Goal: Task Accomplishment & Management: Complete application form

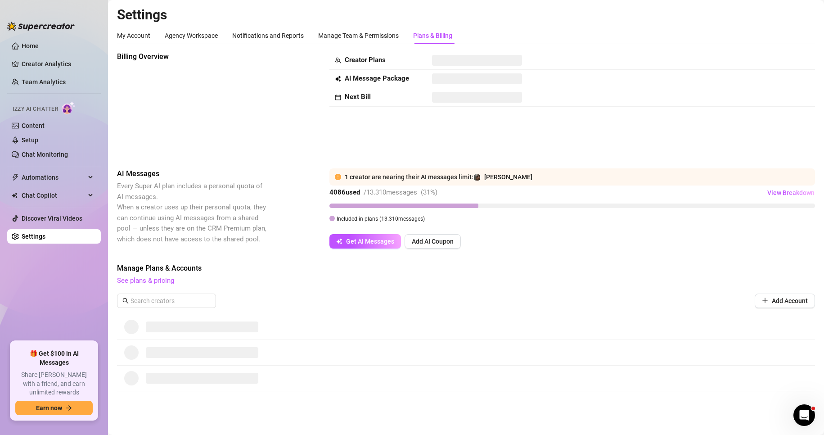
scroll to position [45, 0]
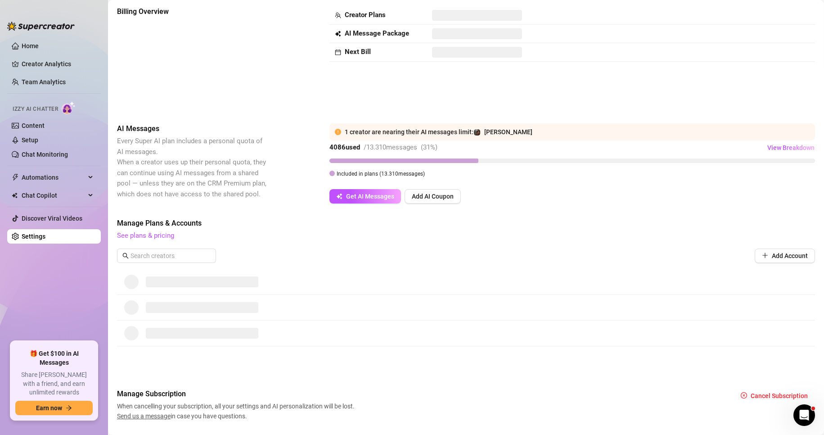
click at [764, 255] on button "Add Account" at bounding box center [785, 255] width 60 height 14
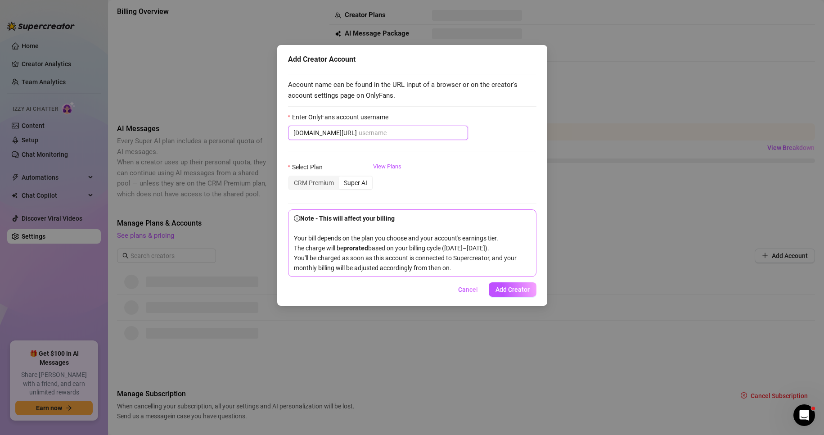
click at [359, 135] on input "Enter OnlyFans account username" at bounding box center [411, 133] width 104 height 10
paste input "ariaaa_blondie"
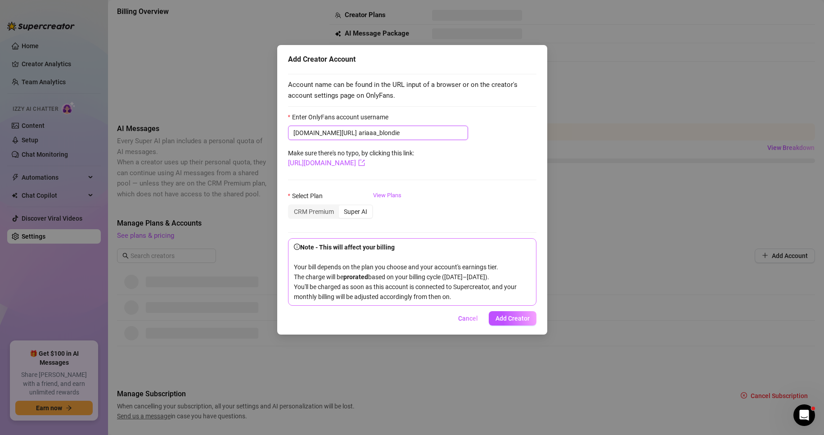
type input "ariaaa_blondie"
click at [321, 209] on div "CRM Premium" at bounding box center [314, 211] width 50 height 13
click at [291, 207] on input "CRM Premium" at bounding box center [291, 207] width 0 height 0
click at [325, 215] on div "CRM Premium" at bounding box center [314, 211] width 50 height 13
click at [291, 207] on input "CRM Premium" at bounding box center [291, 207] width 0 height 0
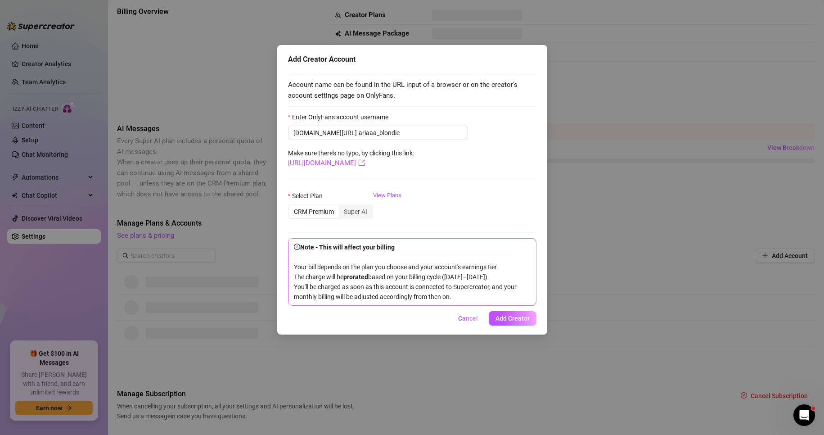
click at [516, 322] on span "Add Creator" at bounding box center [513, 318] width 34 height 7
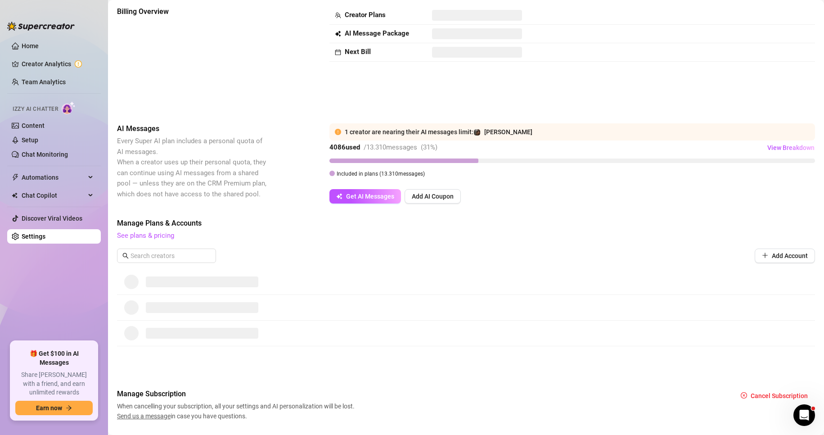
click at [279, 63] on div "Billing Overview Creator Plans AI Message Package Next Bill" at bounding box center [466, 57] width 698 height 103
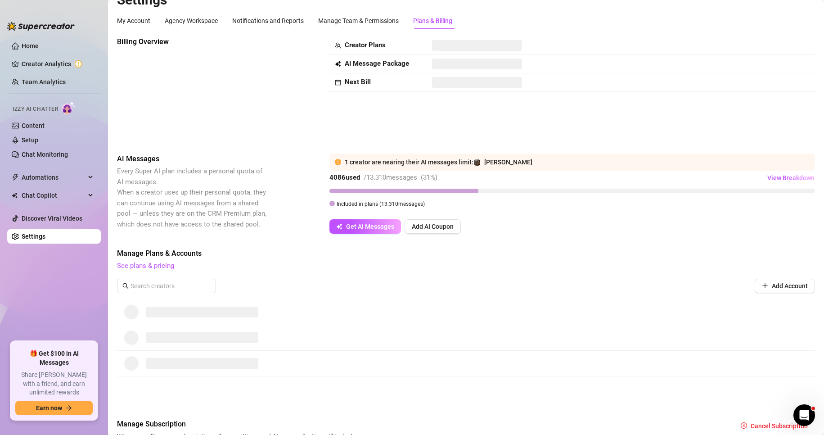
scroll to position [0, 0]
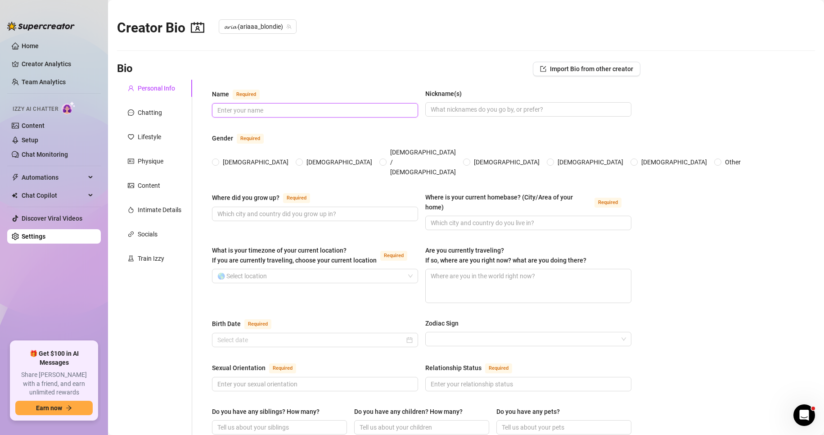
click at [239, 109] on input "Name Required" at bounding box center [314, 110] width 194 height 10
type input "Aria"
click at [252, 106] on input "Aria" at bounding box center [314, 110] width 194 height 10
click at [448, 106] on input "Nickname(s)" at bounding box center [528, 109] width 194 height 10
type input "Aria"
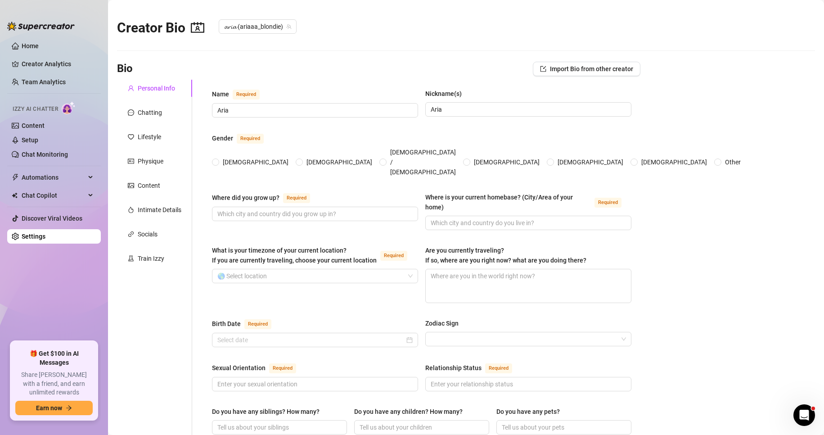
click at [321, 98] on div "Name Required" at bounding box center [315, 96] width 206 height 14
click at [317, 108] on input "Aria" at bounding box center [314, 110] width 194 height 10
click at [269, 103] on span "Aria" at bounding box center [315, 110] width 206 height 14
type input "[PERSON_NAME]"
click at [453, 110] on input "Aria" at bounding box center [528, 109] width 194 height 10
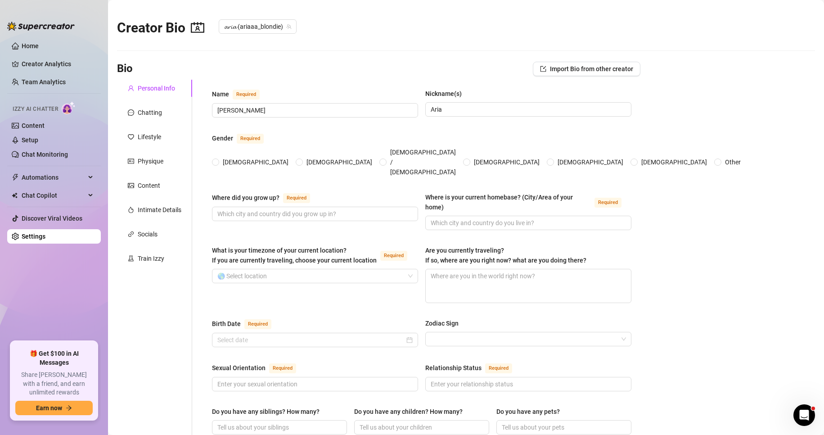
click at [217, 160] on input "[DEMOGRAPHIC_DATA]" at bounding box center [216, 163] width 4 height 6
radio input "true"
click at [235, 209] on input "Where did you grow up? Required" at bounding box center [314, 214] width 194 height 10
click at [225, 192] on div "Where did you grow up? Required" at bounding box center [263, 197] width 102 height 11
click at [225, 209] on input "Where did you grow up? Required" at bounding box center [314, 214] width 194 height 10
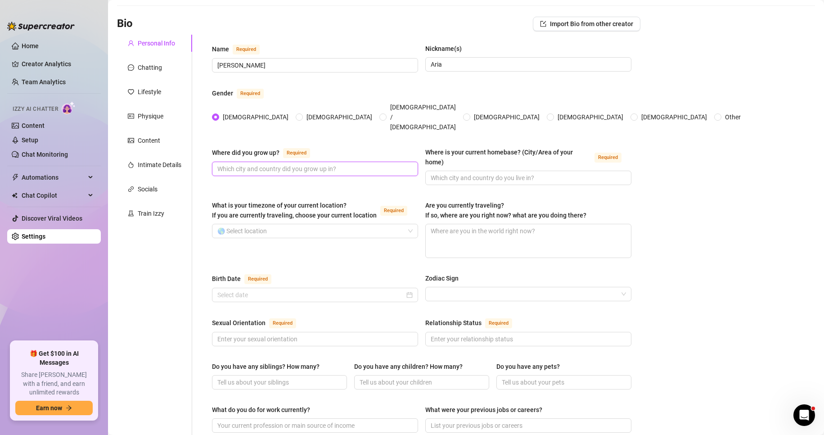
scroll to position [60, 0]
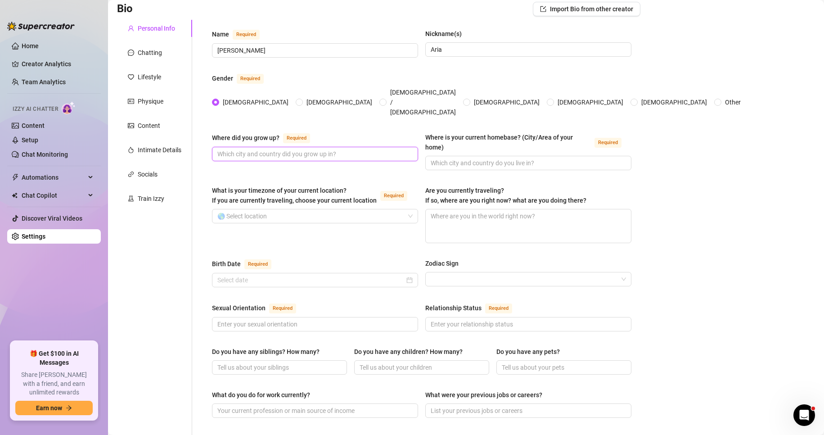
click at [275, 149] on input "Where did you grow up? Required" at bounding box center [314, 154] width 194 height 10
type input "[GEOGRAPHIC_DATA]"
click at [454, 156] on span at bounding box center [528, 163] width 206 height 14
click at [442, 158] on input "Where is your current homebase? (City/Area of your home) Required" at bounding box center [528, 163] width 194 height 10
paste input "[GEOGRAPHIC_DATA], [US_STATE], [GEOGRAPHIC_DATA]"
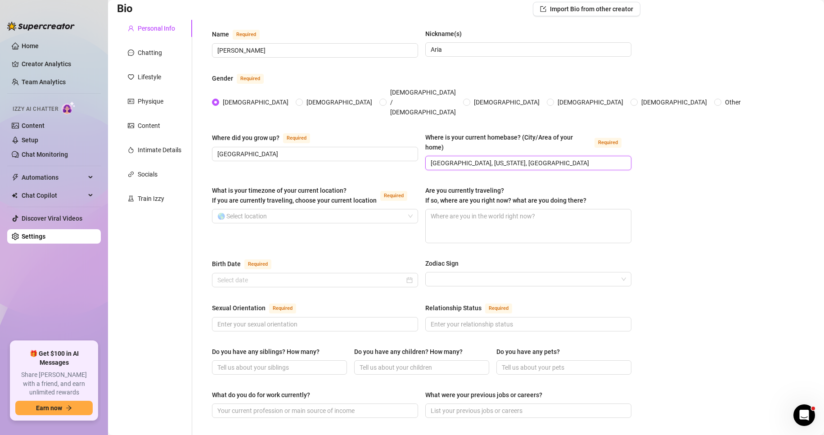
type input "[GEOGRAPHIC_DATA], [US_STATE], [GEOGRAPHIC_DATA]"
click at [287, 209] on input "What is your timezone of your current location? If you are currently traveling,…" at bounding box center [310, 216] width 187 height 14
click at [241, 209] on input "What is your timezone of your current location? If you are currently traveling,…" at bounding box center [310, 216] width 187 height 14
paste input "Pacific Time (UTC -8)"
click at [279, 209] on input "Pacific Time (UTC -8)" at bounding box center [310, 216] width 187 height 14
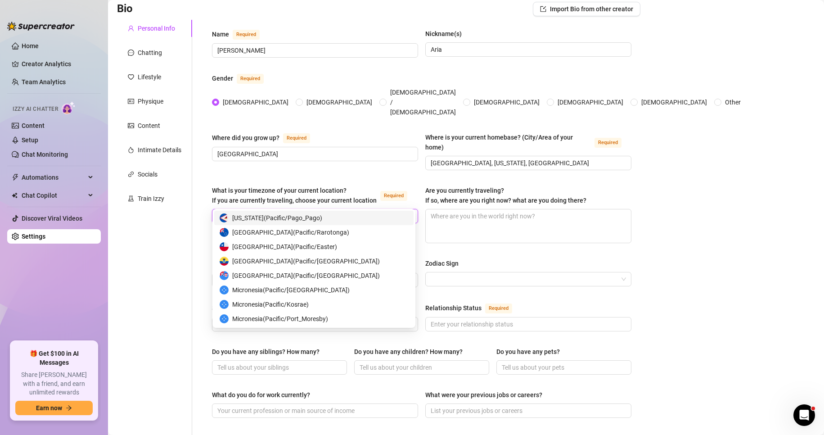
type input "P"
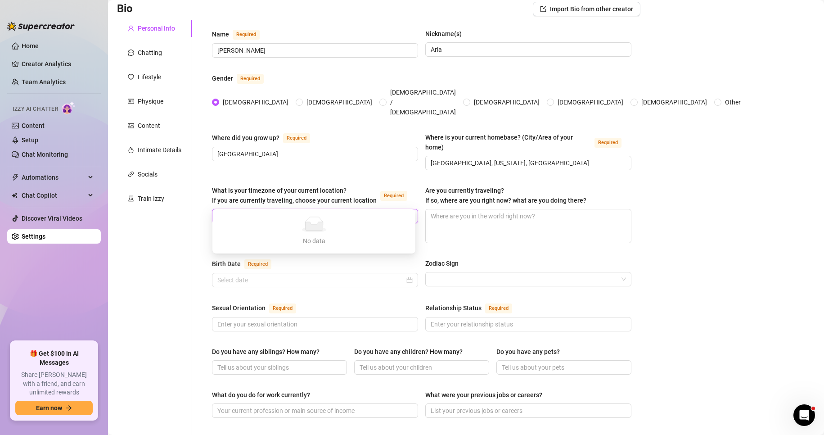
type input "c"
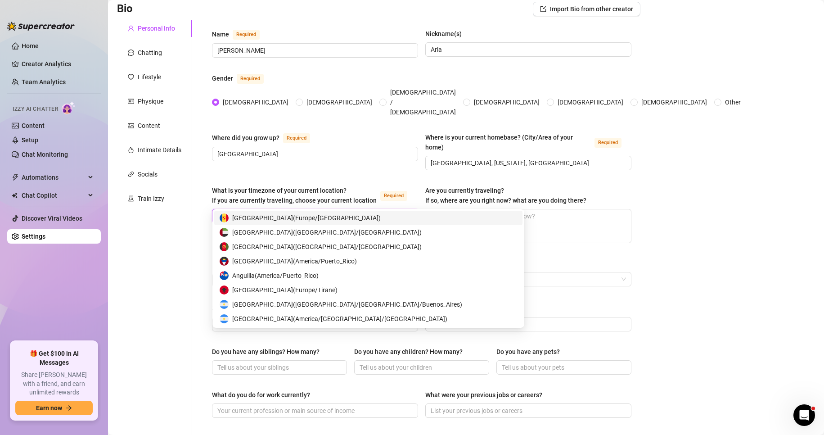
type input "us"
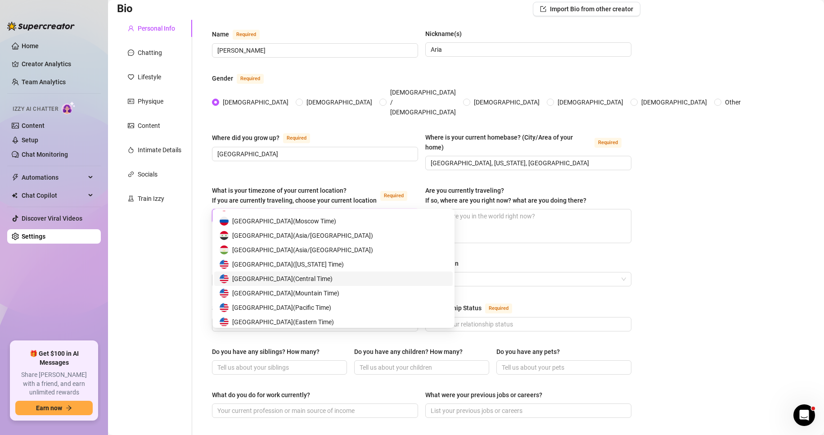
scroll to position [315, 0]
click at [331, 274] on span "United States of America ( Pacific Time )" at bounding box center [281, 277] width 99 height 10
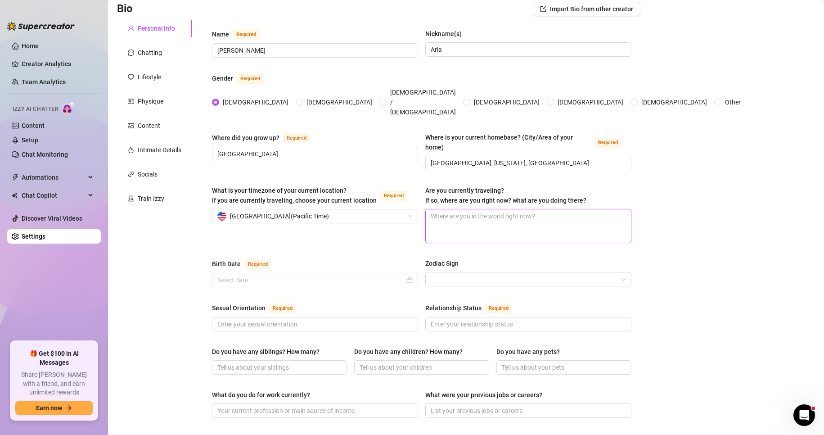
click at [456, 209] on textarea "Are you currently traveling? If so, where are you right now? what are you doing…" at bounding box center [528, 225] width 205 height 33
click at [442, 212] on textarea "Are you currently traveling? If so, where are you right now? what are you doing…" at bounding box center [528, 225] width 205 height 33
type textarea "N"
type textarea "No"
click at [366, 275] on input "Birth Date Required" at bounding box center [310, 280] width 187 height 10
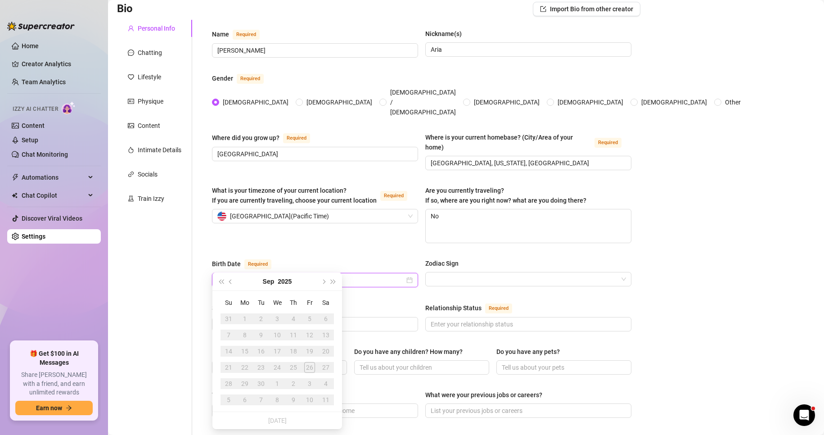
type input "2"
type input "[DATE]"
click at [404, 240] on div "Name Required [PERSON_NAME] Nickname(s) Aria Gender Required [DEMOGRAPHIC_DATA]…" at bounding box center [422, 397] width 420 height 736
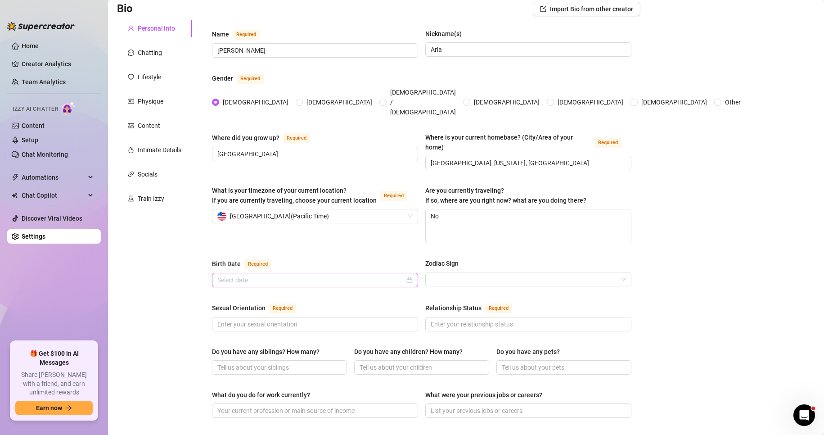
click at [319, 275] on input "Birth Date Required" at bounding box center [310, 280] width 187 height 10
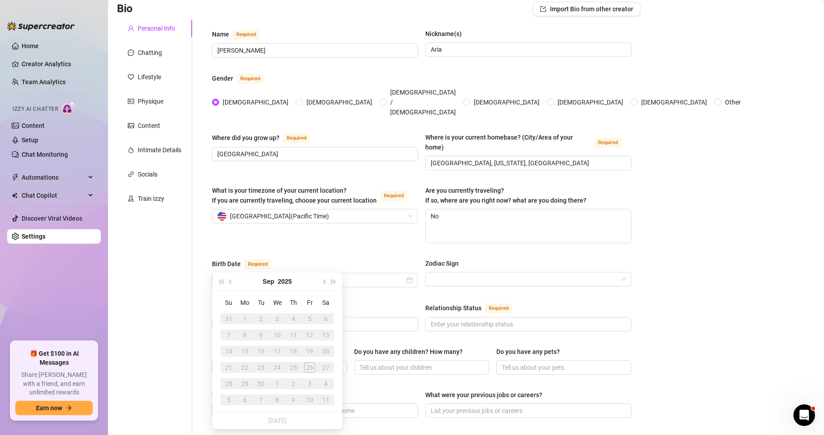
click at [280, 279] on button "2025" at bounding box center [285, 281] width 14 height 18
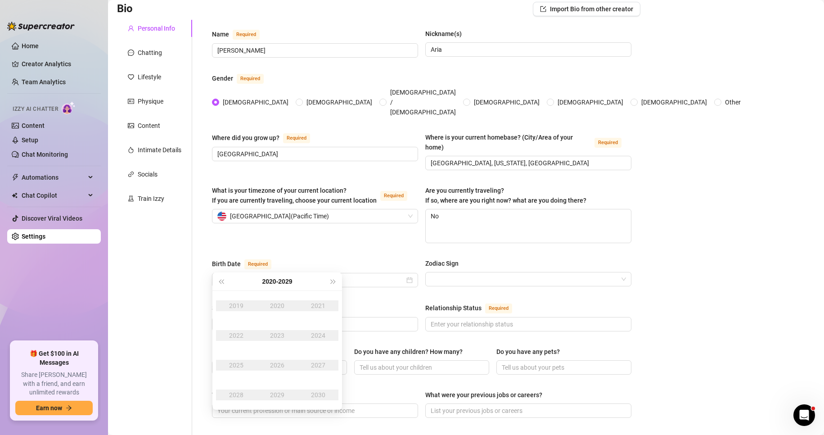
click at [223, 282] on span "Last year (Control + left)" at bounding box center [221, 281] width 5 height 5
click at [275, 332] on div "2003" at bounding box center [277, 335] width 27 height 11
click at [272, 393] on div "Nov" at bounding box center [277, 394] width 27 height 11
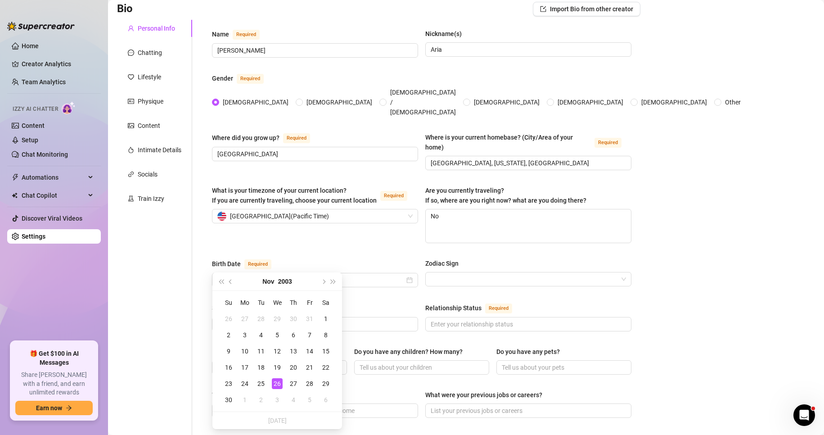
type input "[DATE]"
click at [278, 350] on div "12" at bounding box center [277, 351] width 11 height 11
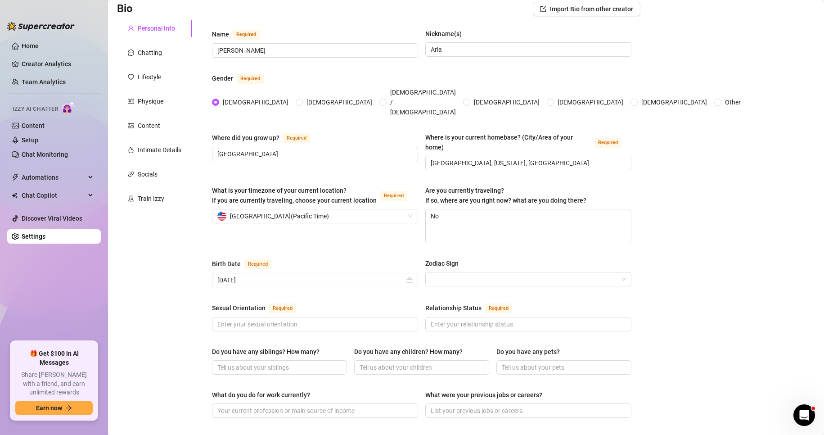
click at [460, 272] on input "Zodiac Sign" at bounding box center [524, 279] width 187 height 14
click at [436, 272] on div at bounding box center [528, 279] width 206 height 14
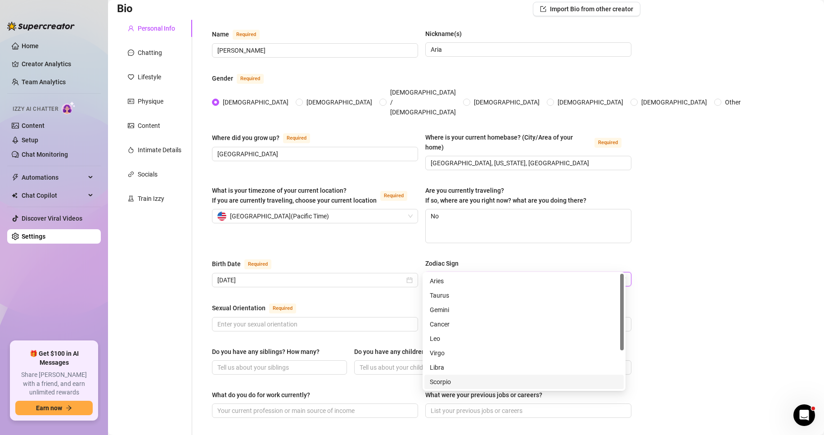
click at [445, 381] on div "Scorpio" at bounding box center [524, 382] width 189 height 10
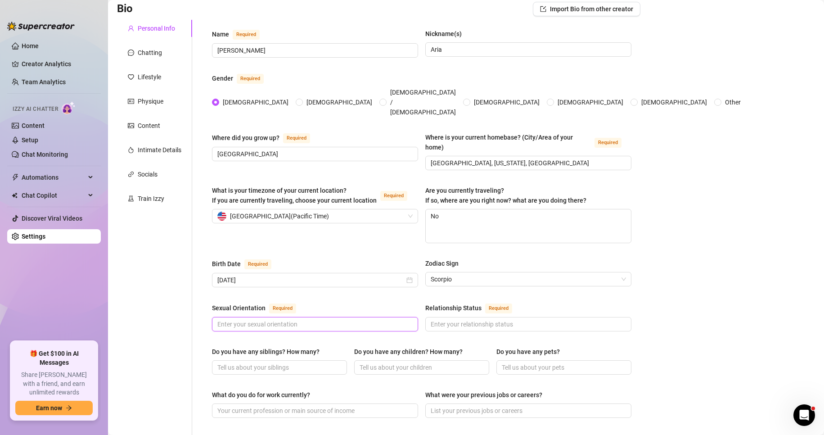
click at [236, 319] on input "Sexual Orientation Required" at bounding box center [314, 324] width 194 height 10
paste input "[DEMOGRAPHIC_DATA]"
type input "[DEMOGRAPHIC_DATA]"
click at [433, 319] on input "Relationship Status Required" at bounding box center [528, 324] width 194 height 10
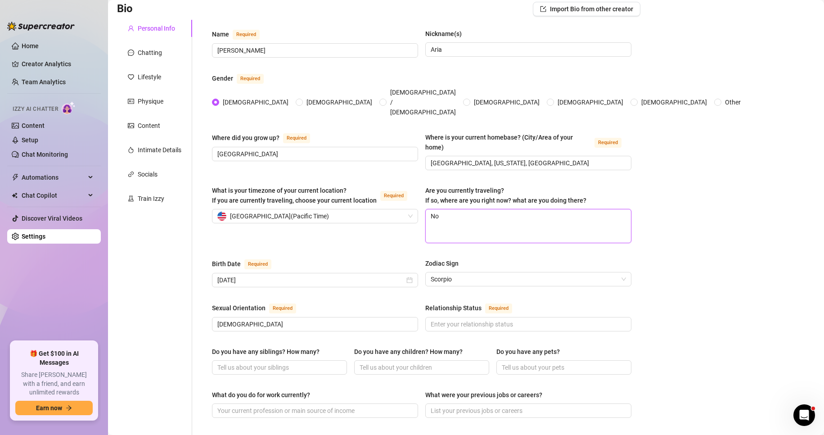
click at [448, 209] on textarea "No" at bounding box center [528, 225] width 205 height 33
click at [434, 319] on input "Relationship Status Required" at bounding box center [528, 324] width 194 height 10
paste input "Single"
type input "Single"
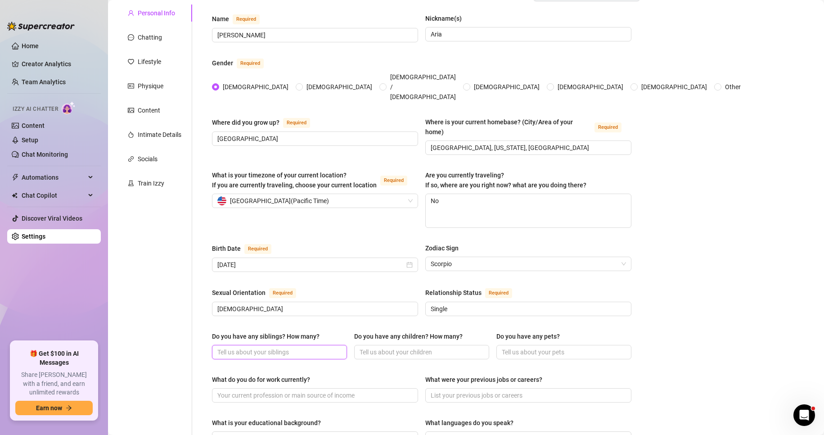
click at [248, 347] on input "Do you have any siblings? How many?" at bounding box center [278, 352] width 122 height 10
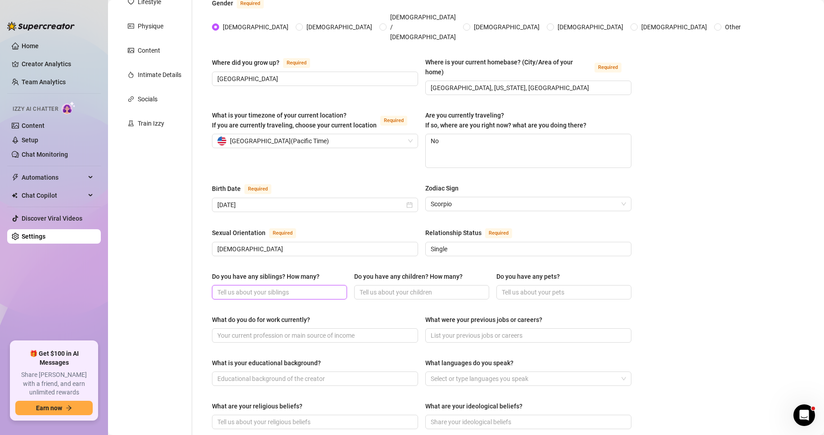
click at [247, 287] on input "Do you have any siblings? How many?" at bounding box center [278, 292] width 122 height 10
click at [266, 271] on div "Do you have any siblings? How many?" at bounding box center [279, 278] width 135 height 14
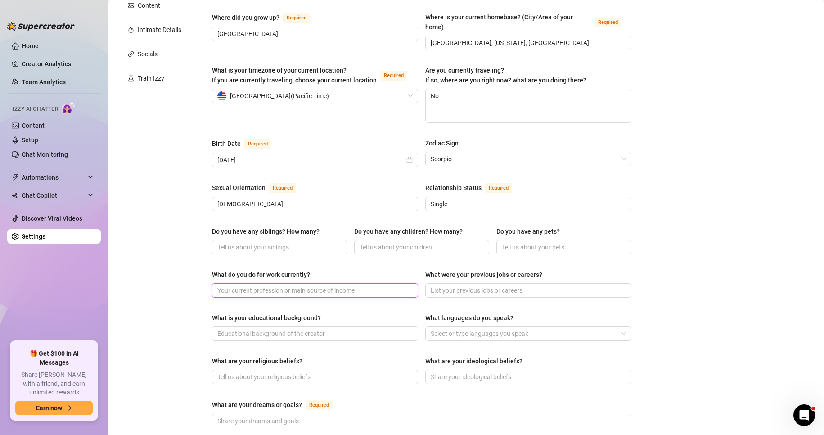
click at [248, 285] on input "What do you do for work currently?" at bounding box center [314, 290] width 194 height 10
paste input "One younger brother"
type input "One younger brother"
click at [261, 242] on input "Do you have any siblings? How many?" at bounding box center [278, 247] width 122 height 10
paste input "One younger brother"
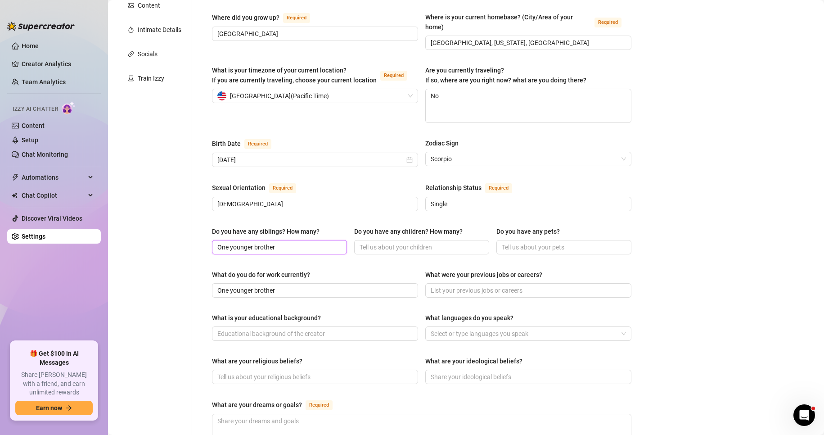
type input "One younger brother"
drag, startPoint x: 286, startPoint y: 273, endPoint x: 122, endPoint y: 248, distance: 165.3
click at [135, 253] on div "Personal Info Chatting Lifestyle Physique Content Intimate Details Socials Trai…" at bounding box center [379, 277] width 524 height 754
click at [377, 242] on input "Do you have any children? How many?" at bounding box center [421, 247] width 122 height 10
click at [487, 226] on div "Do you have any siblings? How many? One younger brother Do you have any childre…" at bounding box center [422, 244] width 420 height 36
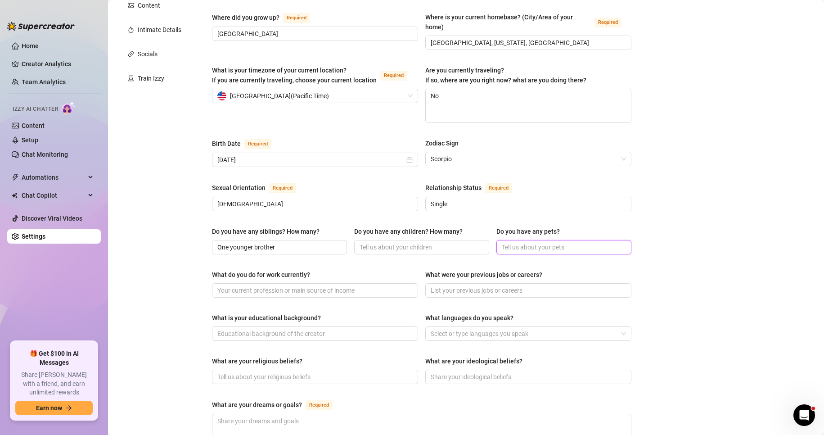
click at [506, 242] on input "Do you have any pets?" at bounding box center [563, 247] width 122 height 10
paste input "Yes, a rescue dog named [PERSON_NAME]"
type input "Yes, a rescue dog named [PERSON_NAME]"
click at [408, 240] on span at bounding box center [421, 247] width 135 height 14
type input "n"
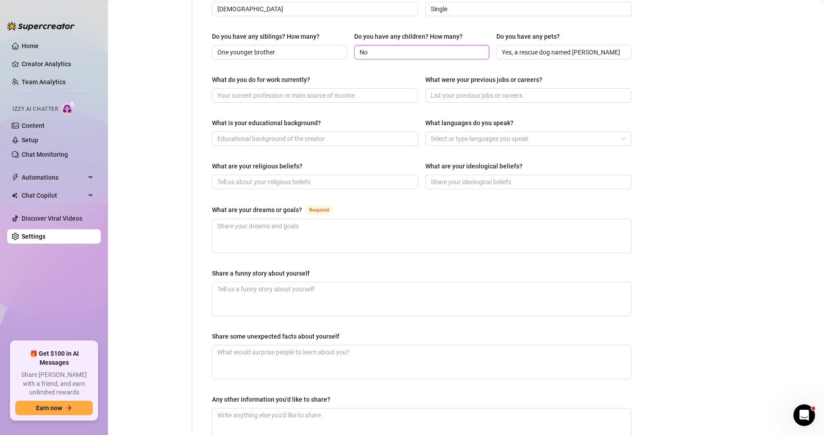
scroll to position [390, 0]
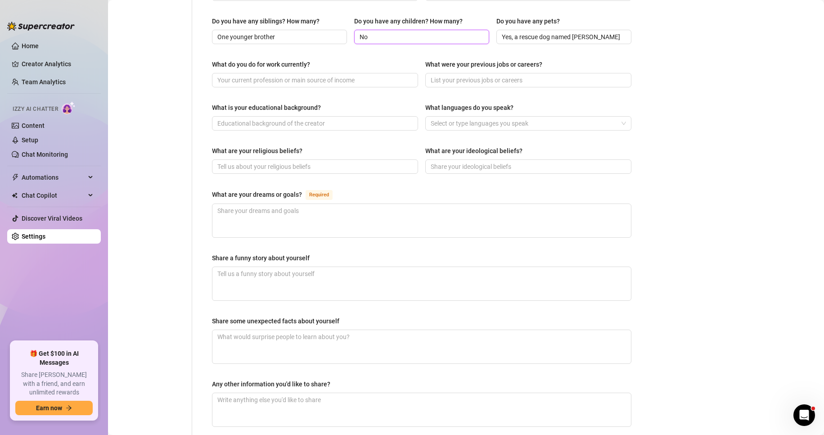
type input "No"
click at [260, 75] on input "What do you do for work currently?" at bounding box center [314, 80] width 194 height 10
paste input "I work [DEMOGRAPHIC_DATA] as a veterinary assistant at a local animal clinic in…"
drag, startPoint x: 366, startPoint y: 61, endPoint x: 410, endPoint y: 67, distance: 45.0
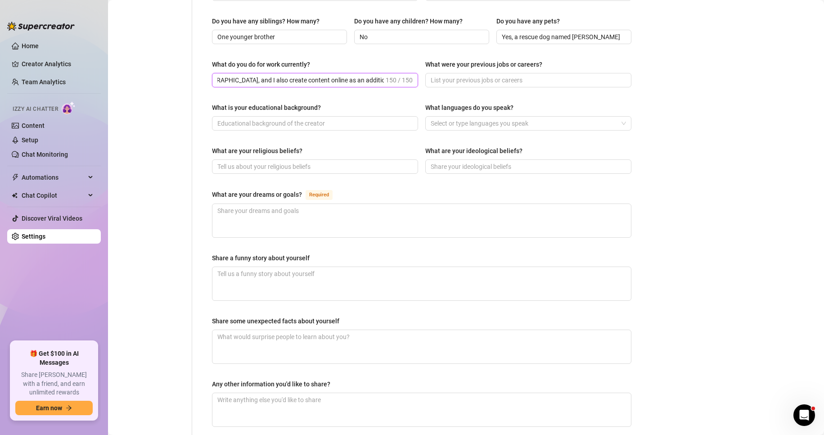
click at [410, 73] on span "I work [DEMOGRAPHIC_DATA] as a veterinary assistant at a local animal clinic in…" at bounding box center [315, 80] width 206 height 14
click at [326, 73] on span "I work [DEMOGRAPHIC_DATA] as a veterinary assistant at a local animal clinic in…" at bounding box center [315, 80] width 206 height 14
click at [320, 75] on input "I work [DEMOGRAPHIC_DATA] as a veterinary assistant at a local animal clinic in…" at bounding box center [300, 80] width 167 height 10
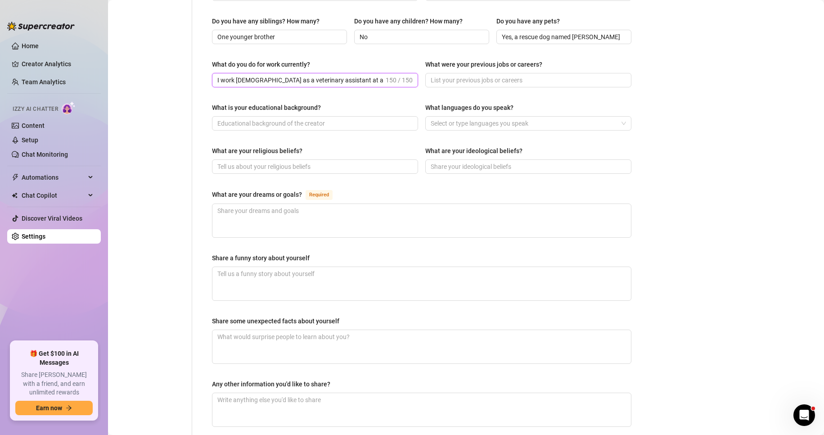
click at [320, 75] on input "I work [DEMOGRAPHIC_DATA] as a veterinary assistant at a local animal clinic in…" at bounding box center [300, 80] width 167 height 10
paste input "text"
type input "I work [DEMOGRAPHIC_DATA] as a veterinary assistant at a local animal clinic in…"
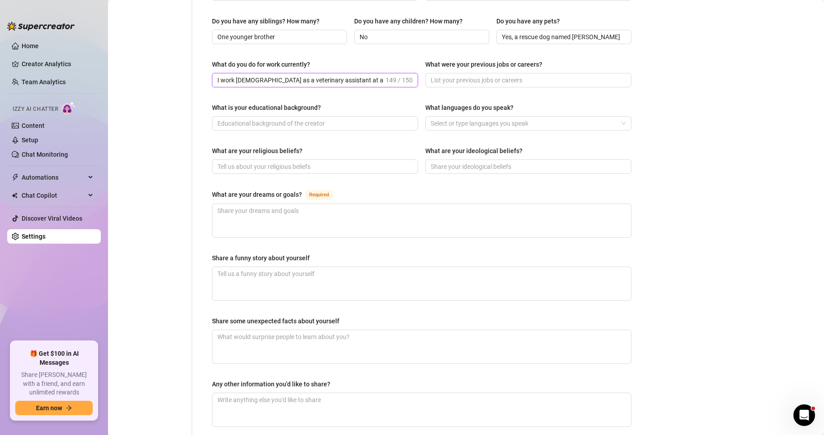
click at [464, 117] on div at bounding box center [523, 123] width 193 height 13
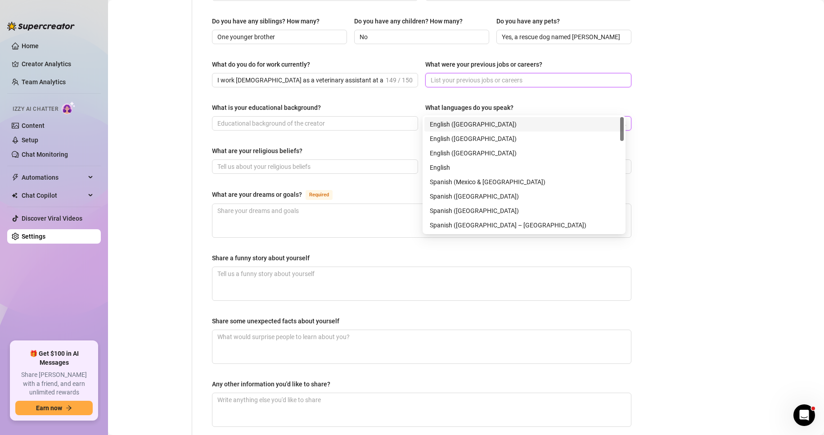
click at [465, 75] on input "What were your previous jobs or careers?" at bounding box center [528, 80] width 194 height 10
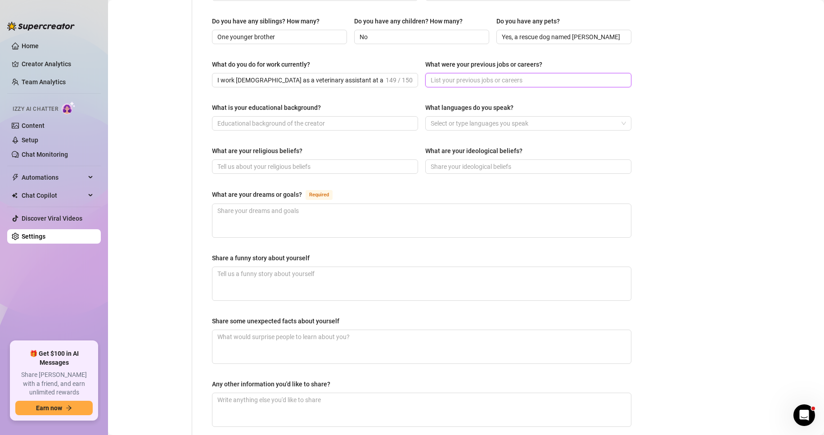
paste input "Before working at the clinic, I volunteered at an animal shelter and worked bri…"
type input "Before working at the clinic, I volunteered at an animal shelter and worked bri…"
drag, startPoint x: 456, startPoint y: 57, endPoint x: 427, endPoint y: 61, distance: 29.5
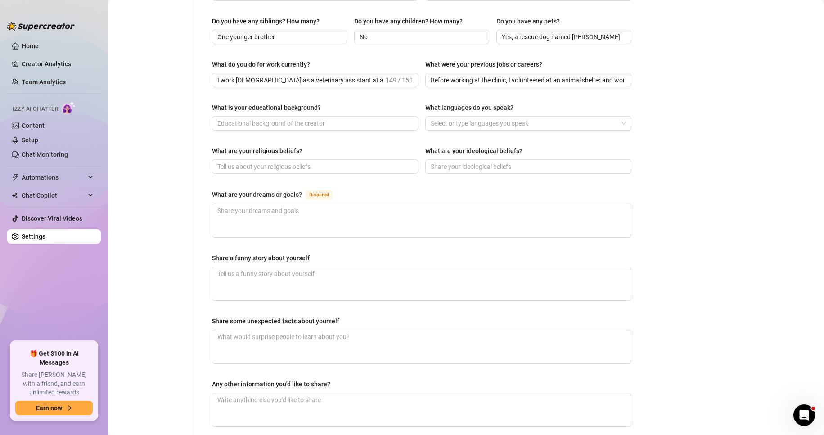
click at [427, 73] on span "Before working at the clinic, I volunteered at an animal shelter and worked bri…" at bounding box center [528, 80] width 206 height 14
click at [315, 118] on input "What is your educational background?" at bounding box center [314, 123] width 194 height 10
click at [294, 118] on input "What is your educational background?" at bounding box center [314, 123] width 194 height 10
paste input "I finished high school at [GEOGRAPHIC_DATA][PERSON_NAME] and I am currently stu…"
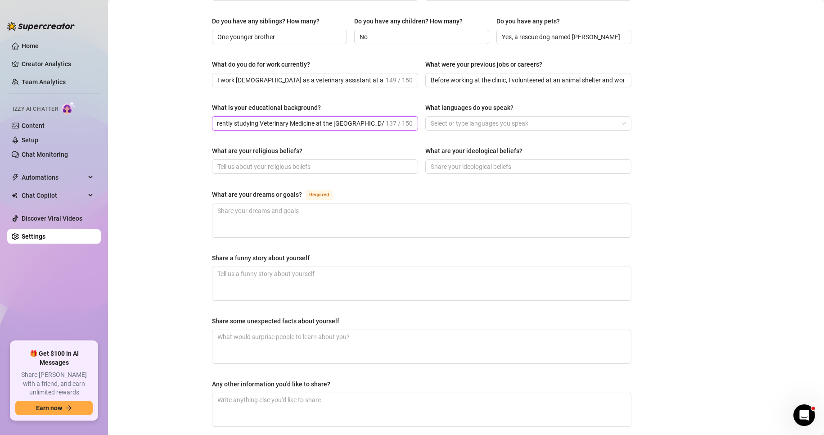
drag, startPoint x: 360, startPoint y: 108, endPoint x: 408, endPoint y: 108, distance: 48.6
click at [408, 116] on span "I finished high school at [GEOGRAPHIC_DATA][PERSON_NAME] and I am currently stu…" at bounding box center [315, 123] width 206 height 14
click at [474, 117] on div at bounding box center [523, 123] width 193 height 13
type input "I finished high school at [GEOGRAPHIC_DATA][PERSON_NAME] and I am currently stu…"
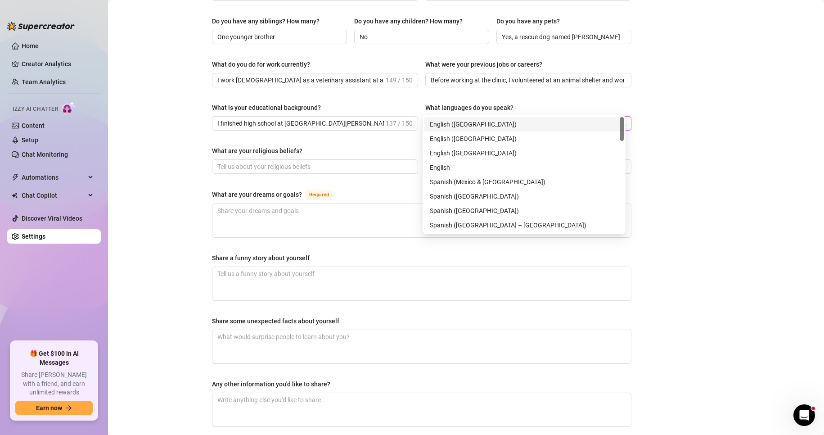
click at [461, 124] on div "English ([GEOGRAPHIC_DATA])" at bounding box center [524, 124] width 189 height 10
click at [663, 91] on main "Creator Bio 𝓪𝓻𝓲𝓪 (ariaaa_blondie) Bio Import Bio from other creator Personal In…" at bounding box center [466, 59] width 716 height 898
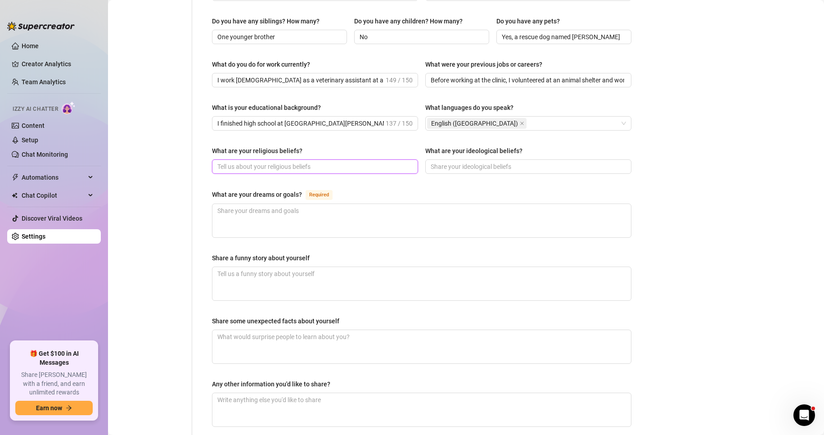
click at [318, 162] on input "What are your religious beliefs?" at bounding box center [314, 167] width 194 height 10
click at [323, 162] on input "What are your religious beliefs?" at bounding box center [314, 167] width 194 height 10
click at [274, 162] on input "What are your religious beliefs?" at bounding box center [314, 167] width 194 height 10
paste input "I was raised in a culturally mixed environment with both [DEMOGRAPHIC_DATA] and…"
drag, startPoint x: 307, startPoint y: 148, endPoint x: 244, endPoint y: 147, distance: 63.9
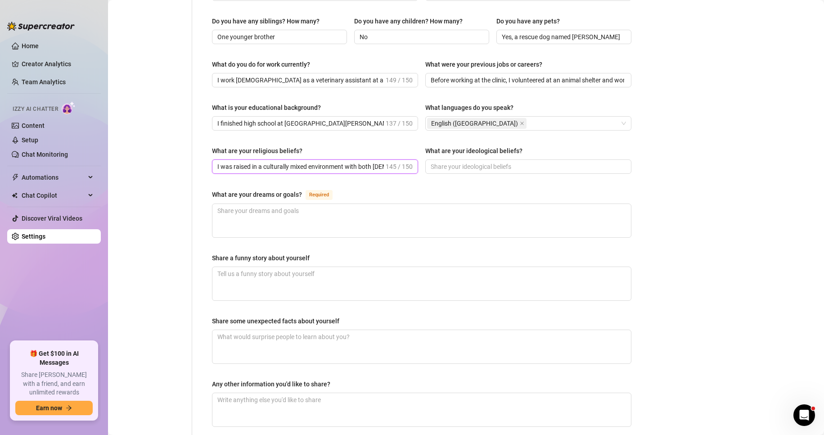
click at [244, 162] on input "I was raised in a culturally mixed environment with both [DEMOGRAPHIC_DATA] and…" at bounding box center [300, 167] width 167 height 10
click at [362, 162] on input "I was raised in a culturally mixed environment with both [DEMOGRAPHIC_DATA] and…" at bounding box center [300, 167] width 167 height 10
drag, startPoint x: 322, startPoint y: 149, endPoint x: 366, endPoint y: 153, distance: 44.8
click at [366, 162] on input "I was raised in a culturally mixed environment with both [DEMOGRAPHIC_DATA] and…" at bounding box center [300, 167] width 167 height 10
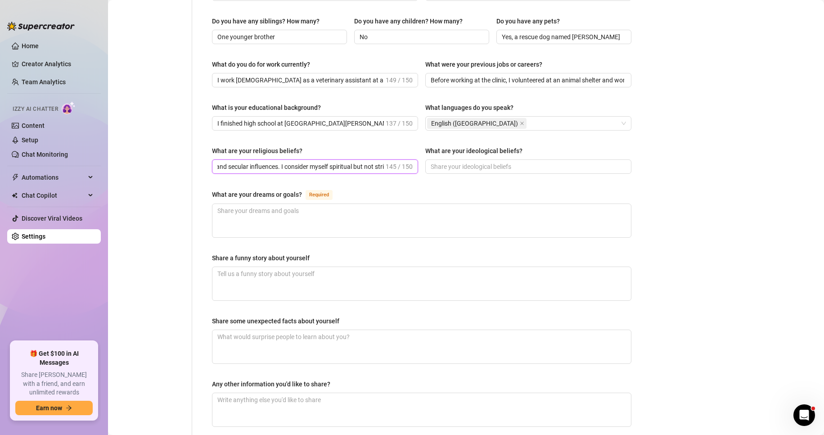
type input "I was raised in a culturally mixed environment with both [DEMOGRAPHIC_DATA] and…"
click at [375, 166] on div "Name Required [PERSON_NAME] Nickname(s) Aria Gender Required [DEMOGRAPHIC_DATA]…" at bounding box center [422, 66] width 420 height 736
click at [452, 162] on input "What are your ideological beliefs?" at bounding box center [528, 167] width 194 height 10
paste input "I believe in kindness, empathy, equality, and the importance of protecting anim…"
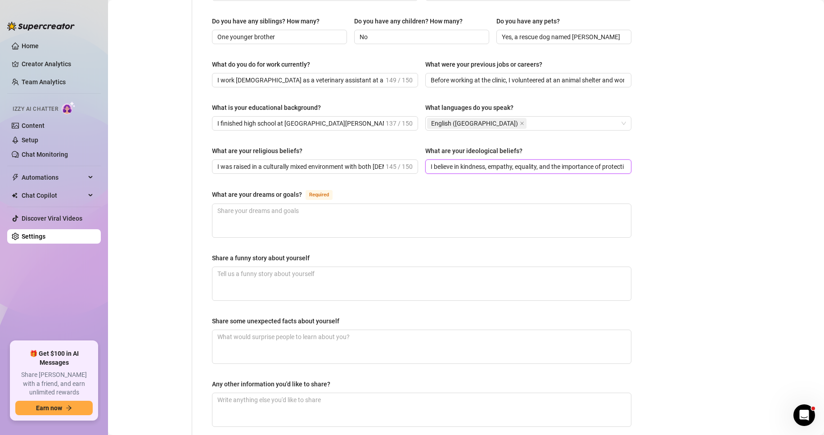
scroll to position [0, 94]
drag, startPoint x: 474, startPoint y: 148, endPoint x: 651, endPoint y: 151, distance: 177.8
click at [651, 151] on main "Creator Bio 𝓪𝓻𝓲𝓪 (ariaaa_blondie) Bio Import Bio from other creator Personal In…" at bounding box center [466, 59] width 716 height 898
type input "I believe in kindness, empathy, equality, and the importance of protecting anim…"
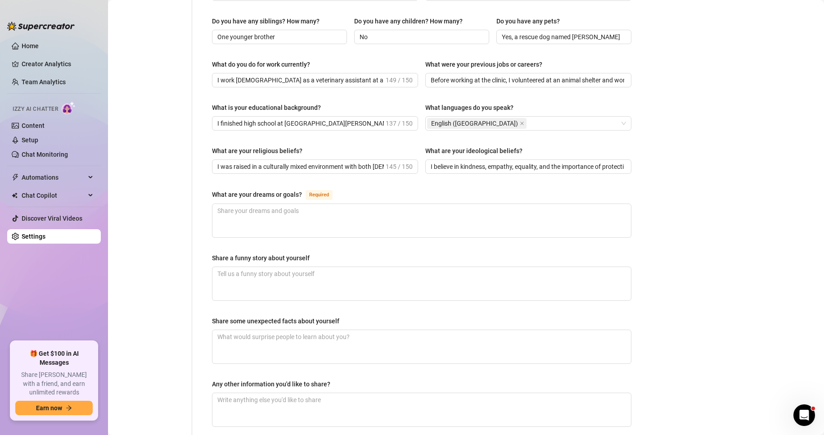
click at [518, 162] on div "What are your religious beliefs? I was raised in a culturally mixed environment…" at bounding box center [422, 164] width 420 height 36
click at [315, 204] on textarea "What are your dreams or goals? Required" at bounding box center [421, 220] width 419 height 33
paste textarea "My main goal is to graduate as a veterinarian and open my own animal clinic foc…"
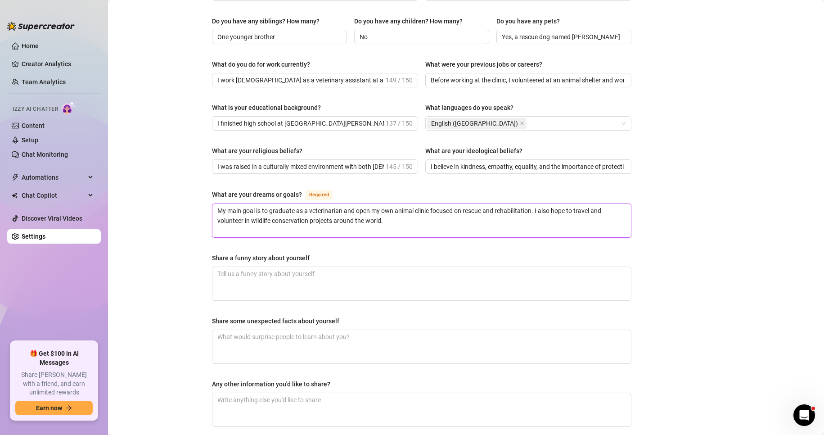
type textarea "My main goal is to graduate as a veterinarian and open my own animal clinic foc…"
click at [272, 273] on textarea "Share a funny story about yourself" at bounding box center [421, 283] width 419 height 33
paste textarea "When I was little, I tried to "rescue" a stray cat by bringing it home secretly…"
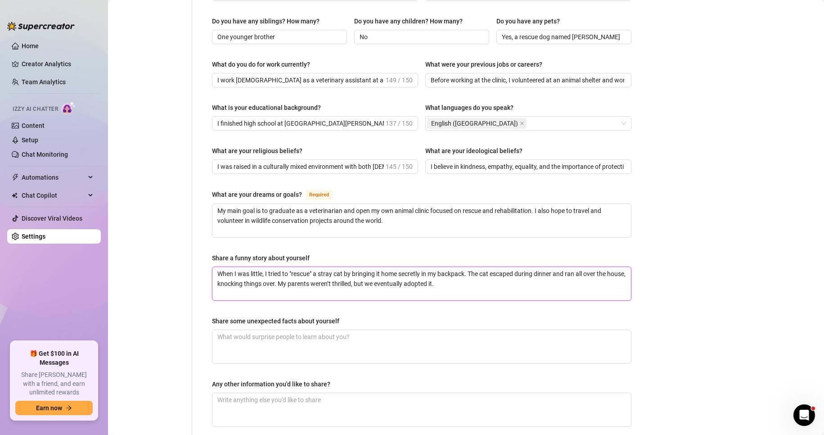
type textarea "When I was little, I tried to "rescue" a stray cat by bringing it home secretly…"
drag, startPoint x: 307, startPoint y: 266, endPoint x: 400, endPoint y: 270, distance: 93.7
click at [400, 270] on textarea "When I was little, I tried to "rescue" a stray cat by bringing it home secretly…" at bounding box center [421, 283] width 419 height 33
click at [433, 271] on textarea "When I was little, I tried to "rescue" a stray cat by bringing it home secretly…" at bounding box center [421, 283] width 419 height 33
drag, startPoint x: 467, startPoint y: 266, endPoint x: 196, endPoint y: 244, distance: 271.4
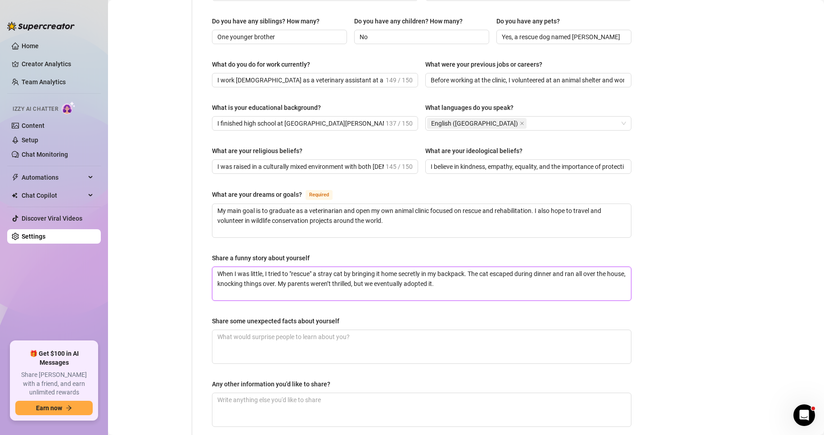
click at [196, 244] on div "Name Required [PERSON_NAME] Nickname(s) Aria Gender Required [DEMOGRAPHIC_DATA]…" at bounding box center [416, 66] width 448 height 754
click at [183, 234] on div "Personal Info Chatting Lifestyle Physique Content Intimate Details Socials Trai…" at bounding box center [154, 66] width 75 height 754
click at [386, 268] on textarea "When I was little, I tried to "rescue" a stray cat by bringing it home secretly…" at bounding box center [421, 283] width 419 height 33
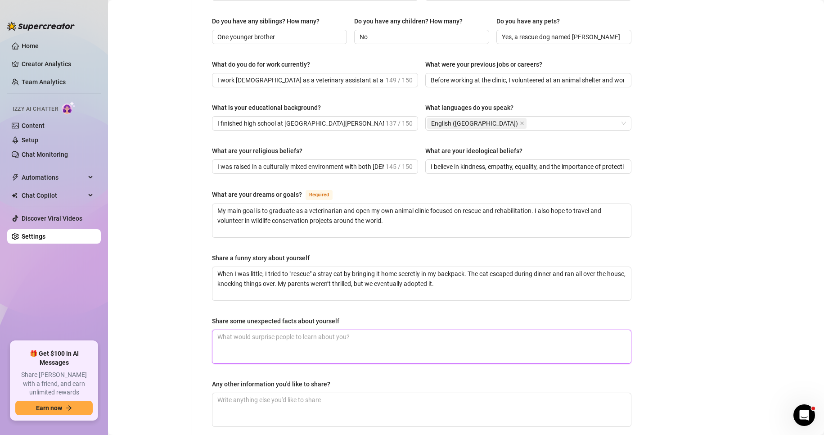
click at [297, 330] on textarea "Share some unexpected facts about yourself" at bounding box center [421, 346] width 419 height 33
click at [320, 330] on textarea "Share some unexpected facts about yourself" at bounding box center [421, 346] width 419 height 33
paste textarea "People are usually surprised to learn that I lived in [GEOGRAPHIC_DATA] for mos…"
type textarea "People are usually surprised to learn that I lived in [GEOGRAPHIC_DATA] for mos…"
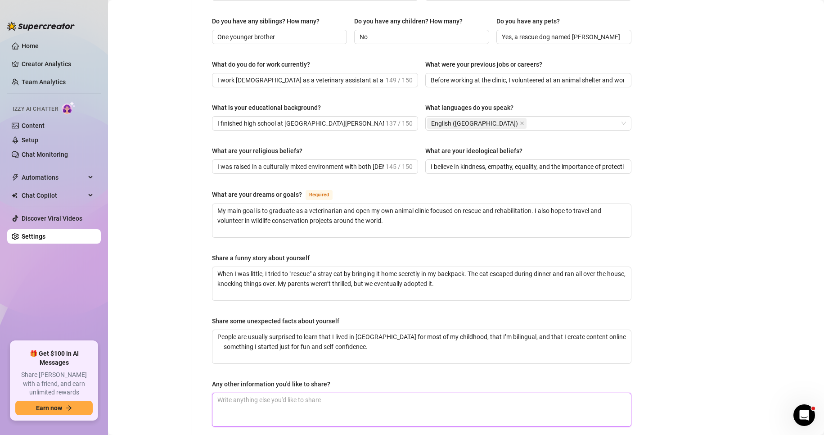
click at [308, 393] on textarea "Any other information you'd like to share?" at bounding box center [421, 409] width 419 height 33
paste textarea "I love photography, reading about animal behavior, and spending time outdoors. …"
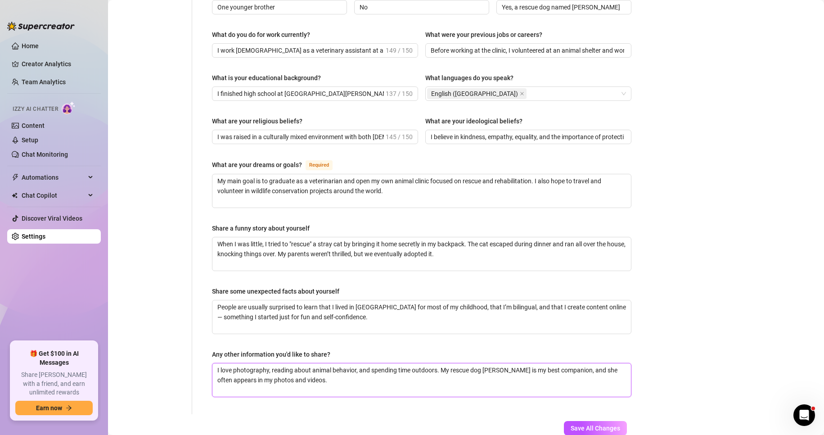
scroll to position [446, 0]
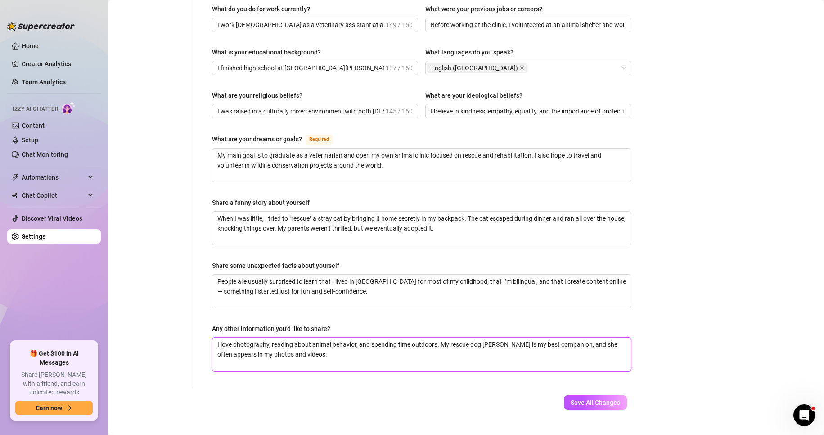
type textarea "I love photography, reading about animal behavior, and spending time outdoors. …"
click at [597, 399] on span "Save All Changes" at bounding box center [596, 402] width 50 height 7
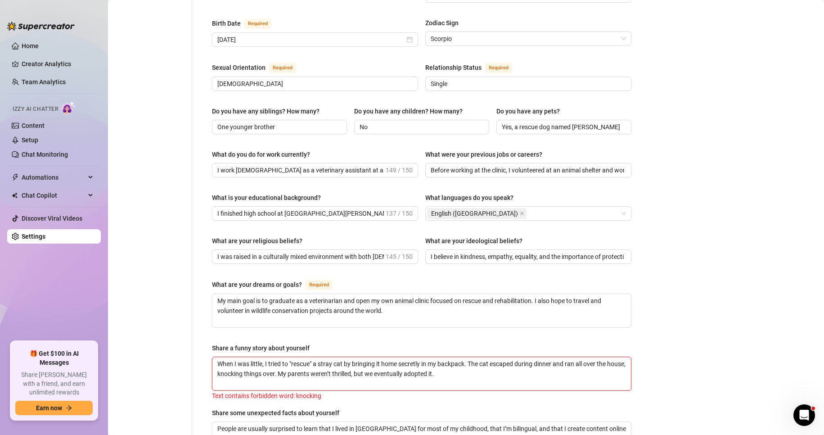
scroll to position [375, 0]
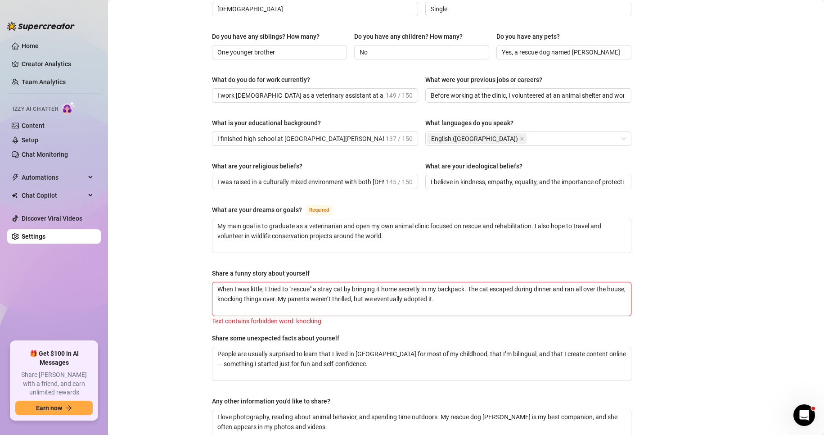
click at [287, 297] on textarea "When I was little, I tried to "rescue" a stray cat by bringing it home secretly…" at bounding box center [421, 298] width 419 height 33
click at [382, 293] on textarea "When I was little, I tried to "rescue" a stray cat by bringing it home secretly…" at bounding box center [421, 298] width 419 height 33
drag, startPoint x: 459, startPoint y: 284, endPoint x: 170, endPoint y: 236, distance: 293.4
click at [170, 236] on div "Personal Info Chatting Lifestyle Physique Content Intimate Details Socials Trai…" at bounding box center [379, 83] width 524 height 756
click at [297, 316] on div "Text contains forbidden word: knocking" at bounding box center [422, 321] width 420 height 10
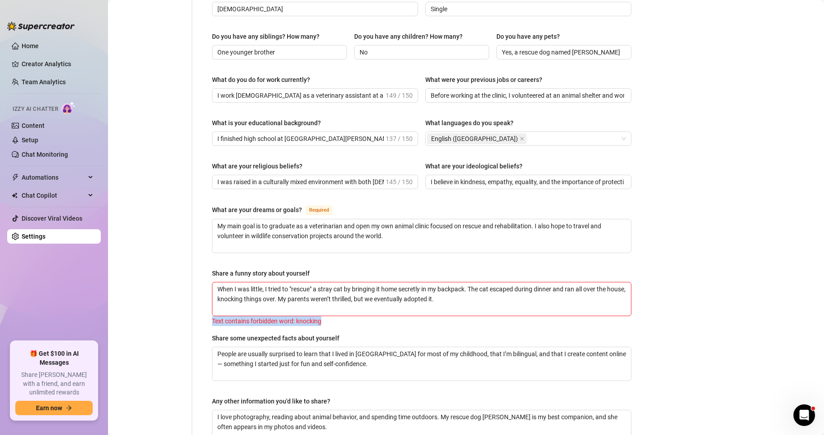
drag, startPoint x: 342, startPoint y: 303, endPoint x: 196, endPoint y: 302, distance: 145.8
click at [196, 302] on div "Name Required [PERSON_NAME] Nickname(s) Aria Gender Required [DEMOGRAPHIC_DATA]…" at bounding box center [416, 83] width 448 height 756
copy div "Text contains forbidden word: knocking"
click at [402, 282] on textarea "When I was little, I tried to "rescue" a stray cat by bringing it home secretly…" at bounding box center [421, 298] width 419 height 33
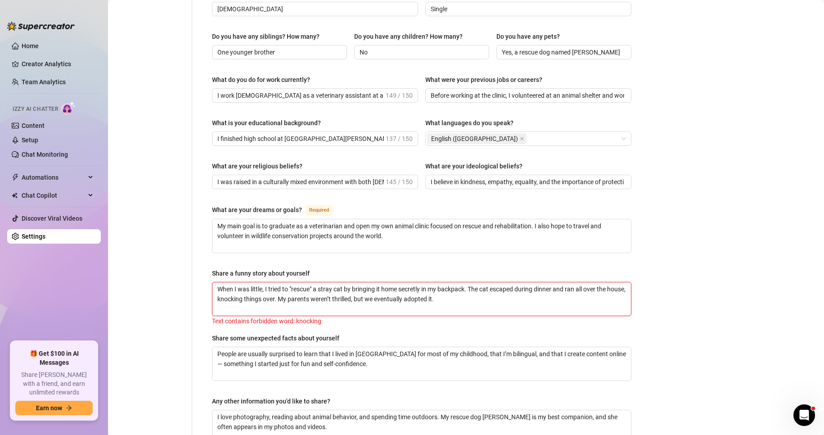
click at [402, 282] on textarea "When I was little, I tried to "rescue" a stray cat by bringing it home secretly…" at bounding box center [421, 298] width 419 height 33
paste textarea "creating a huge mess"
type textarea "When I was little, I tried to "rescue" a stray cat by bringing it home secretly…"
click at [646, 277] on main "Creator Bio 𝓪𝓻𝓲𝓪 (ariaaa_blondie) Bio Import Bio from other creator Personal In…" at bounding box center [466, 75] width 716 height 900
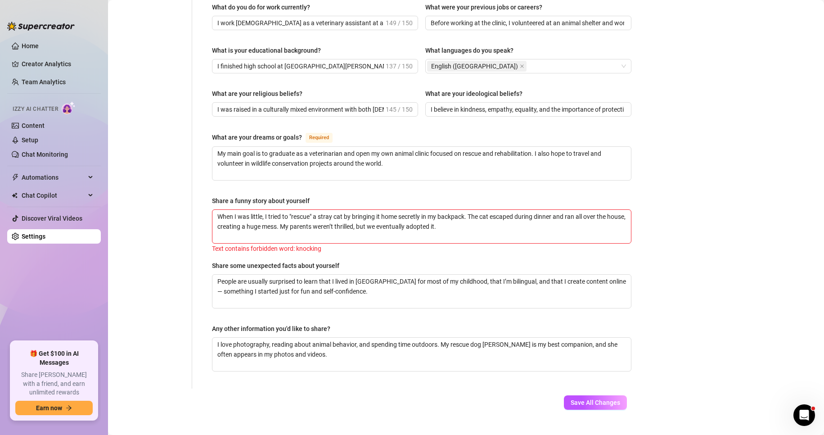
click at [572, 399] on span "Save All Changes" at bounding box center [596, 402] width 50 height 7
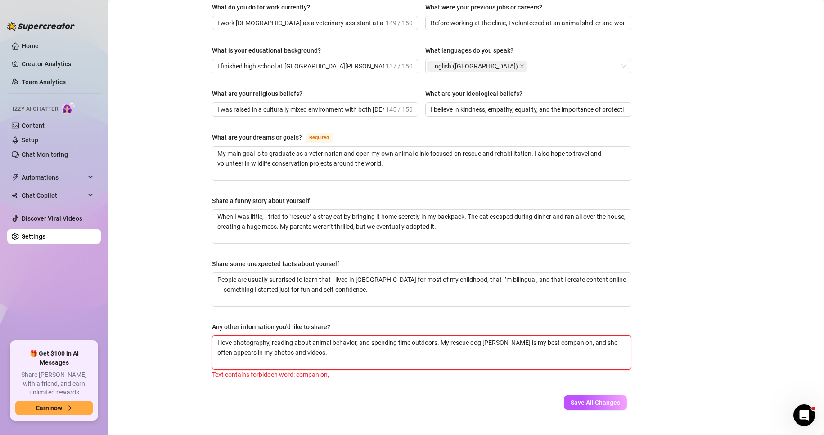
drag, startPoint x: 322, startPoint y: 333, endPoint x: 168, endPoint y: 296, distance: 157.9
click at [168, 296] on div "Personal Info Chatting Lifestyle Physique Content Intimate Details Socials Trai…" at bounding box center [379, 10] width 524 height 756
click at [313, 365] on div "Name Required [PERSON_NAME] Nickname(s) Aria Gender Required [DEMOGRAPHIC_DATA]…" at bounding box center [422, 10] width 438 height 756
drag, startPoint x: 350, startPoint y: 355, endPoint x: 205, endPoint y: 355, distance: 144.5
click at [205, 355] on div "Name Required [PERSON_NAME] Nickname(s) Aria Gender Required [DEMOGRAPHIC_DATA]…" at bounding box center [422, 10] width 438 height 756
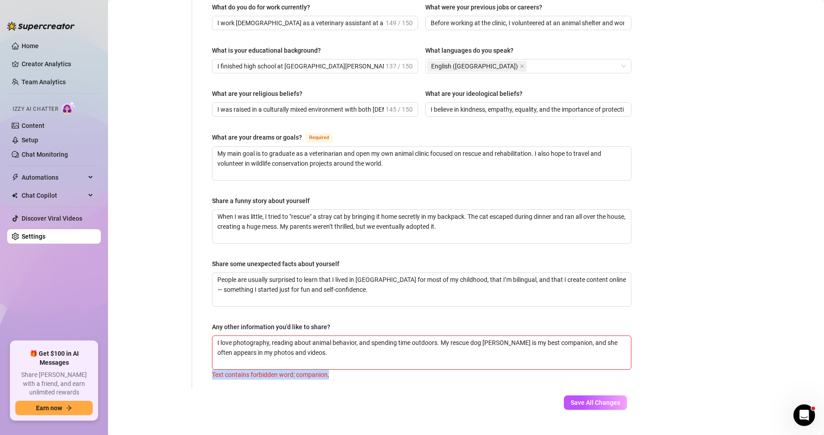
copy div "Text contains forbidden word: companion,"
drag, startPoint x: 319, startPoint y: 342, endPoint x: 122, endPoint y: 297, distance: 202.1
click at [124, 299] on div "Personal Info Chatting Lifestyle Physique Content Intimate Details Socials Trai…" at bounding box center [379, 10] width 524 height 756
paste textarea "always by my side"
type textarea "I love photography, reading about animal behavior, and spending time outdoors. …"
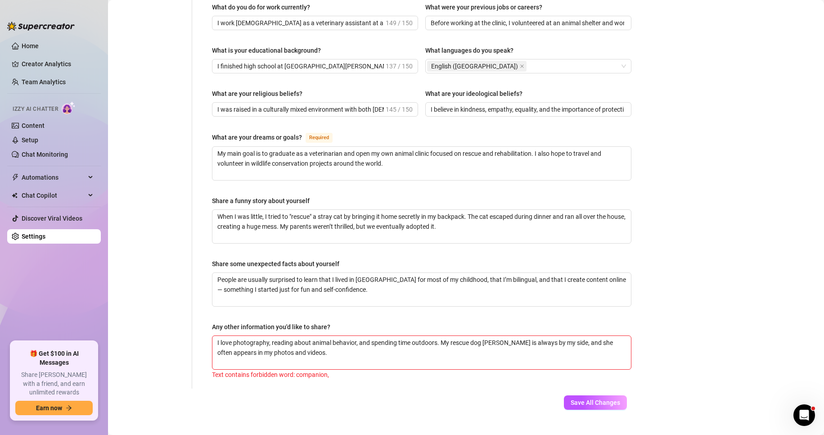
click at [592, 399] on span "Save All Changes" at bounding box center [596, 402] width 50 height 7
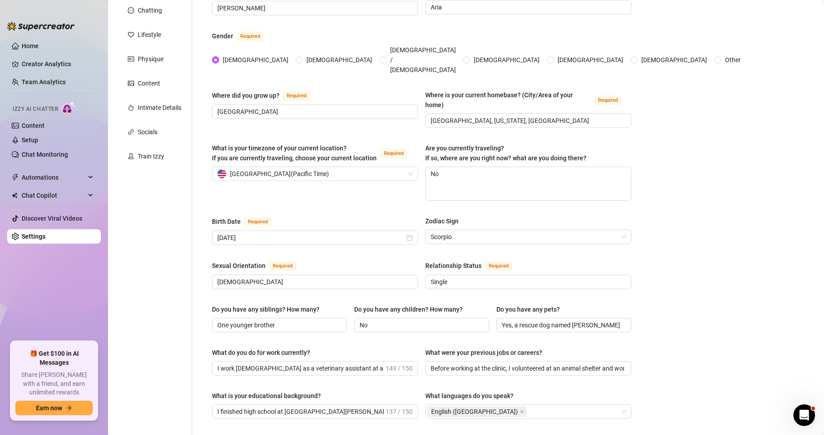
scroll to position [12, 0]
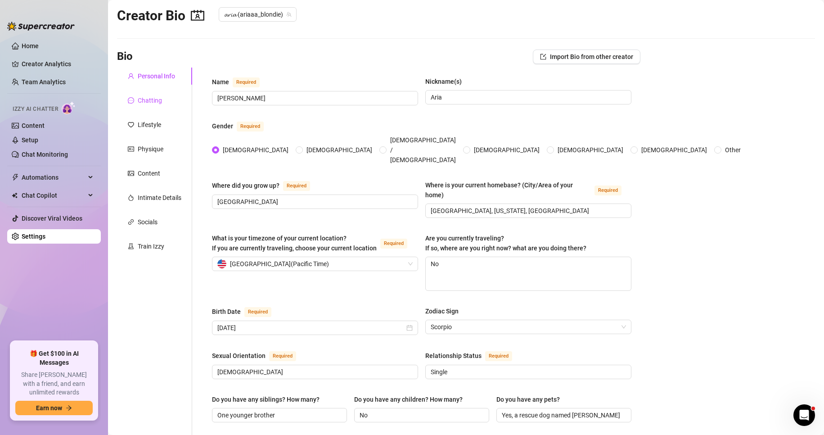
click at [144, 99] on div "Chatting" at bounding box center [150, 100] width 24 height 10
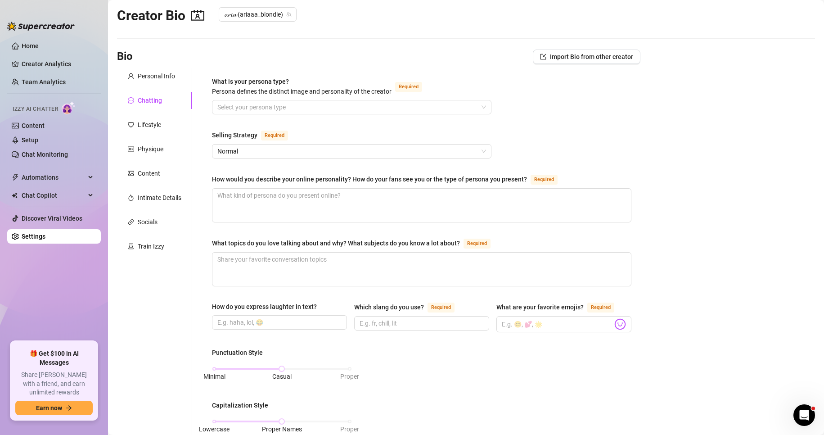
click at [262, 102] on input "What is your persona type? [PERSON_NAME] defines the distinct image and persona…" at bounding box center [347, 107] width 261 height 14
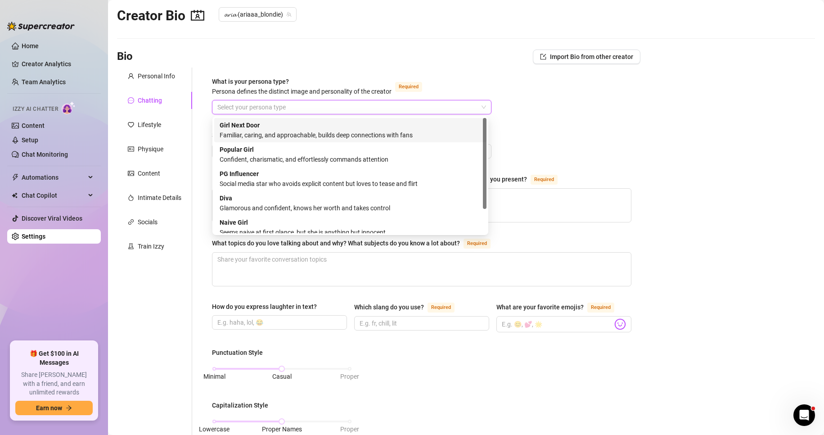
click at [262, 102] on input "What is your persona type? [PERSON_NAME] defines the distinct image and persona…" at bounding box center [347, 107] width 261 height 14
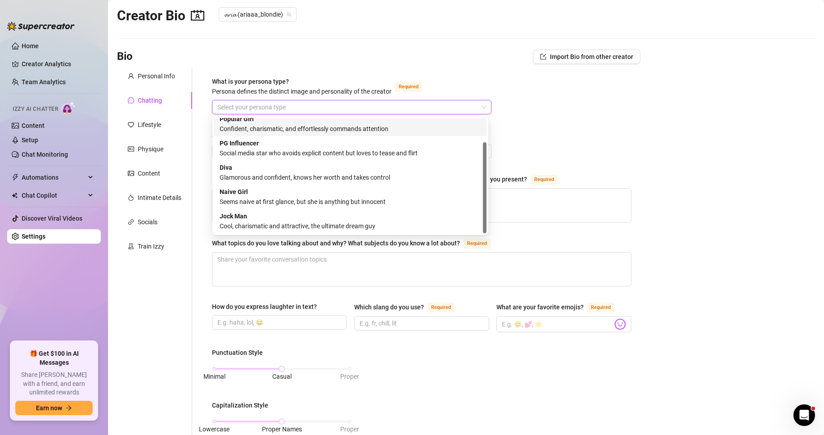
scroll to position [0, 0]
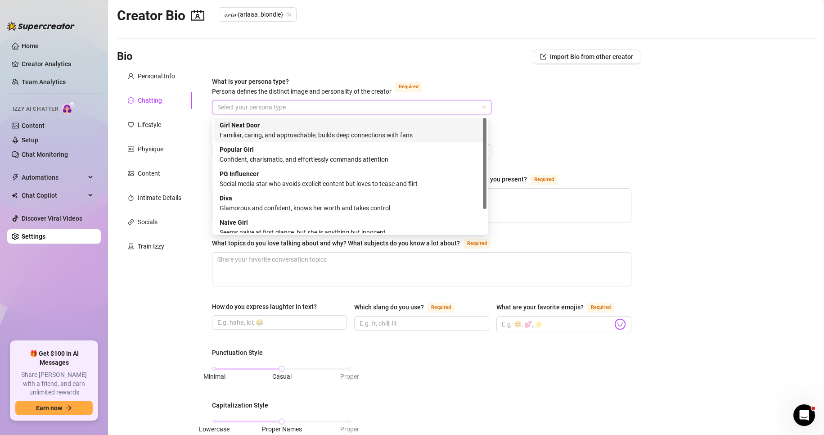
click at [327, 128] on div "Girl Next Door Familiar, caring, and approachable, builds deep connections with…" at bounding box center [351, 130] width 262 height 20
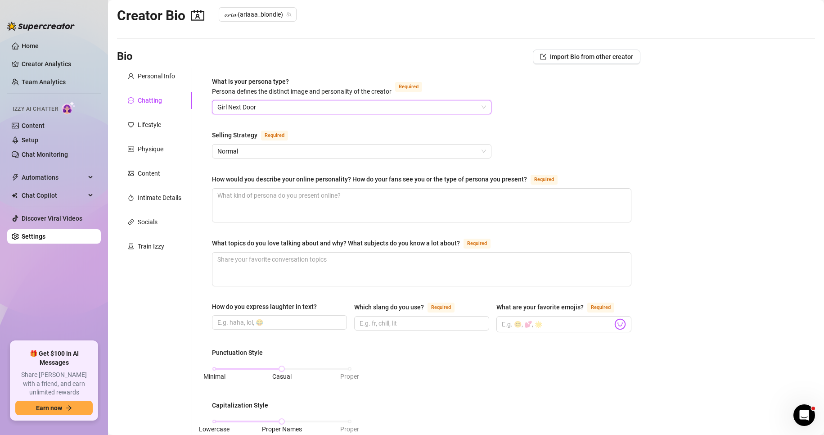
click at [266, 151] on span "Normal" at bounding box center [351, 151] width 269 height 14
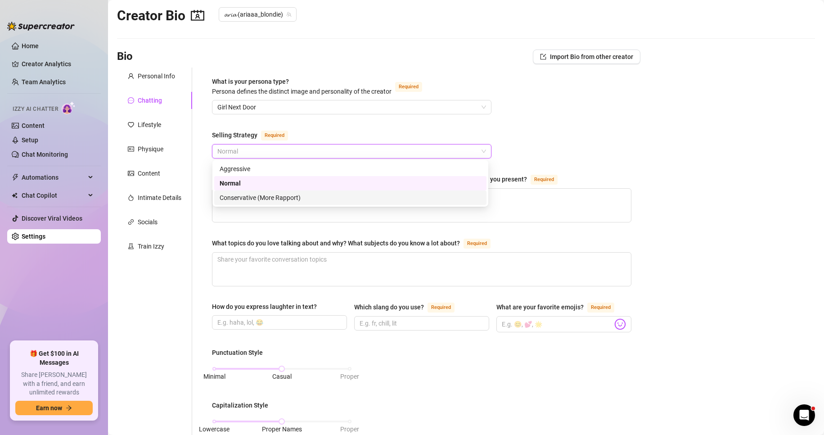
click at [235, 194] on div "Conservative (More Rapport)" at bounding box center [351, 198] width 262 height 10
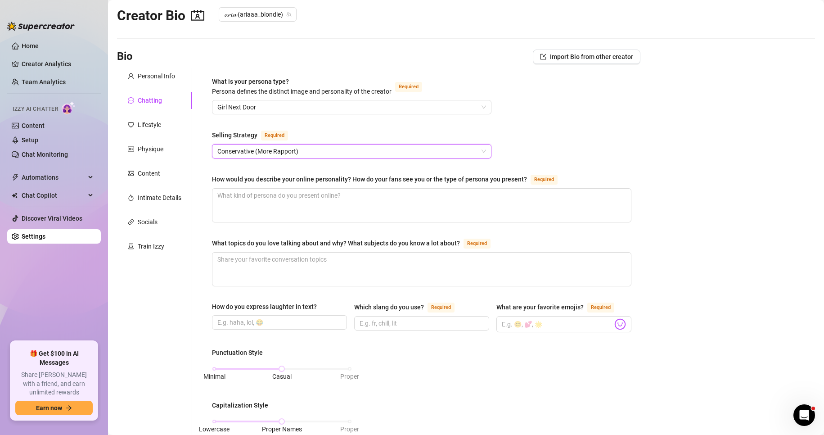
click at [266, 153] on span "Conservative (More Rapport)" at bounding box center [351, 151] width 269 height 14
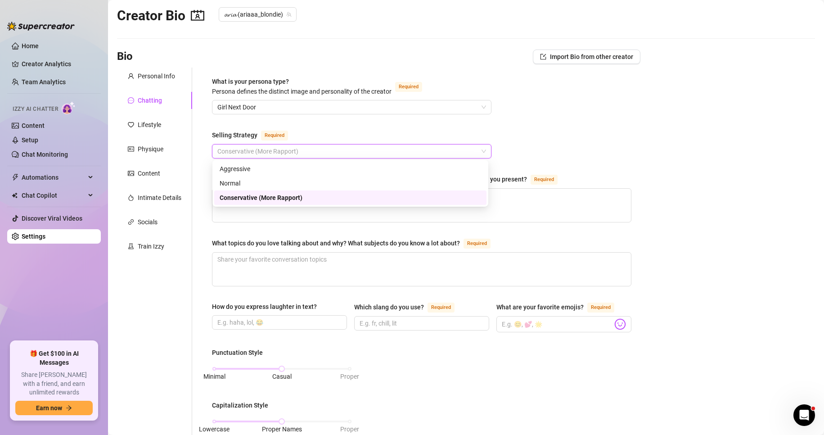
click at [239, 196] on div "Conservative (More Rapport)" at bounding box center [351, 198] width 262 height 10
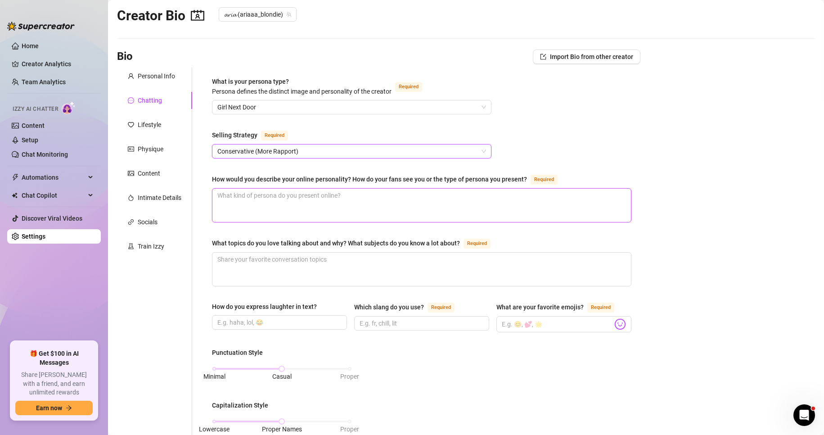
click at [252, 189] on textarea "How would you describe your online personality? How do your fans see you or the…" at bounding box center [421, 205] width 419 height 33
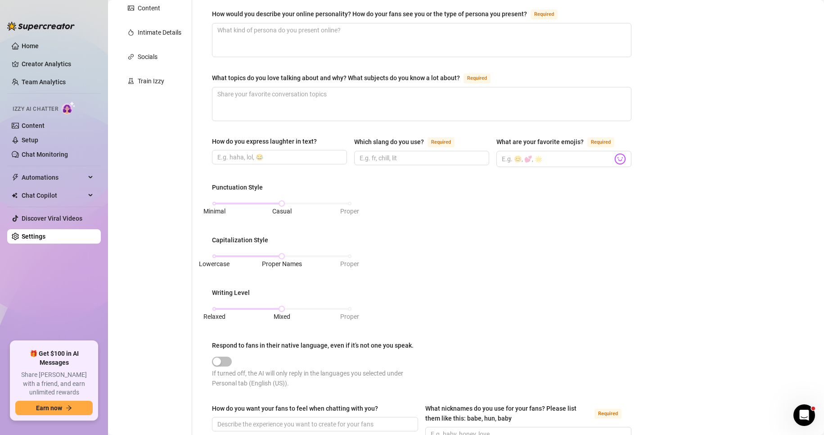
scroll to position [147, 0]
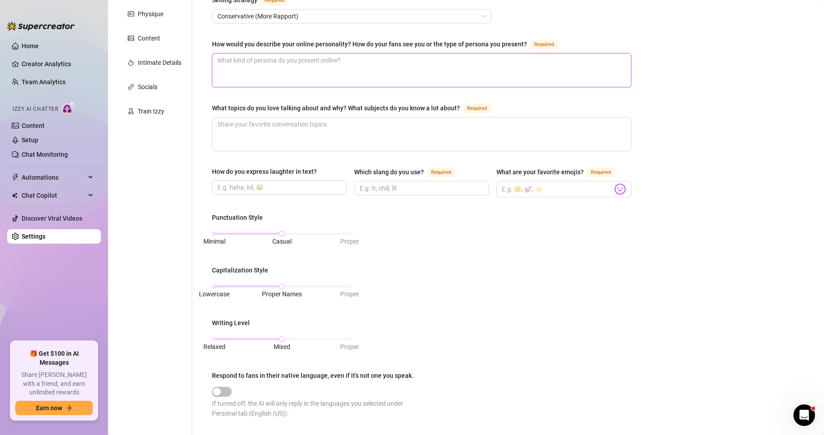
click at [251, 65] on textarea "How would you describe your online personality? How do your fans see you or the…" at bounding box center [421, 70] width 419 height 33
paste textarea "I present myself as confident, friendly, and authentic. My online presence is a…"
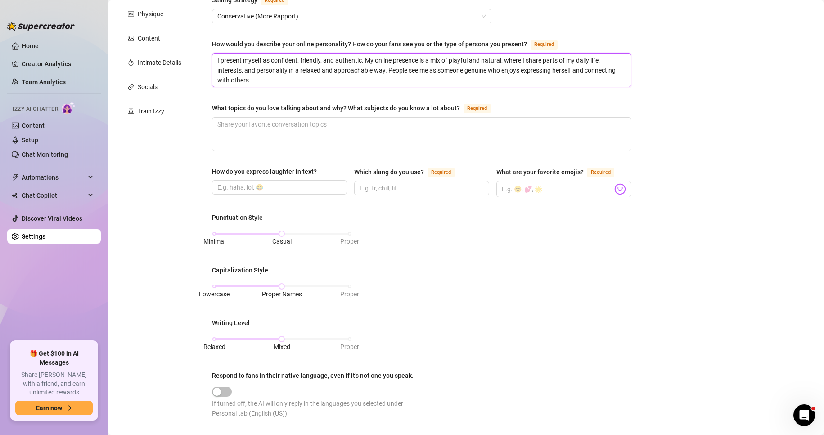
type textarea "I present myself as confident, friendly, and authentic. My online presence is a…"
click at [246, 132] on textarea "What topics do you love talking about and why? What subjects do you know a lot …" at bounding box center [421, 133] width 419 height 33
paste textarea "I love talking about animals, veterinary care, nature, and personal growth. I a…"
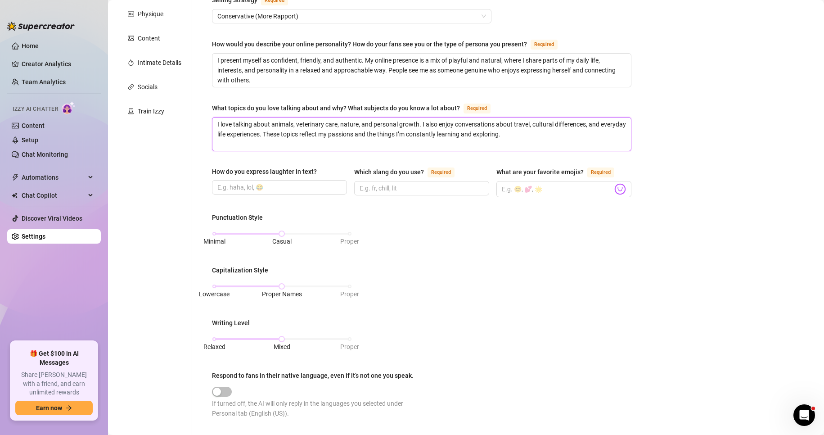
type textarea "I love talking about animals, veterinary care, nature, and personal growth. I a…"
click at [253, 189] on input "How do you express laughter in text?" at bounding box center [278, 187] width 122 height 10
click at [226, 184] on input "How do you express laughter in text?" at bounding box center [278, 187] width 122 height 10
paste input "haha, lol"
type input "haha, lol"
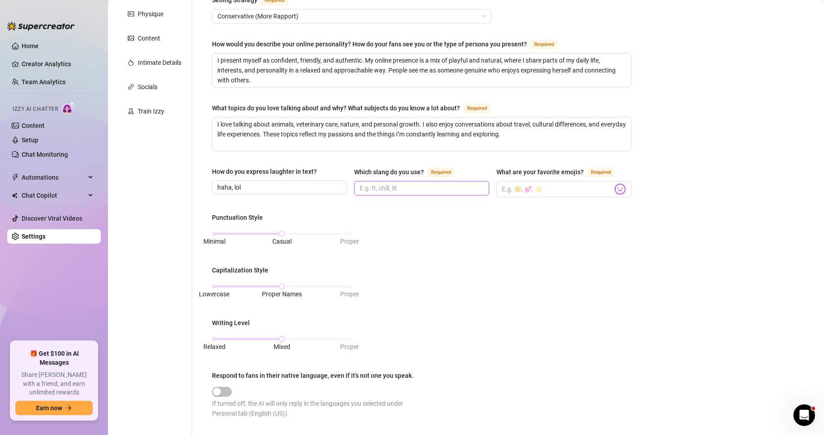
click at [369, 187] on input "Which slang do you use? Required" at bounding box center [421, 188] width 122 height 10
paste input "fr, chill, tbh, idk"
type input "fr, chill, tbh, idk, wyd"
click at [515, 186] on input "What are your favorite emojis? Required" at bounding box center [557, 189] width 111 height 12
paste input "😊, 🐶, 🌱, 💫, ❤️"
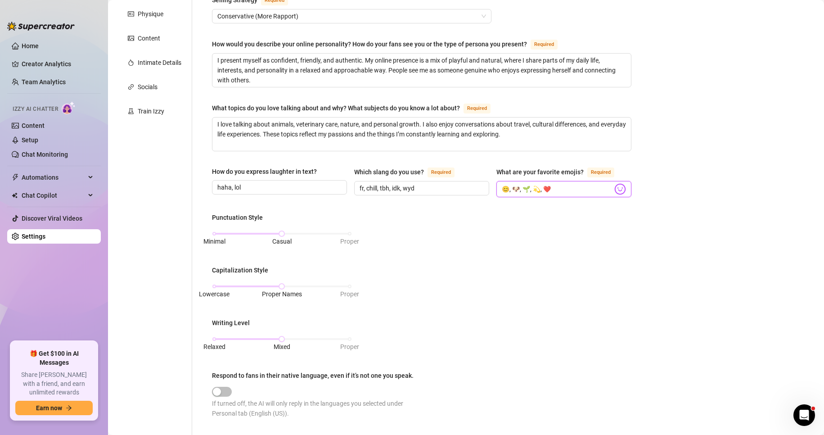
type input "😊, 🐶, 🌱, 💫, ❤️"
click at [214, 231] on div "Minimal Casual Proper" at bounding box center [281, 233] width 135 height 5
click at [216, 285] on div "Lowercase Proper Names Proper" at bounding box center [281, 286] width 135 height 5
click at [214, 337] on div "Relaxed Mixed Proper" at bounding box center [281, 338] width 135 height 5
click at [386, 303] on div "Punctuation Style Minimal Casual Proper Capitalization Style Lowercase Proper N…" at bounding box center [422, 319] width 420 height 214
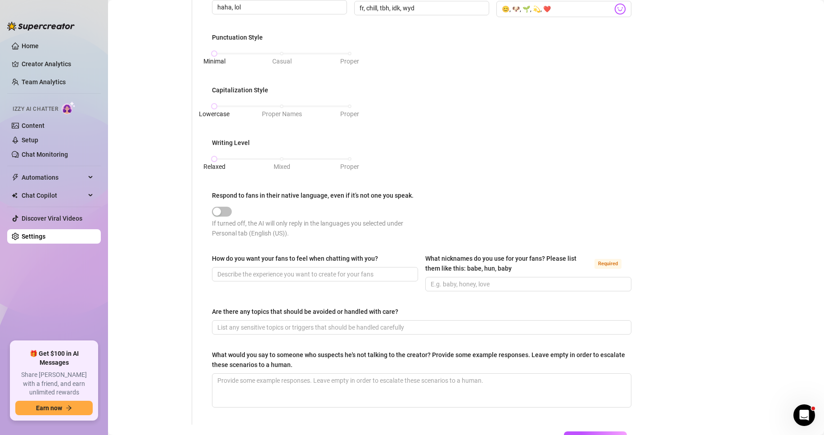
scroll to position [357, 0]
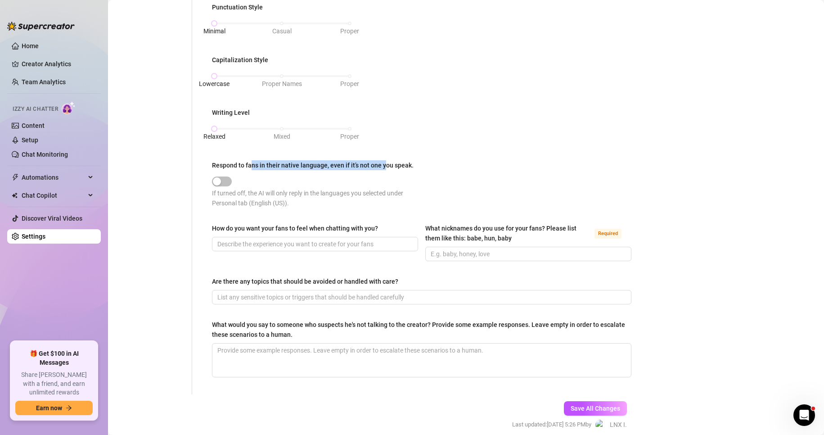
drag, startPoint x: 253, startPoint y: 162, endPoint x: 404, endPoint y: 165, distance: 151.7
click at [387, 165] on div "Respond to fans in their native language, even if it’s not one you speak." at bounding box center [313, 165] width 202 height 10
click at [452, 163] on div "Punctuation Style Minimal Casual Proper Capitalization Style Lowercase Proper N…" at bounding box center [422, 109] width 420 height 214
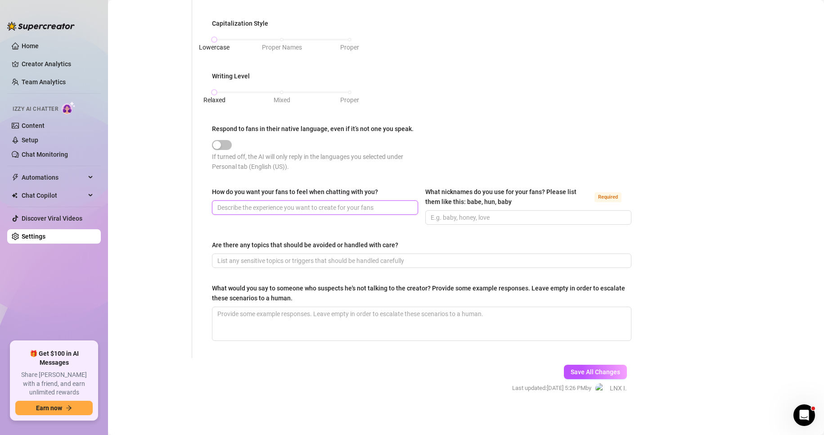
click at [233, 207] on input "How do you want your fans to feel when chatting with you?" at bounding box center [314, 208] width 194 height 10
click at [256, 205] on input "How do you want your fans to feel when chatting with you?" at bounding box center [314, 208] width 194 height 10
paste input "I want my fans to feel comfortable, appreciated, and free to be themselves. My …"
click at [301, 208] on input "I want my fans to feel comfortable, appreciated, and free to be themselves. My …" at bounding box center [300, 208] width 167 height 10
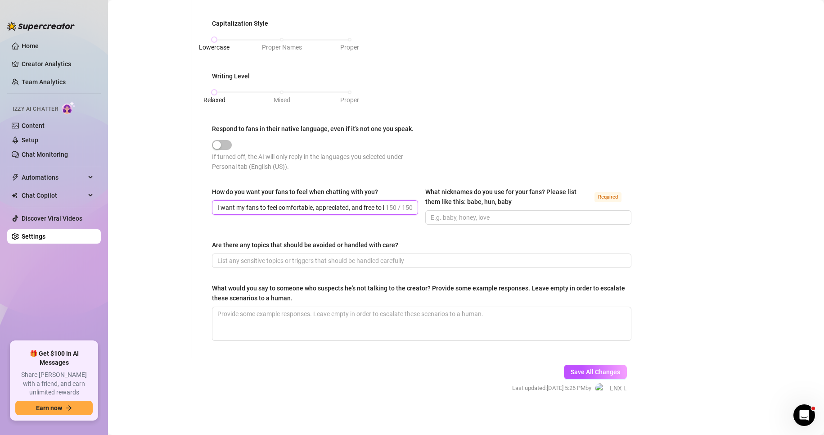
click at [301, 208] on input "I want my fans to feel comfortable, appreciated, and free to be themselves. My …" at bounding box center [300, 208] width 167 height 10
paste input "text"
type input "I want my fans to feel comfortable, appreciated, and free to be themselves. My …"
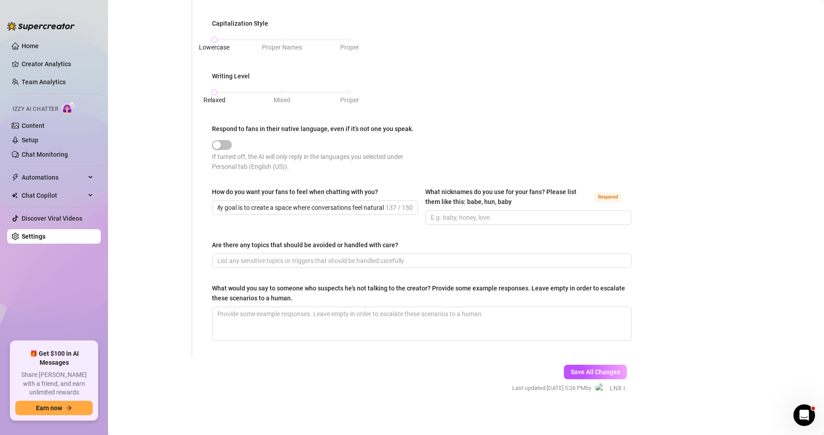
scroll to position [0, 0]
click at [456, 218] on input "What nicknames do you use for your fans? Please list them like this: babe, hun,…" at bounding box center [528, 217] width 194 height 10
paste input "babe, love, [PERSON_NAME], [PERSON_NAME]"
type input "babe, love, [PERSON_NAME], [PERSON_NAME]"
click at [265, 256] on input "Are there any topics that should be avoided or handled with care?" at bounding box center [420, 261] width 407 height 10
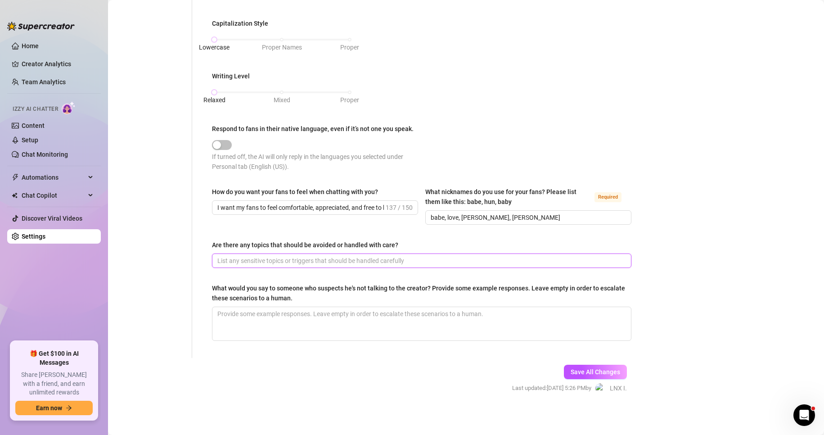
scroll to position [394, 0]
click at [219, 238] on div "What is your persona type? [PERSON_NAME] defines the distinct image and persona…" at bounding box center [422, 22] width 438 height 672
click at [200, 226] on div "What is your persona type? [PERSON_NAME] defines the distinct image and persona…" at bounding box center [416, 22] width 448 height 672
click at [248, 263] on input "Are there any topics that should be avoided or handled with care?" at bounding box center [420, 261] width 407 height 10
paste input "Discussions about politics, religion, or deeply personal trauma should be appro…"
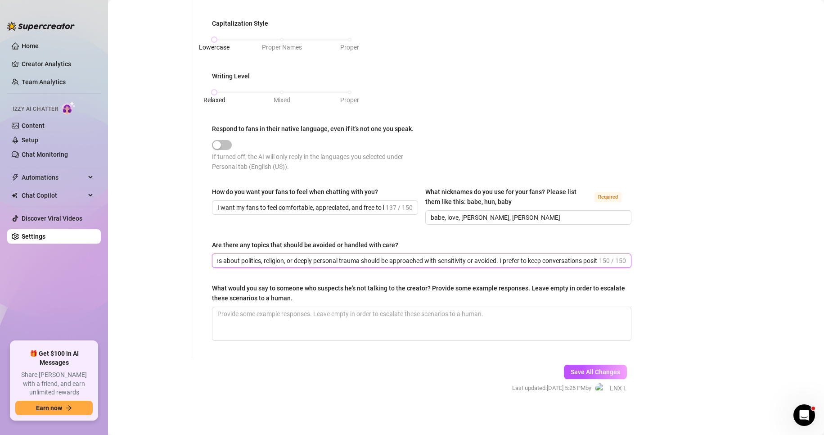
scroll to position [0, 38]
drag, startPoint x: 493, startPoint y: 257, endPoint x: 731, endPoint y: 270, distance: 238.5
click at [730, 270] on main "Creator Bio 𝓪𝓻𝓲𝓪 (ariaaa_blondie) Bio Import Bio from other creator Personal In…" at bounding box center [466, 21] width 716 height 830
type input "Discussions about politics, religion, or deeply personal trauma should be appro…"
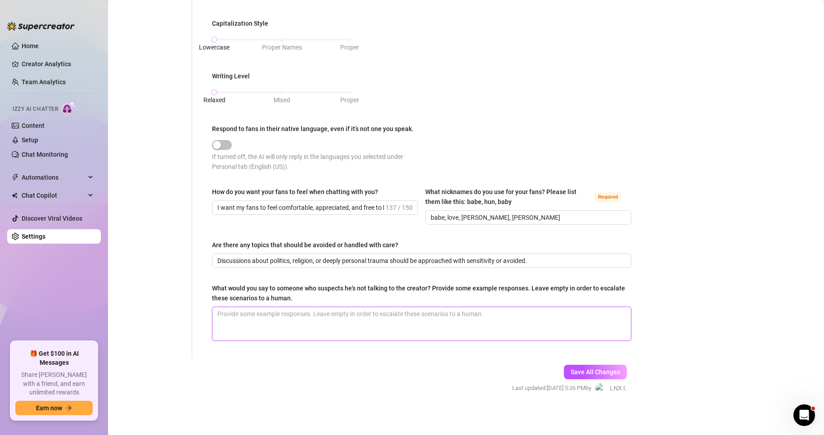
click at [294, 330] on textarea "What would you say to someone who suspects he's not talking to the creator? Pro…" at bounding box center [421, 323] width 419 height 33
paste textarea "Hey! It’s really me here — I try to respond to everyone personally, but if you …"
type textarea "Hey! It’s really me here — I try to respond to everyone personally, but if you …"
click at [582, 369] on span "Save All Changes" at bounding box center [596, 371] width 50 height 7
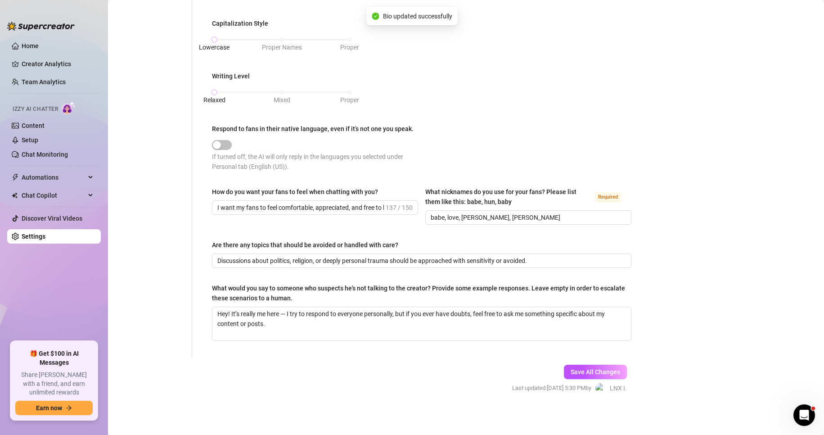
type input "Discussions about politics, religion, or deeply personal trauma should be appro…"
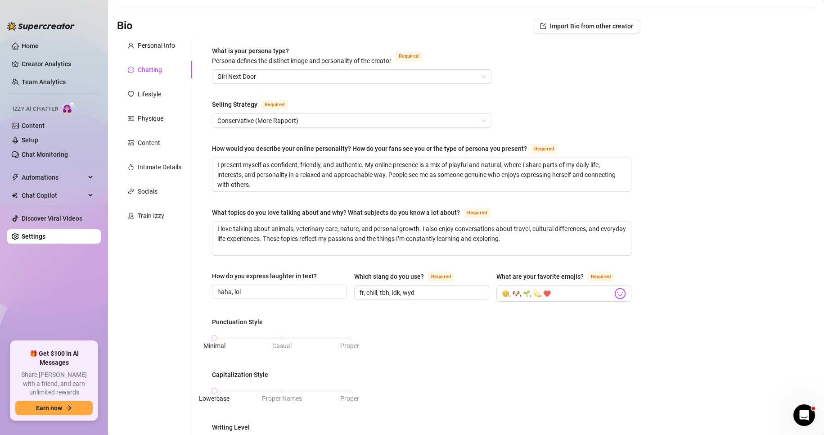
scroll to position [42, 0]
click at [147, 93] on div "Lifestyle" at bounding box center [149, 95] width 23 height 10
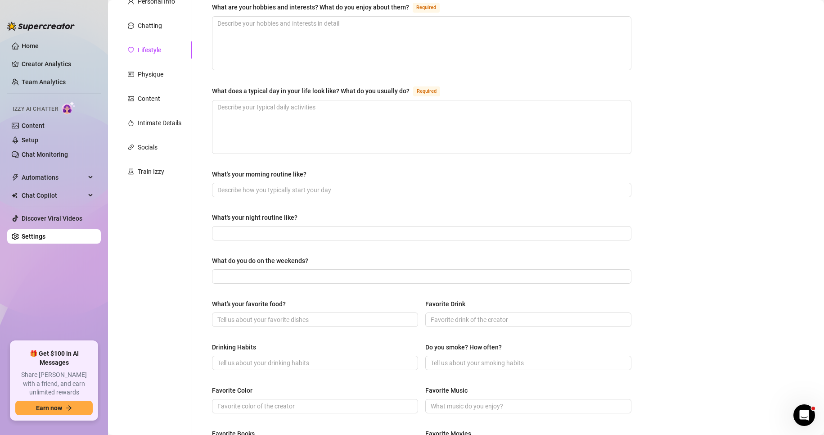
scroll to position [72, 0]
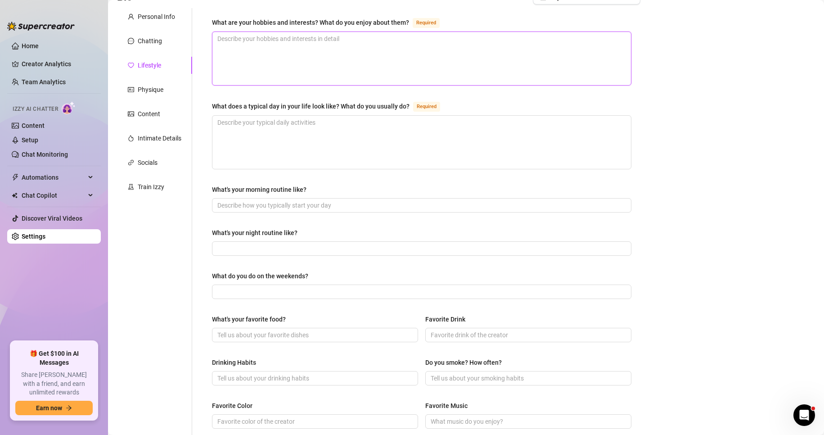
click at [254, 44] on textarea "What are your hobbies and interests? What do you enjoy about them? Required" at bounding box center [421, 58] width 419 height 53
paste textarea "I love spending time with animals, volunteering at shelters, and learning more …"
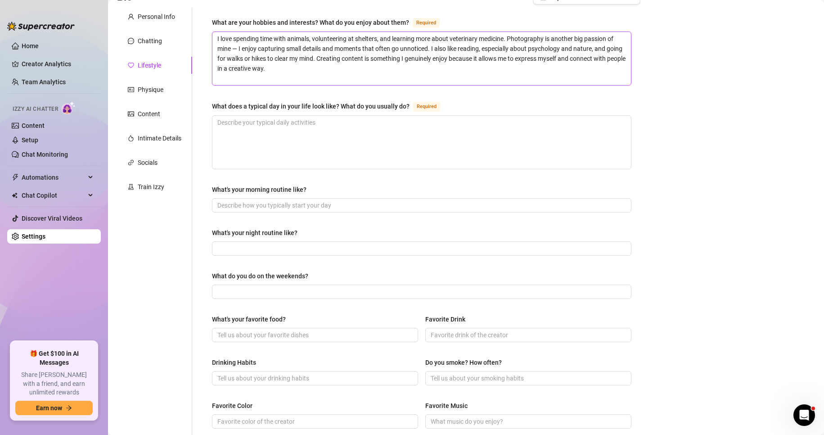
type textarea "I love spending time with animals, volunteering at shelters, and learning more …"
click at [280, 143] on textarea "What does a typical day in your life look like? What do you usually do? Required" at bounding box center [421, 142] width 419 height 53
paste textarea "Most of my days are a mix of university, work, and personal projects. I attend …"
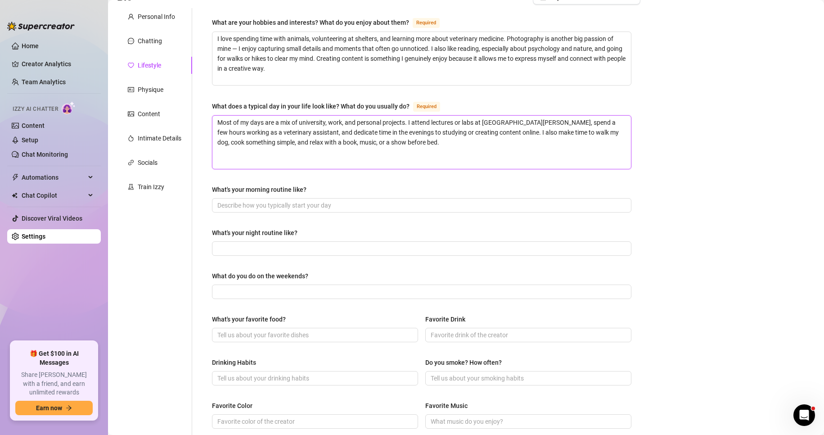
type textarea "Most of my days are a mix of university, work, and personal projects. I attend …"
click at [277, 196] on div "What's your morning routine like?" at bounding box center [422, 192] width 420 height 14
click at [271, 201] on input "What's your morning routine like?" at bounding box center [420, 205] width 407 height 10
paste input "I usually wake up early, take my dog out for a walk, and make a light breakfast…"
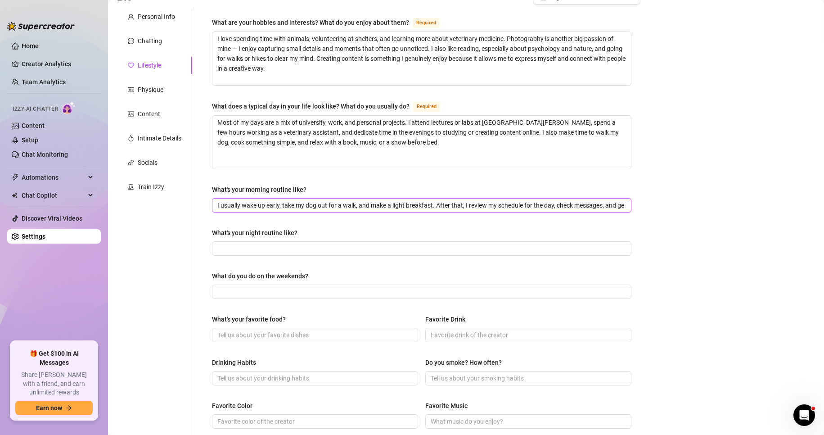
scroll to position [0, 37]
drag, startPoint x: 570, startPoint y: 203, endPoint x: 619, endPoint y: 208, distance: 49.7
click at [612, 207] on span "I usually wake up early, take my dog out for a walk, and make a light breakfast…" at bounding box center [422, 205] width 420 height 14
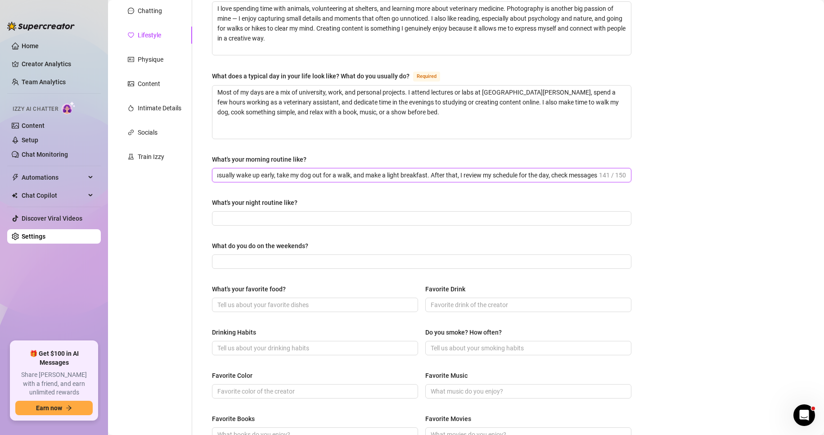
scroll to position [117, 0]
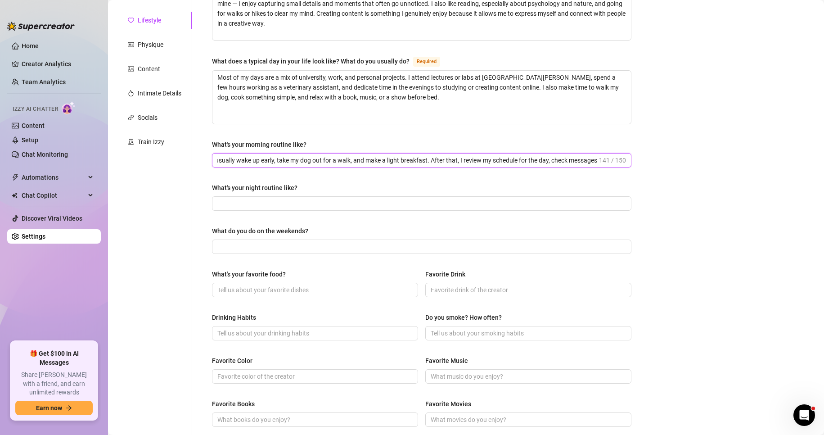
type input "I usually wake up early, take my dog out for a walk, and make a light breakfast…"
click at [355, 209] on span at bounding box center [422, 203] width 420 height 14
click at [356, 204] on input "What's your night routine like?" at bounding box center [420, 204] width 407 height 10
paste input "Evenings are quieter — I like to prepare dinner, spend time online creating or …"
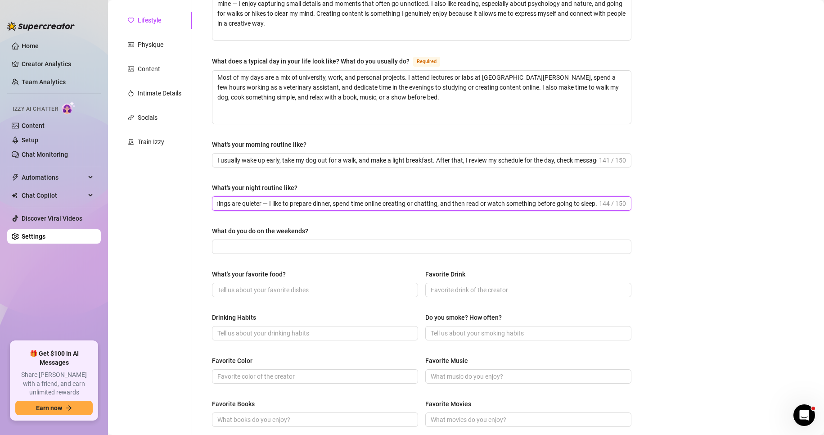
scroll to position [192, 0]
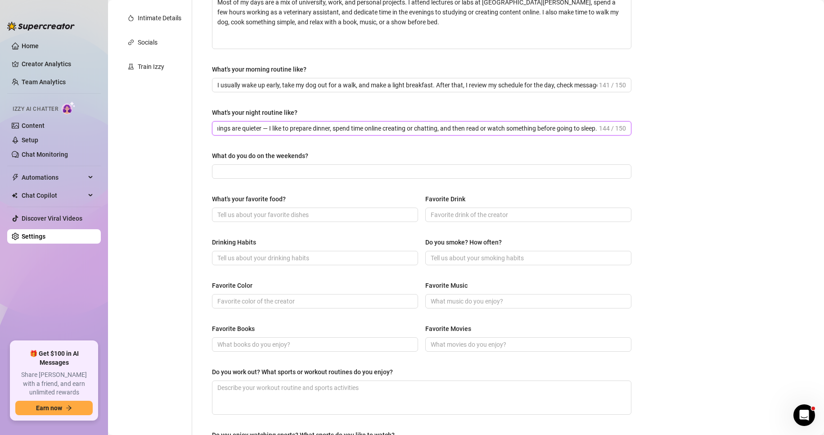
type input "Evenings are quieter — I like to prepare dinner, spend time online creating or …"
click at [262, 167] on input "What do you do on the weekends?" at bounding box center [420, 172] width 407 height 10
paste input "Weekends are more relaxed. I often catch up on assignments, spend extra time vo…"
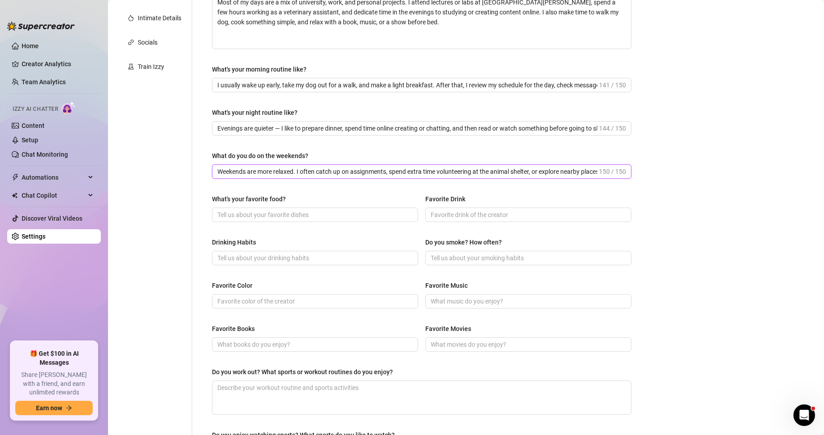
scroll to position [0, 45]
type input "Weekends are more relaxed. I often catch up on assignments, spend extra time vo…"
click at [192, 181] on div "Personal Info Chatting Lifestyle Physique Content Intimate Details Socials Trai…" at bounding box center [154, 191] width 75 height 607
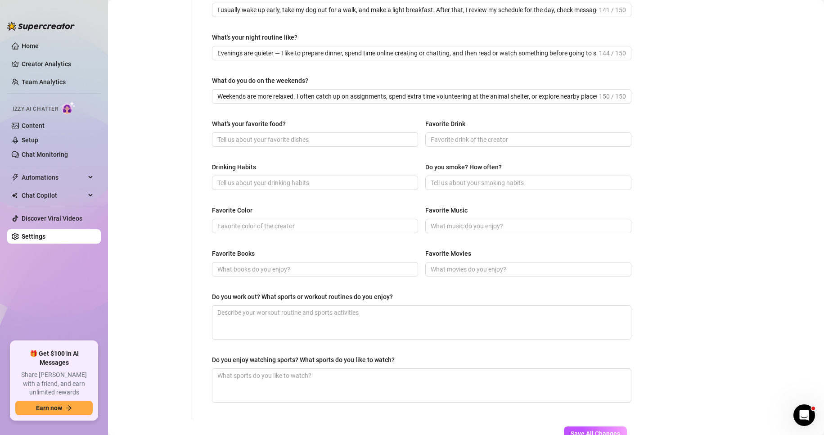
scroll to position [282, 0]
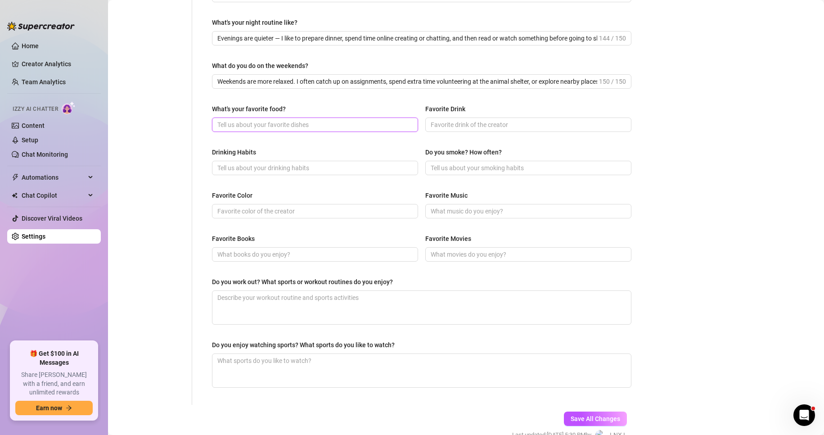
click at [253, 128] on input "What's your favorite food?" at bounding box center [314, 125] width 194 height 10
paste input "I love Italian food, especially pasta and pizza. I also enjoy sushi and fresh s…"
type input "I love Italian food, especially pasta and pizza. I also enjoy sushi and fresh s…"
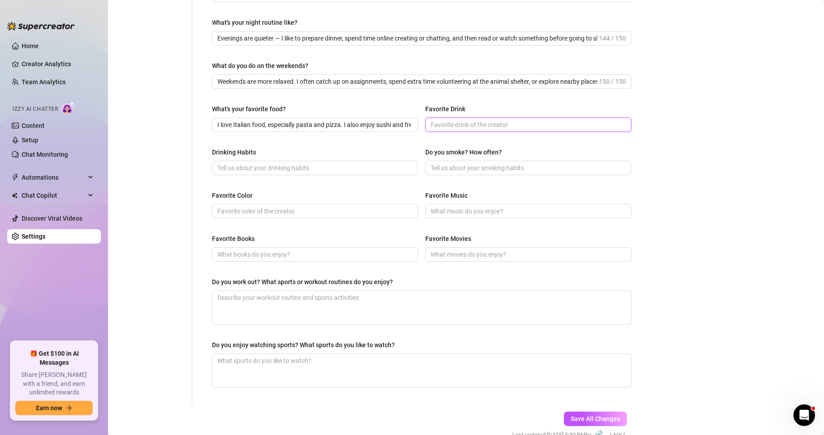
click at [437, 126] on input "Favorite Drink" at bounding box center [528, 125] width 194 height 10
paste input "Iced coffee during the day, and herbal tea at night."
type input "Iced coffee during the day, and herbal tea at night."
click at [241, 171] on input "Drinking Habits" at bounding box center [314, 168] width 194 height 10
paste input "I drink socially, usually on weekends or when going out with friends."
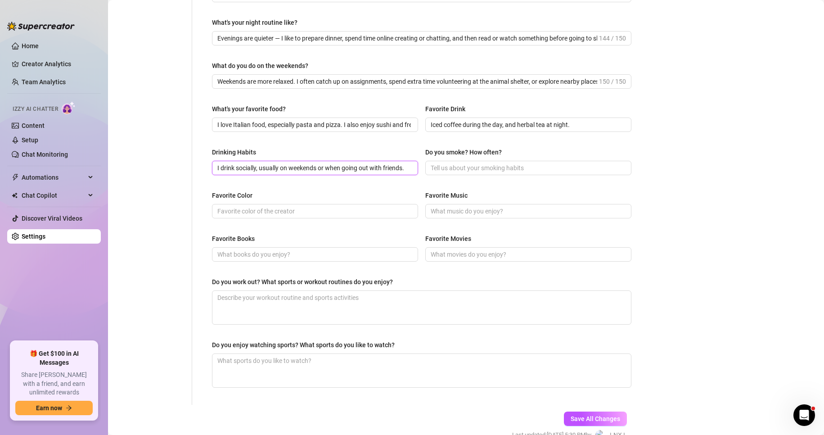
type input "I drink socially, usually on weekends or when going out with friends."
click at [439, 168] on input "Do you smoke? How often?" at bounding box center [528, 168] width 194 height 10
paste input "No, I don’t smoke."
type input "No, I don’t smoke."
click at [246, 211] on input "Favorite Color" at bounding box center [314, 211] width 194 height 10
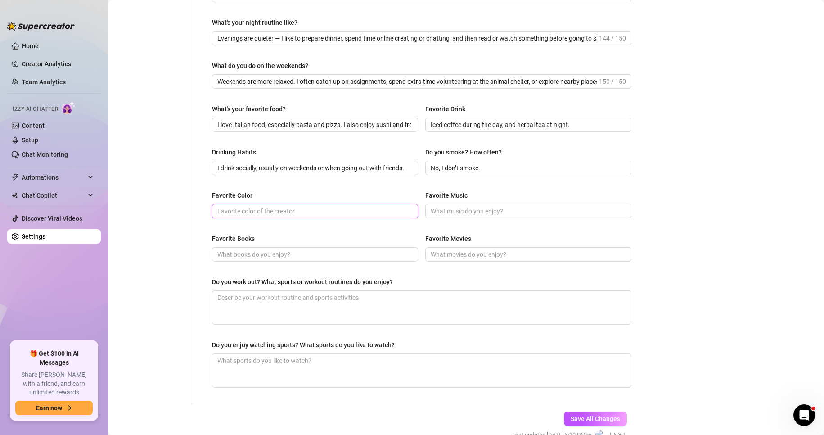
paste input "Green, because it reminds me of nature and calm places."
type input "Green, because it reminds me of nature and calm places."
click at [438, 209] on input "Favorite Music" at bounding box center [528, 211] width 194 height 10
paste input "I enjoy indie pop, acoustic, and alternative rock. Some of my favorite artists …"
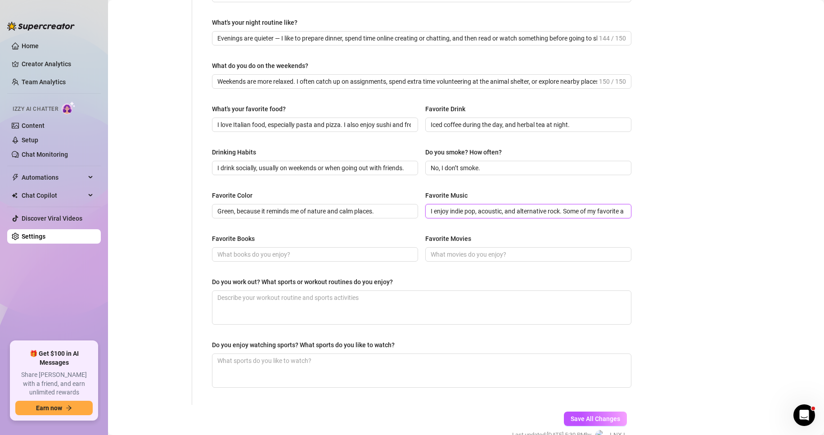
scroll to position [0, 146]
type input "I enjoy indie pop, acoustic, and alternative rock. Some of my favorite artists …"
click at [261, 252] on input "Favorite Books" at bounding box center [314, 254] width 194 height 10
paste input "I like novels that explore human emotions and psychology. Some favorites are Th…"
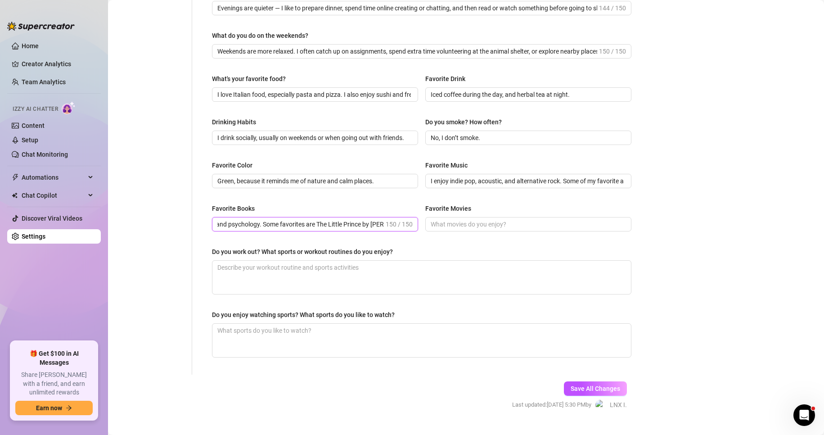
scroll to position [0, 267]
drag, startPoint x: 251, startPoint y: 226, endPoint x: 323, endPoint y: 221, distance: 72.2
click at [323, 221] on input "I like novels that explore human emotions and psychology. Some favorites are Th…" at bounding box center [300, 224] width 167 height 10
click at [330, 221] on input "I like novels that explore human emotions and psychology. Some favorites are Th…" at bounding box center [300, 224] width 167 height 10
drag, startPoint x: 296, startPoint y: 223, endPoint x: 446, endPoint y: 228, distance: 150.0
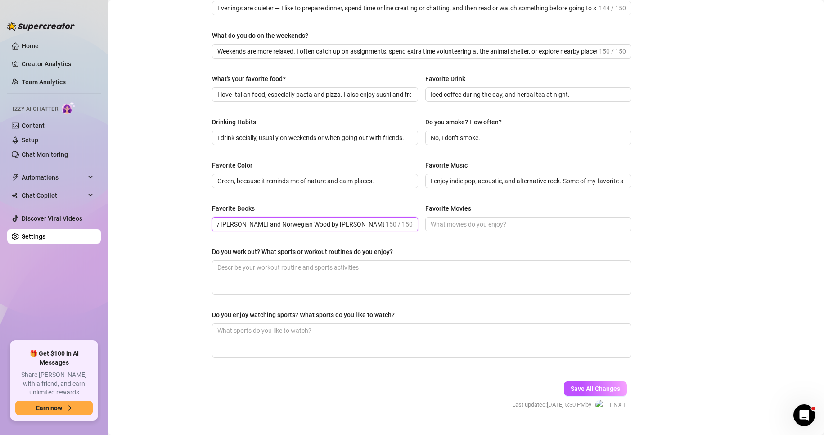
click at [446, 228] on div "Favorite Books I like novels that explore human emotions and psychology. Some f…" at bounding box center [422, 221] width 420 height 36
drag, startPoint x: 298, startPoint y: 225, endPoint x: 115, endPoint y: 222, distance: 182.8
click at [115, 222] on main "Creator Bio 𝓪𝓻𝓲𝓪 (ariaaa_blondie) Bio Import Bio from other creator Personal In…" at bounding box center [466, 70] width 716 height 765
type input "I like novels that explore human emotions and psychology. Some favorites are Th…"
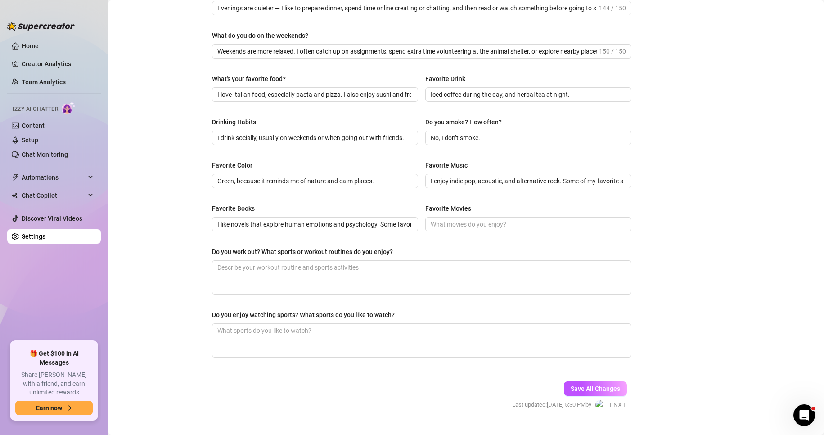
click at [176, 230] on div "Personal Info Chatting Lifestyle Physique Content Intimate Details Socials Trai…" at bounding box center [154, 71] width 75 height 607
click at [440, 225] on input "Favorite Movies" at bounding box center [528, 224] width 194 height 10
paste input "Call Me By Your Name, [DEMOGRAPHIC_DATA][PERSON_NAME], and Eternal Sunshine of …"
type input "Call Me By Your Name, [DEMOGRAPHIC_DATA][PERSON_NAME], and Eternal Sunshine of …"
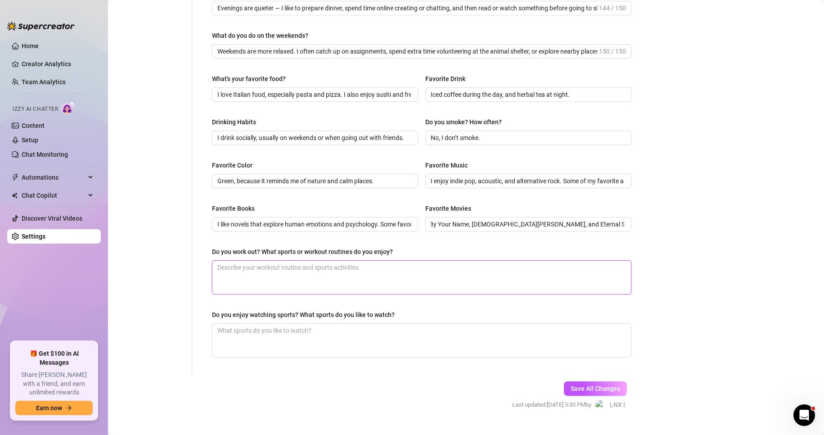
click at [244, 273] on textarea "Do you work out? What sports or workout routines do you enjoy?" at bounding box center [421, 277] width 419 height 33
click at [298, 272] on textarea "Do you work out? What sports or workout routines do you enjoy?" at bounding box center [421, 277] width 419 height 33
paste textarea "I like going for runs, doing yoga, and sometimes light gym workouts. I also enj…"
type textarea "I like going for runs, doing yoga, and sometimes light gym workouts. I also enj…"
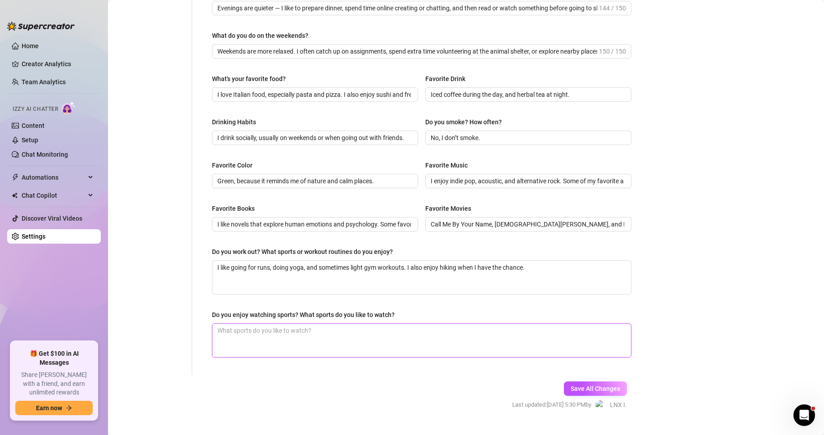
click at [281, 332] on textarea "Do you enjoy watching sports? What sports do you like to watch?" at bounding box center [421, 340] width 419 height 33
paste textarea "I don’t follow sports regularly, but I enjoy watching soccer games occasionally…"
type textarea "I don’t follow sports regularly, but I enjoy watching soccer games occasionally…"
click at [580, 387] on span "Save All Changes" at bounding box center [596, 388] width 50 height 7
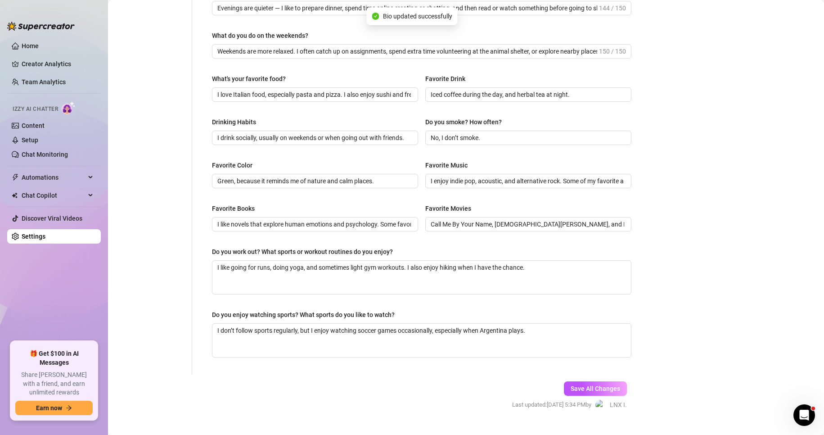
type input "I like novels that explore human emotions and psychology. Some favorites are Th…"
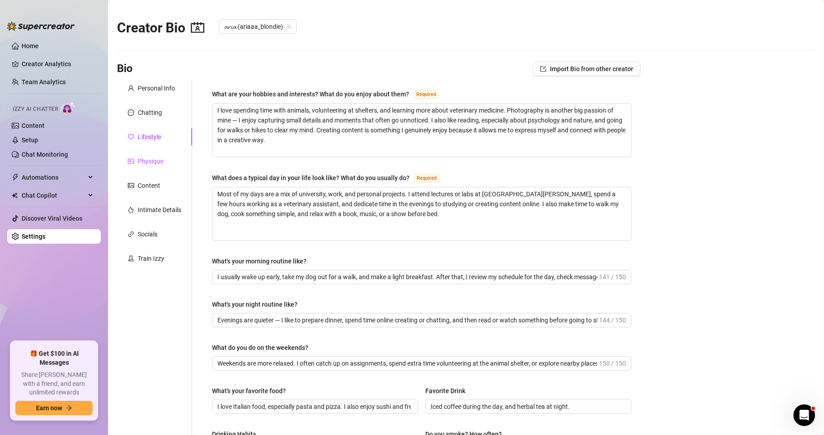
click at [149, 160] on div "Physique" at bounding box center [151, 161] width 26 height 10
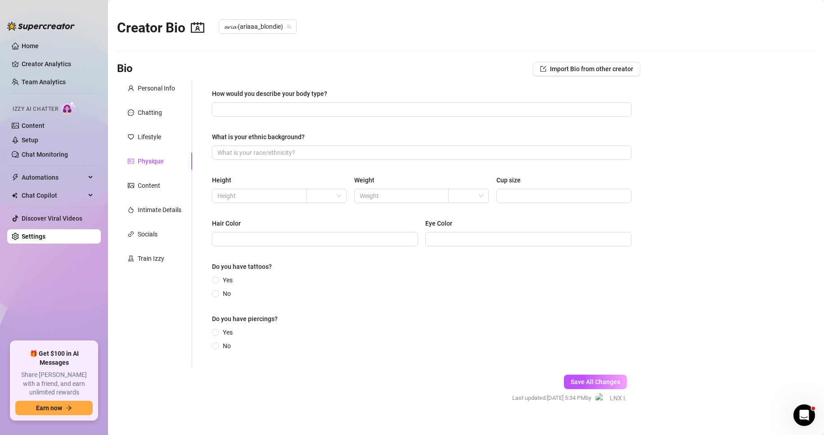
scroll to position [12, 0]
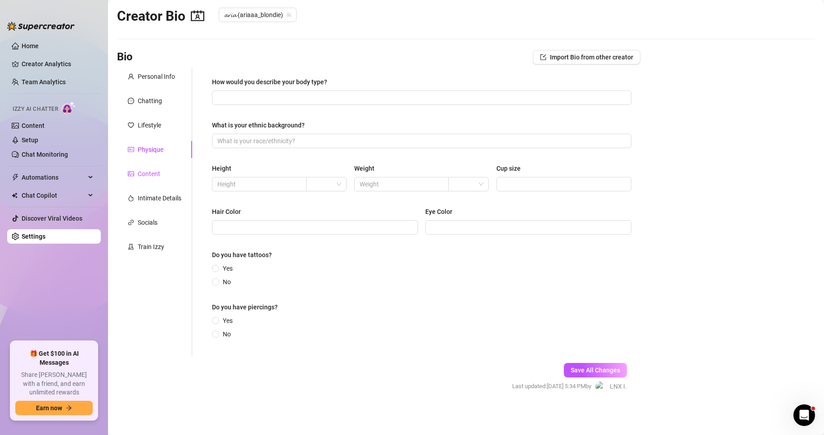
click at [147, 172] on div "Content" at bounding box center [149, 174] width 23 height 10
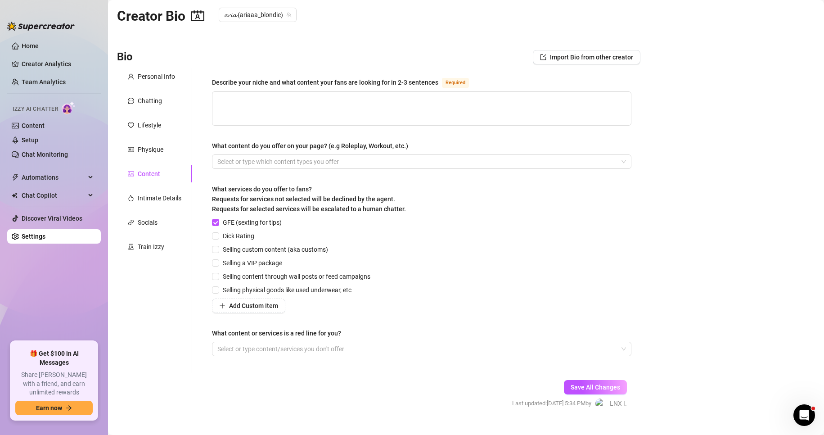
click at [218, 235] on input "Dick Rating" at bounding box center [215, 235] width 6 height 6
checkbox input "true"
click at [213, 246] on input "Selling custom content (aka customs)" at bounding box center [215, 249] width 6 height 6
checkbox input "true"
click at [290, 125] on span at bounding box center [422, 108] width 420 height 34
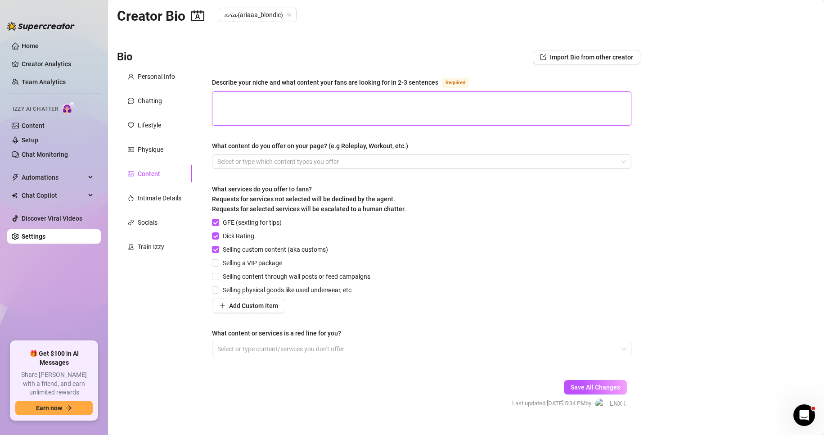
click at [280, 108] on textarea "Describe your niche and what content your fans are looking for in 2-3 sentences…" at bounding box center [421, 108] width 419 height 33
paste textarea "My content focuses on a mix of natural sensuality and authenticity. Fans come t…"
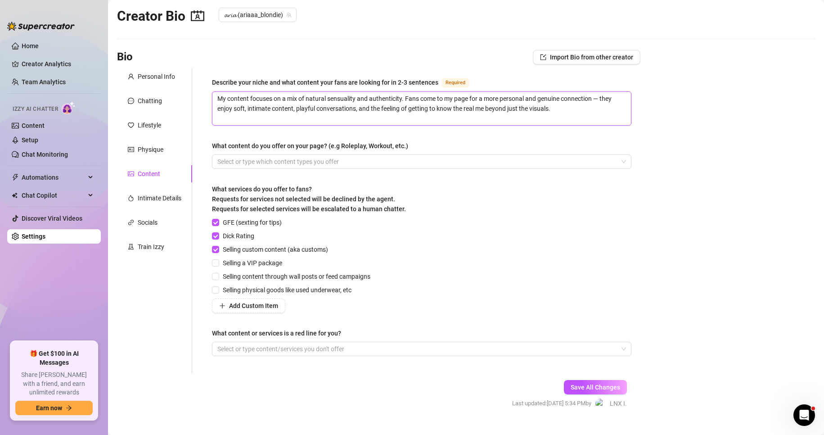
click at [350, 155] on div at bounding box center [417, 161] width 406 height 13
type textarea "My content focuses on a mix of natural sensuality and authenticity. Fans come t…"
click at [245, 161] on div at bounding box center [417, 161] width 406 height 13
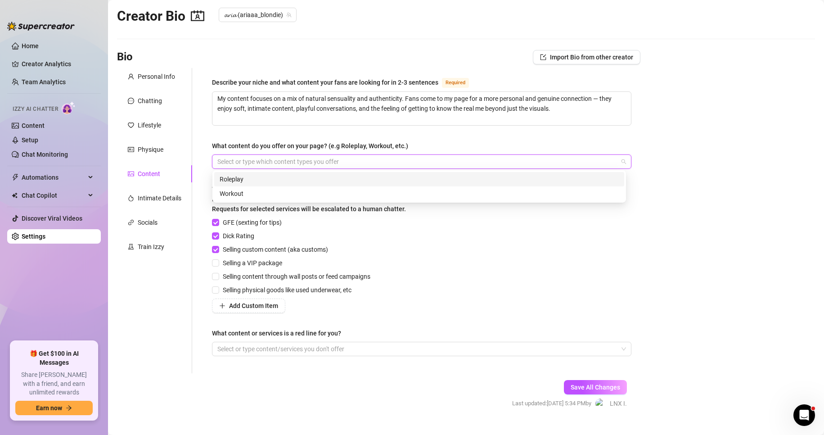
paste input "search"
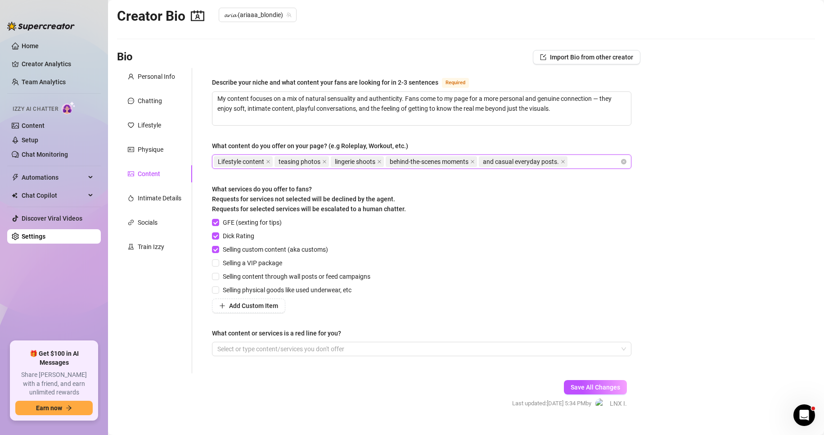
scroll to position [28, 0]
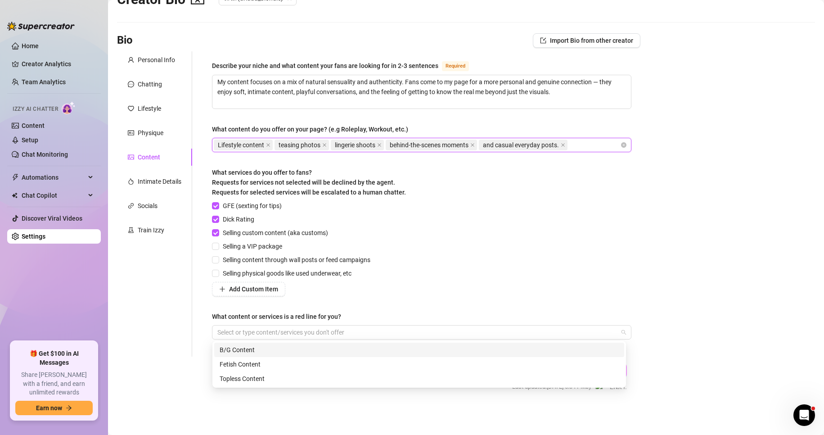
click at [241, 331] on div at bounding box center [417, 332] width 406 height 13
paste input "search"
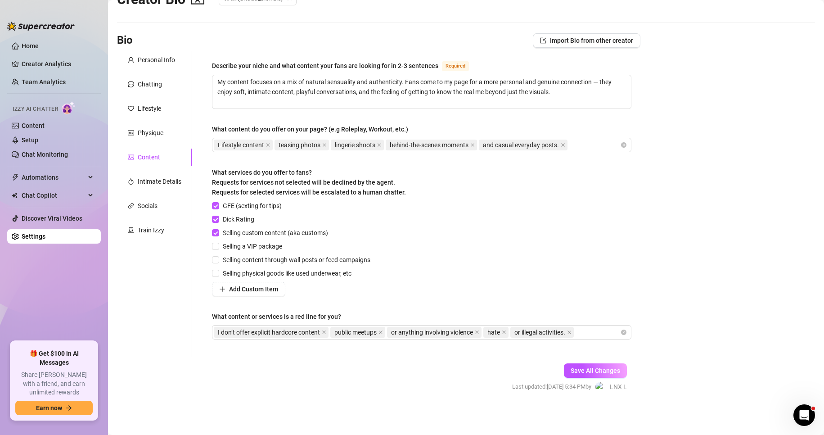
click at [216, 245] on input "Selling a VIP package" at bounding box center [215, 246] width 6 height 6
checkbox input "true"
click at [214, 257] on input "Selling content through wall posts or feed campaigns" at bounding box center [215, 259] width 6 height 6
checkbox input "true"
click at [214, 270] on input "Selling physical goods like used underwear, etc" at bounding box center [215, 273] width 6 height 6
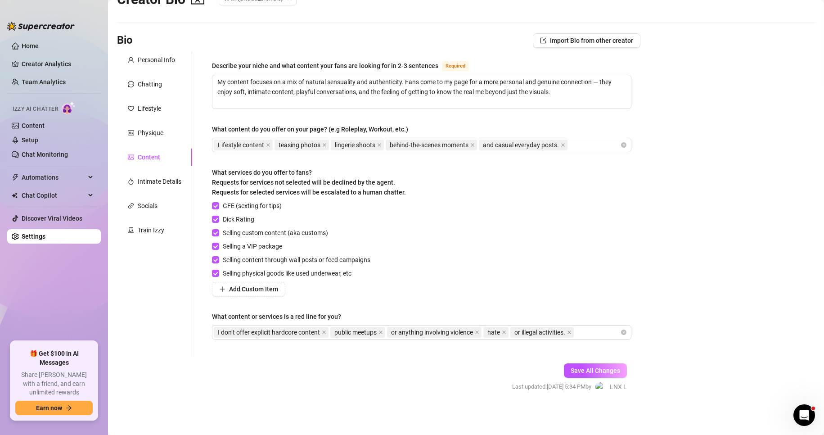
click at [217, 273] on input "Selling physical goods like used underwear, etc" at bounding box center [215, 273] width 6 height 6
checkbox input "false"
click at [574, 370] on span "Save All Changes" at bounding box center [596, 370] width 50 height 7
click at [143, 183] on div "Intimate Details" at bounding box center [160, 181] width 44 height 10
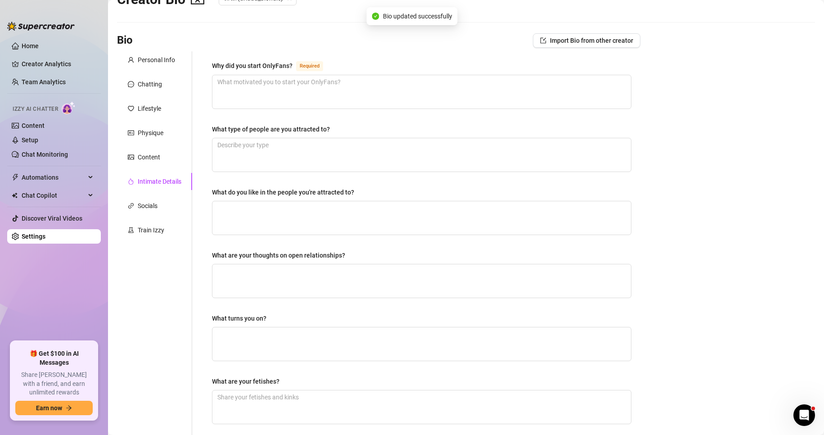
scroll to position [59, 0]
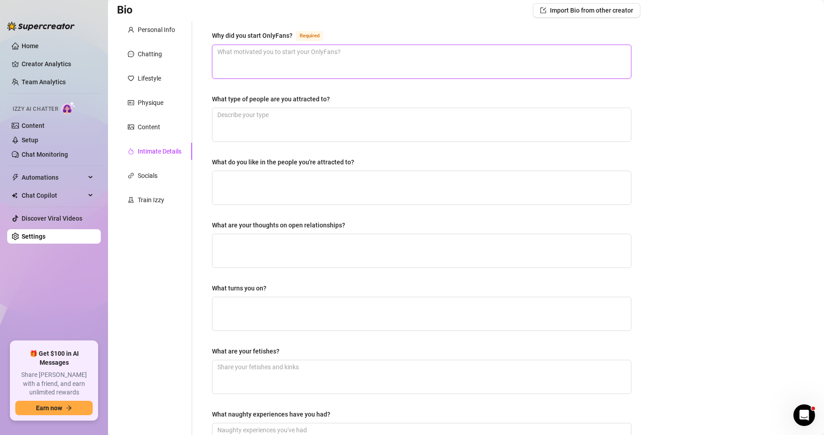
click at [237, 61] on textarea "Why did you start OnlyFans? Required" at bounding box center [421, 61] width 419 height 33
paste textarea "I started my OnlyFans as a way to express myself more freely and creatively, wh…"
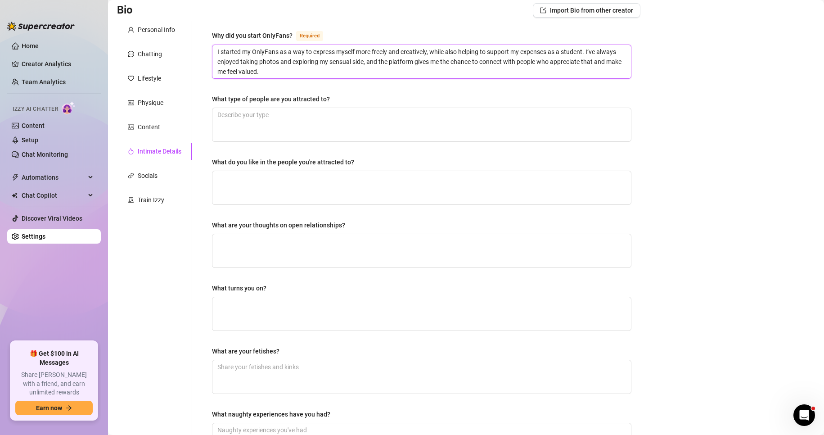
type textarea "I started my OnlyFans as a way to express myself more freely and creatively, wh…"
click at [264, 120] on textarea "What type of people are you attracted to?" at bounding box center [421, 124] width 419 height 33
paste textarea "I’m attracted to people who are confident but kind, respectful, and have a good…"
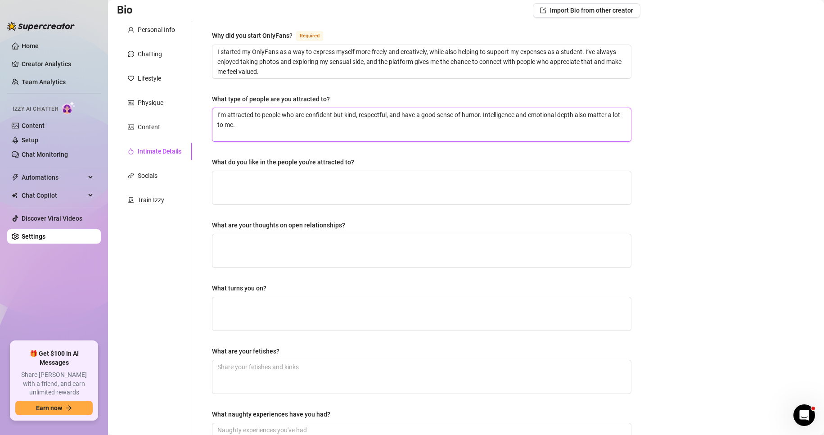
type textarea "I’m attracted to people who are confident but kind, respectful, and have a good…"
click at [251, 163] on div "What do you like in the people you're attracted to?" at bounding box center [283, 162] width 142 height 10
click at [251, 171] on textarea "What do you like in the people you're attracted to?" at bounding box center [421, 187] width 419 height 33
click at [246, 176] on textarea "What do you like in the people you're attracted to?" at bounding box center [421, 187] width 419 height 33
paste textarea "I love when someone listens, pays attention to small details, and isn’t afraid …"
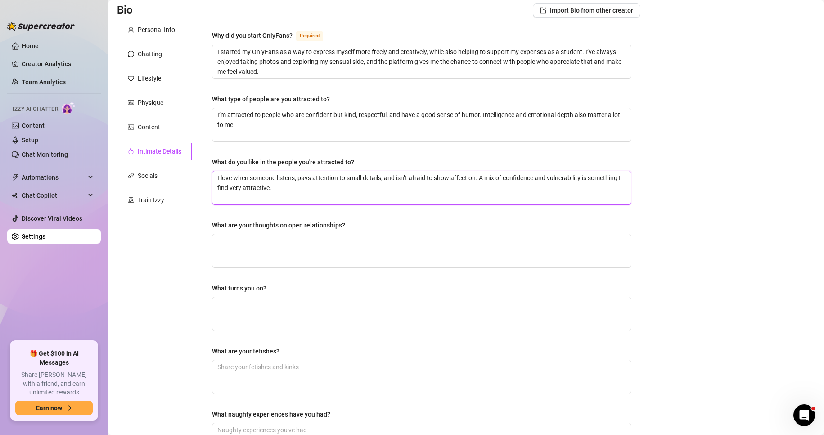
type textarea "I love when someone listens, pays attention to small details, and isn’t afraid …"
click at [254, 247] on textarea "What are your thoughts on open relationships?" at bounding box center [421, 250] width 419 height 33
paste textarea "I think they can work if both people are mature, honest, and on the same page a…"
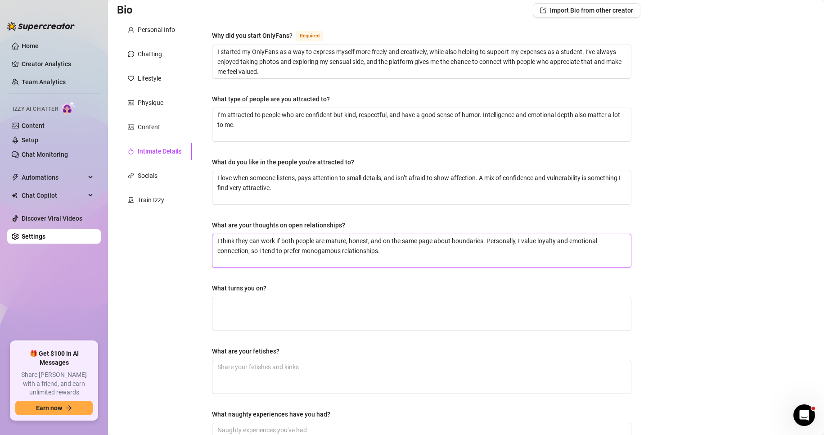
type textarea "I think they can work if both people are mature, honest, and on the same page a…"
click at [237, 307] on textarea "What turns you on?" at bounding box center [421, 313] width 419 height 33
paste textarea "Confidence, eye contact, soft touches, and deep conversations are big turn-ons …"
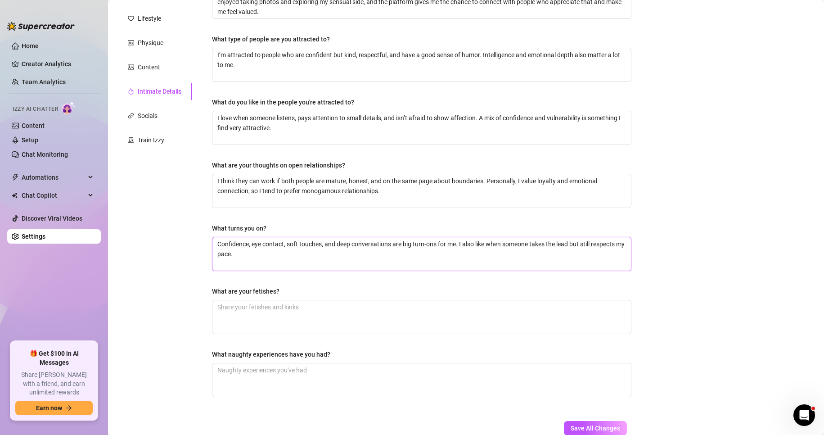
scroll to position [133, 0]
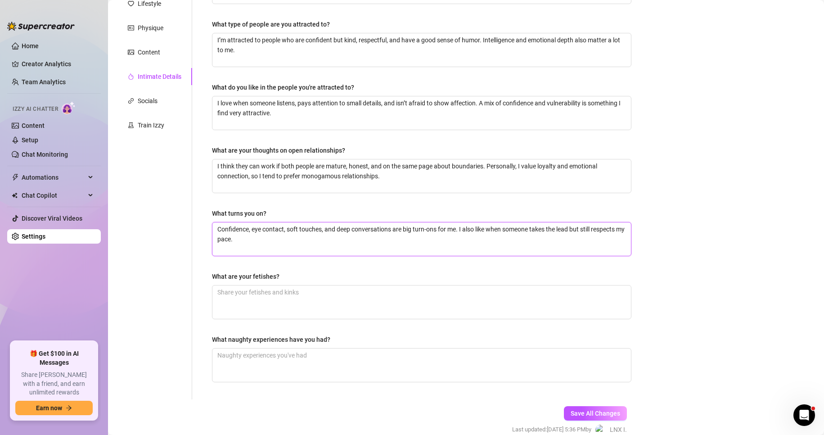
type textarea "Confidence, eye contact, soft touches, and deep conversations are big turn-ons …"
click at [247, 305] on textarea "What are your fetishes?" at bounding box center [421, 301] width 419 height 33
paste textarea "I’m drawn to teasing, slow build-ups, and playful power dynamics. I enjoy intim…"
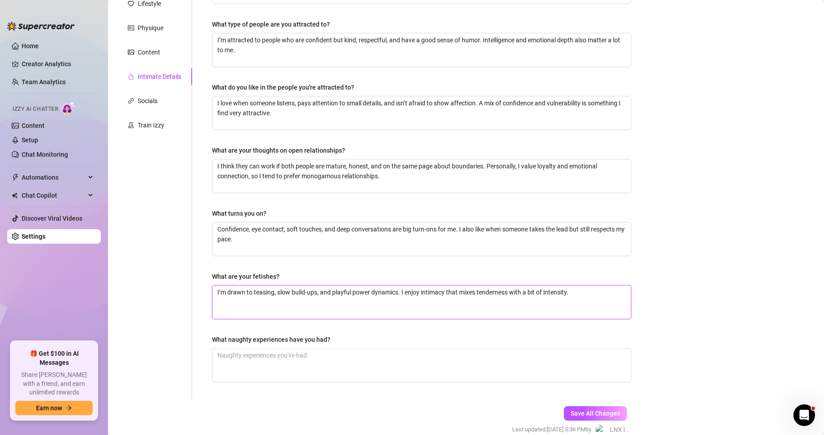
type textarea "I’m drawn to teasing, slow build-ups, and playful power dynamics. I enjoy intim…"
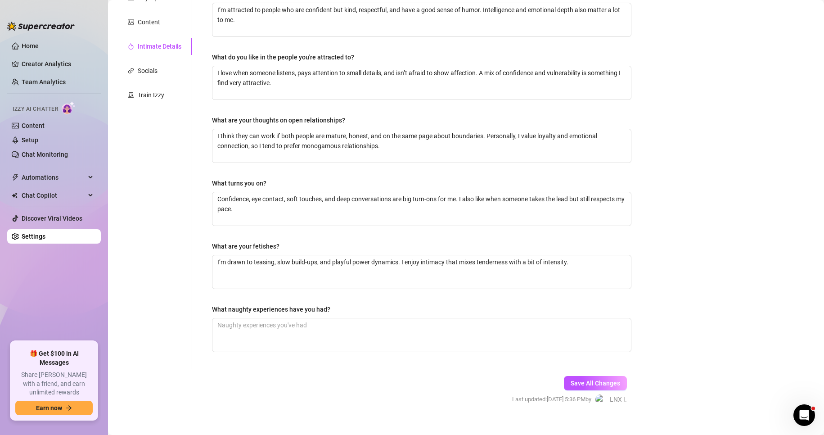
scroll to position [176, 0]
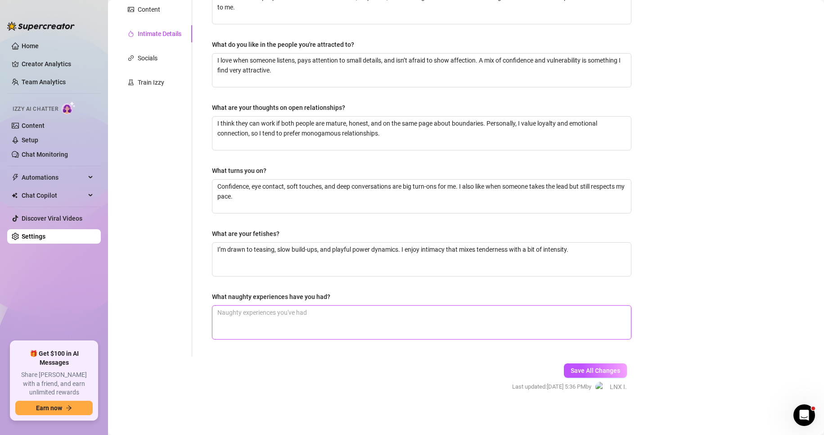
click at [265, 315] on textarea "What naughty experiences have you had?" at bounding box center [421, 322] width 419 height 33
paste textarea "I’ve had a few spontaneous adventures that started with innocent flirting and t…"
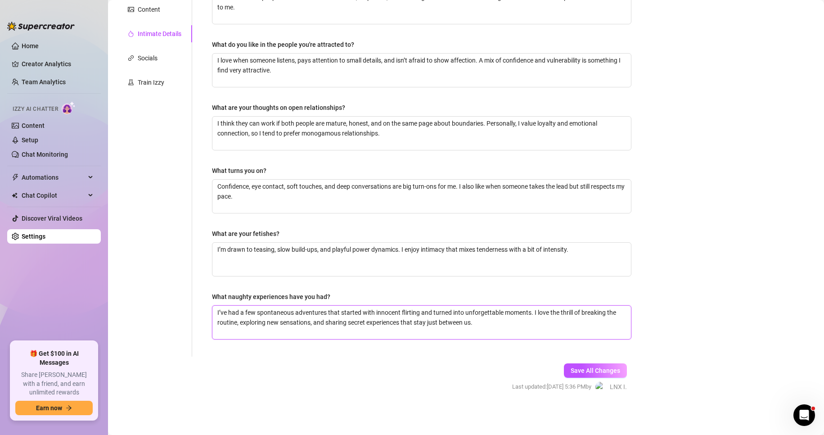
type textarea "I’ve had a few spontaneous adventures that started with innocent flirting and t…"
click at [591, 372] on span "Save All Changes" at bounding box center [596, 370] width 50 height 7
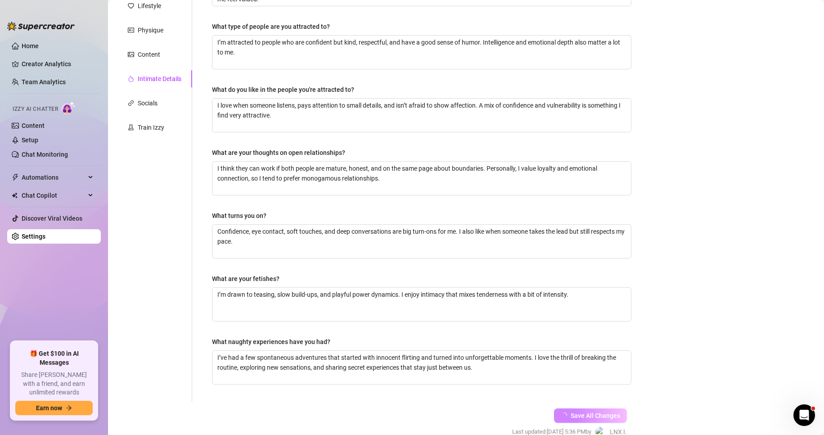
scroll to position [71, 0]
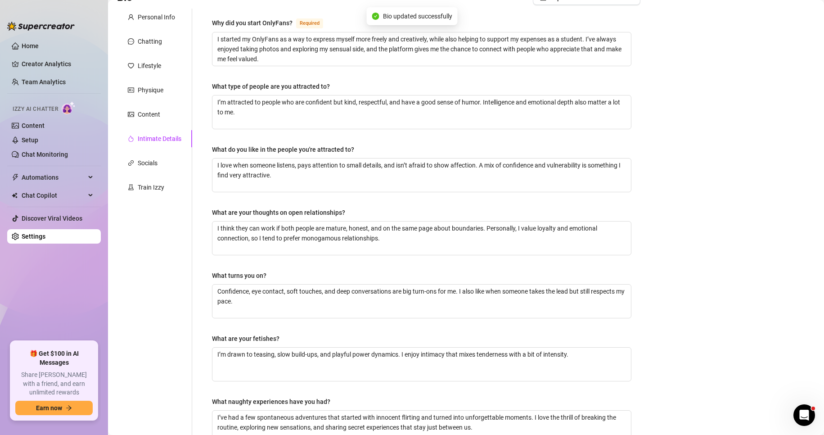
click at [158, 162] on div "Socials" at bounding box center [154, 162] width 75 height 17
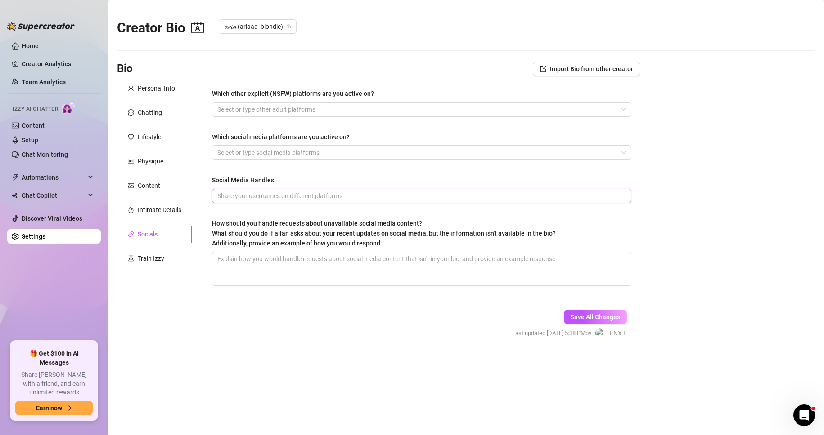
click at [253, 200] on input "Social Media Handles" at bounding box center [420, 196] width 407 height 10
click at [248, 264] on textarea "How should you handle requests about unavailable social media content? What sho…" at bounding box center [421, 268] width 419 height 33
click at [298, 268] on textarea "How should you handle requests about unavailable social media content? What sho…" at bounding box center [421, 268] width 419 height 33
paste textarea ""Hey! Some of my more personal or behind-the-scenes content is only shared here…"
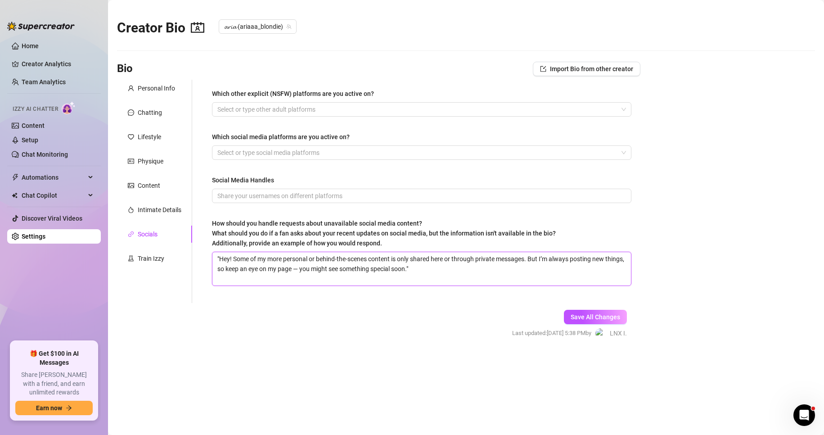
type textarea ""Hey! Some of my more personal or behind-the-scenes content is only shared here…"
click at [574, 315] on span "Save All Changes" at bounding box center [596, 316] width 50 height 7
click at [152, 159] on div "Physique" at bounding box center [151, 161] width 26 height 10
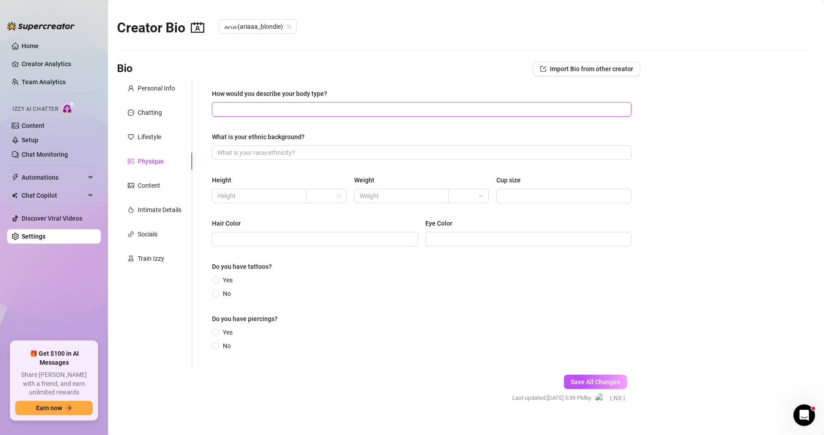
click at [271, 107] on input "How would you describe your body type?" at bounding box center [420, 109] width 407 height 10
click at [245, 196] on input "text" at bounding box center [258, 196] width 82 height 10
click at [321, 194] on input "search" at bounding box center [322, 196] width 22 height 14
click at [320, 214] on div "cm" at bounding box center [325, 214] width 26 height 10
click at [239, 195] on input "text" at bounding box center [258, 196] width 82 height 10
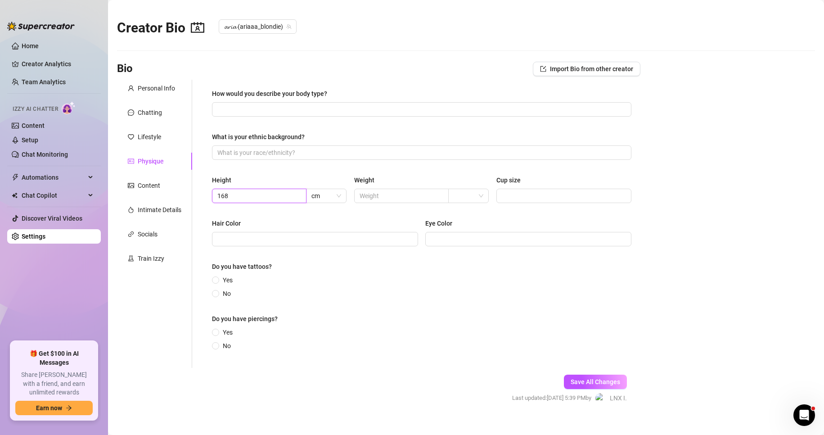
type input "168"
click at [372, 194] on input "text" at bounding box center [401, 196] width 82 height 10
click at [459, 197] on input "search" at bounding box center [465, 196] width 22 height 14
click at [466, 216] on div "kg" at bounding box center [465, 214] width 26 height 10
click at [400, 199] on input "text" at bounding box center [401, 196] width 82 height 10
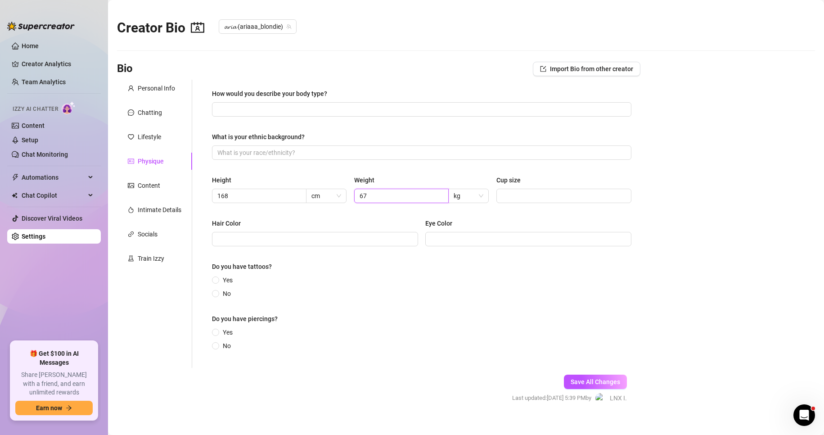
type input "67"
click at [442, 239] on input "Eye Color" at bounding box center [528, 239] width 194 height 10
type input "green"
click at [266, 241] on input "Hair Color" at bounding box center [314, 239] width 194 height 10
type input "Blondie"
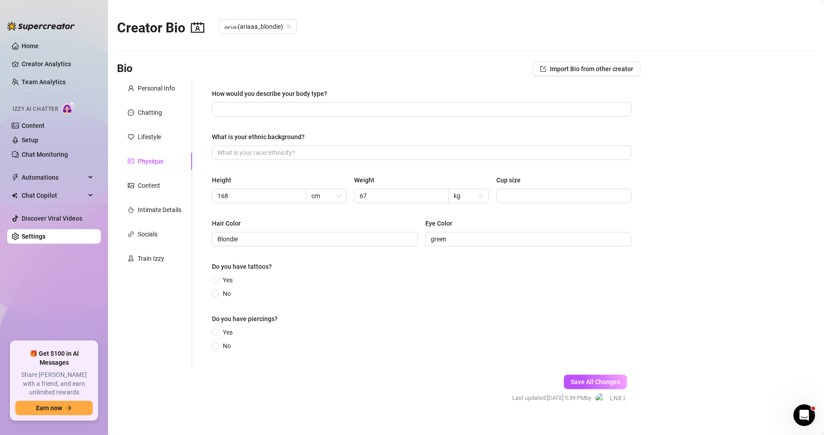
click at [266, 103] on span at bounding box center [422, 109] width 420 height 14
paste input "Curvy and fit — I take care of myself and stay active, but I love having natura…"
type input "Curvy and fit — I take care of myself and stay active, but I love having natura…"
click at [245, 237] on input "Blondie" at bounding box center [314, 239] width 194 height 10
type input "Blonde"
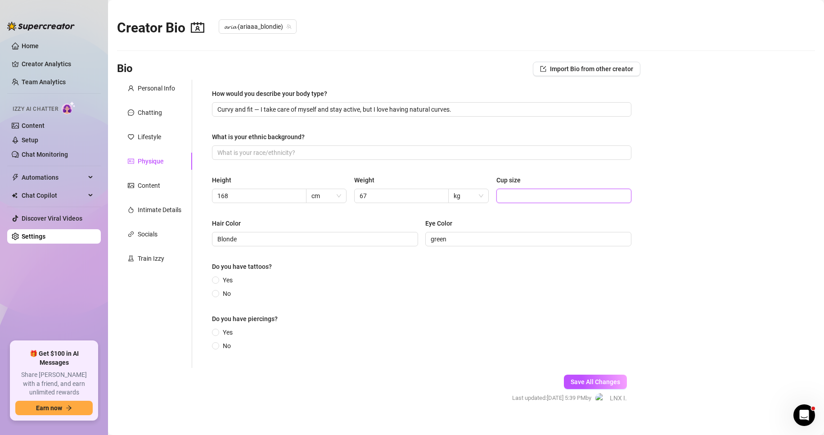
click at [507, 195] on input "Cup size" at bounding box center [563, 196] width 122 height 10
type input "95"
click at [302, 153] on input "What is your ethnic background?" at bounding box center [420, 153] width 407 height 10
click at [280, 157] on input "What is your ethnic background?" at bounding box center [420, 153] width 407 height 10
paste input "Mixed European and Latin American — German, [DEMOGRAPHIC_DATA], and [DEMOGRAPHI…"
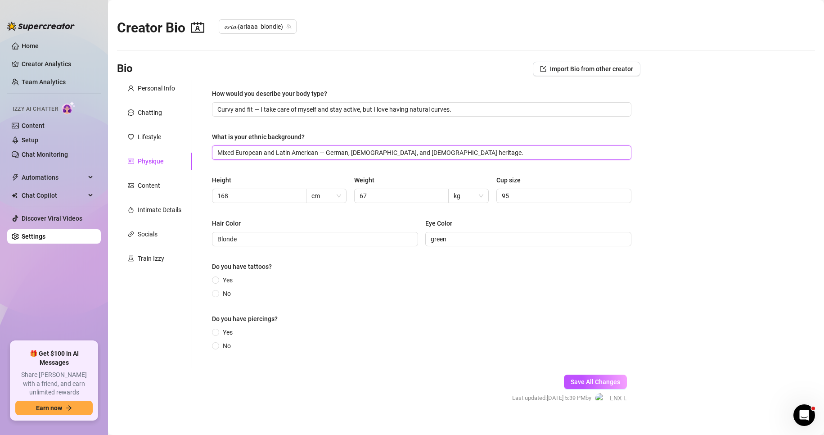
type input "Mixed European and Latin American — German, [DEMOGRAPHIC_DATA], and [DEMOGRAPHI…"
click at [250, 244] on span "Blonde" at bounding box center [315, 239] width 206 height 14
click at [313, 291] on div "Yes No" at bounding box center [422, 286] width 420 height 23
click at [310, 429] on main "Creator Bio 𝓪𝓻𝓲𝓪 (ariaaa_blondie) Bio Import Bio from other creator Personal In…" at bounding box center [466, 223] width 716 height 447
click at [218, 280] on span at bounding box center [215, 279] width 7 height 7
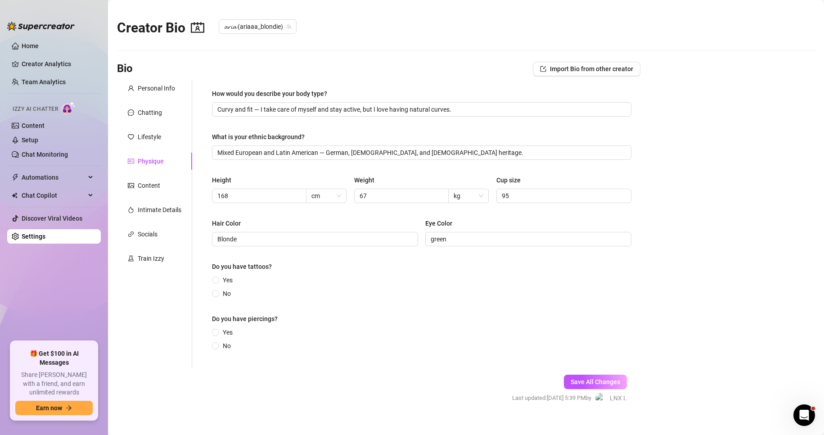
click at [218, 280] on input "Yes" at bounding box center [216, 281] width 4 height 6
radio input "true"
click at [217, 349] on input "No" at bounding box center [216, 351] width 4 height 6
radio input "true"
click at [580, 385] on span "Save All Changes" at bounding box center [596, 386] width 50 height 7
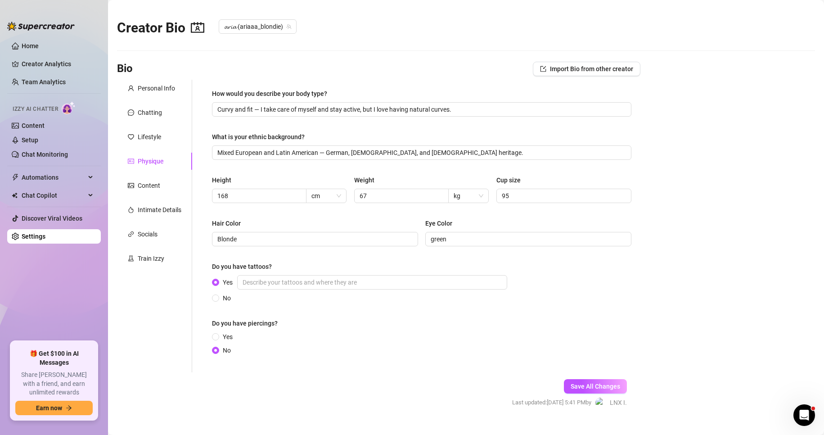
click at [34, 125] on link "Content" at bounding box center [33, 125] width 23 height 7
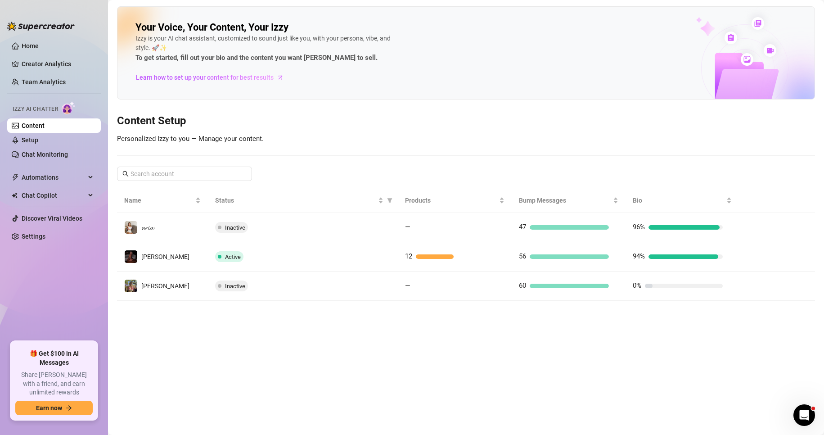
click at [756, 226] on icon "right" at bounding box center [753, 227] width 6 height 6
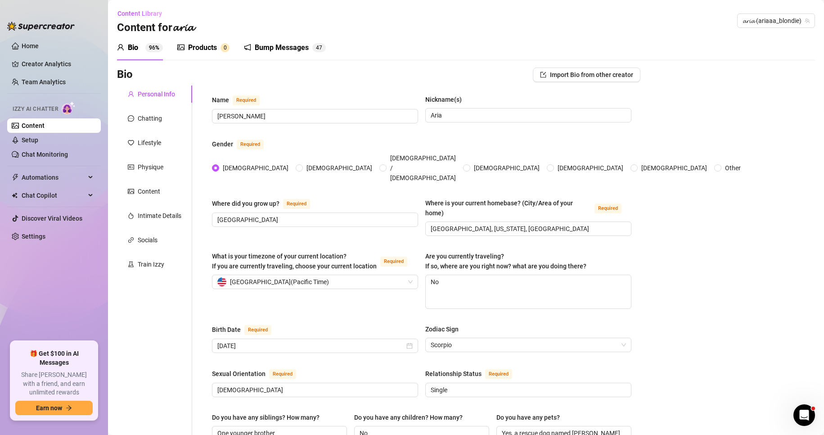
click at [279, 44] on div "Bump Messages" at bounding box center [282, 47] width 54 height 11
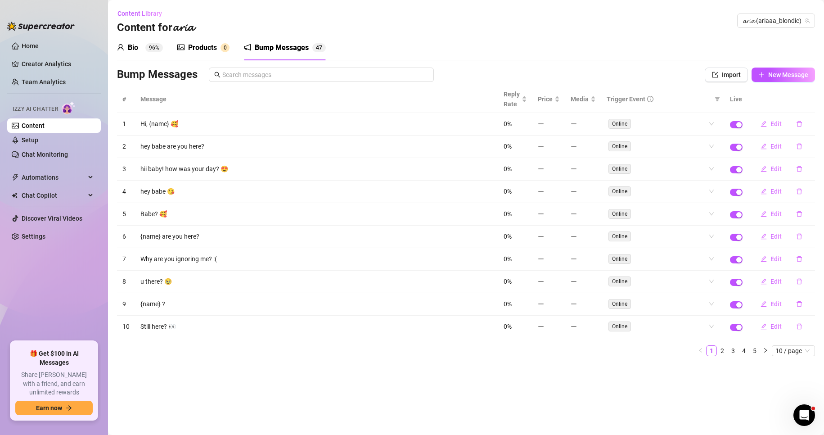
click at [802, 122] on icon "delete" at bounding box center [799, 124] width 6 height 6
click at [808, 104] on span "Yes" at bounding box center [808, 100] width 11 height 7
click at [798, 214] on icon "delete" at bounding box center [799, 214] width 6 height 6
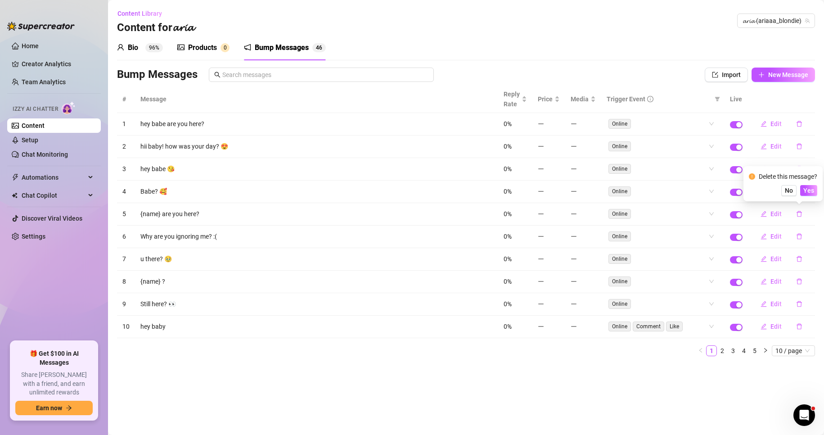
click at [808, 190] on span "Yes" at bounding box center [808, 190] width 11 height 7
click at [800, 258] on icon "delete" at bounding box center [799, 259] width 6 height 6
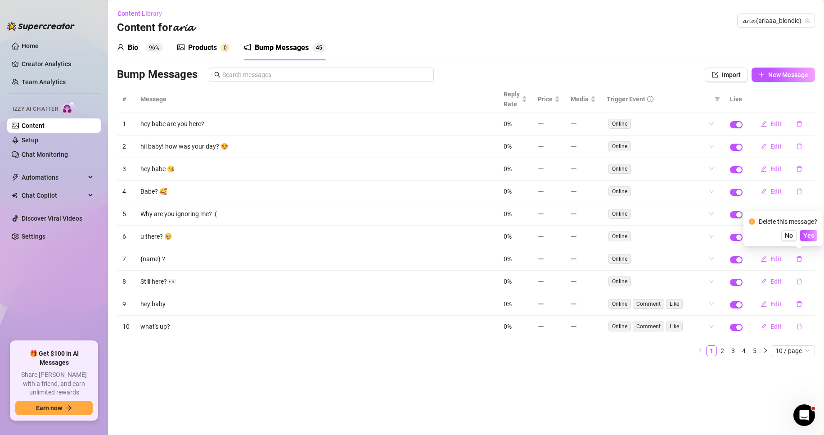
click at [809, 233] on span "Yes" at bounding box center [808, 235] width 11 height 7
click at [726, 352] on link "2" at bounding box center [723, 351] width 10 height 10
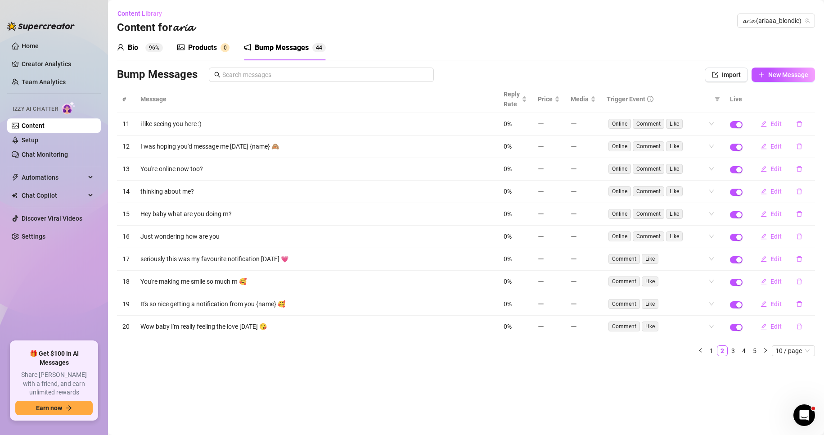
click at [802, 145] on icon "delete" at bounding box center [799, 146] width 6 height 6
click at [812, 121] on span "Yes" at bounding box center [808, 122] width 11 height 7
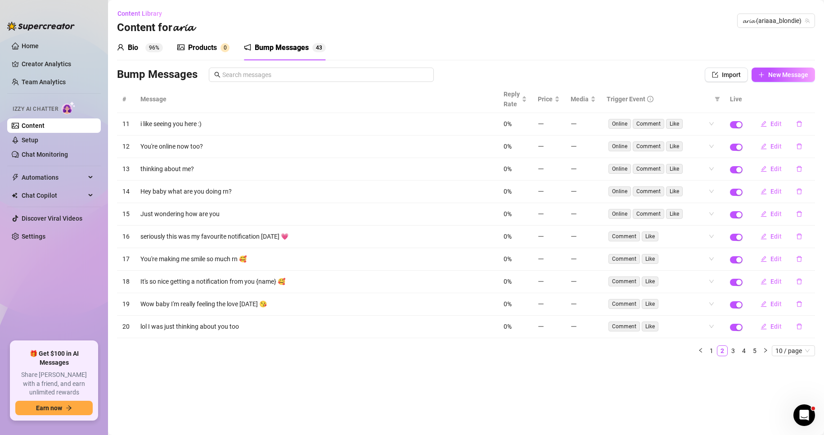
click at [798, 282] on icon "delete" at bounding box center [799, 281] width 6 height 6
click at [813, 258] on span "Yes" at bounding box center [808, 257] width 11 height 7
click at [733, 351] on link "3" at bounding box center [733, 351] width 10 height 10
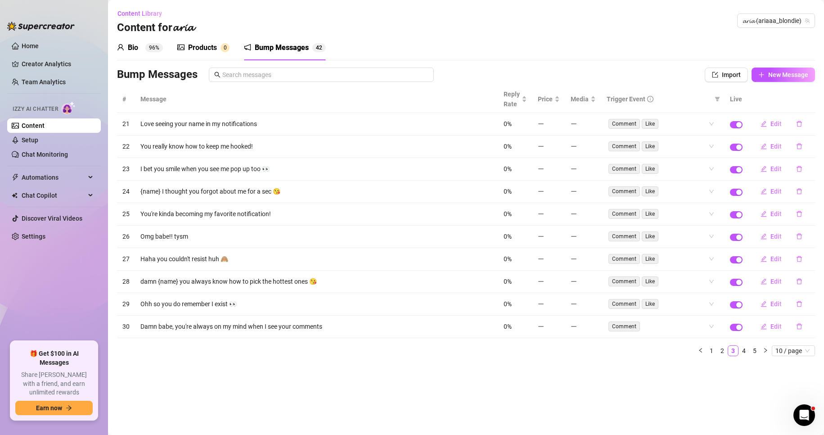
click at [804, 191] on button "button" at bounding box center [799, 191] width 21 height 14
click at [814, 171] on span "Yes" at bounding box center [808, 167] width 11 height 7
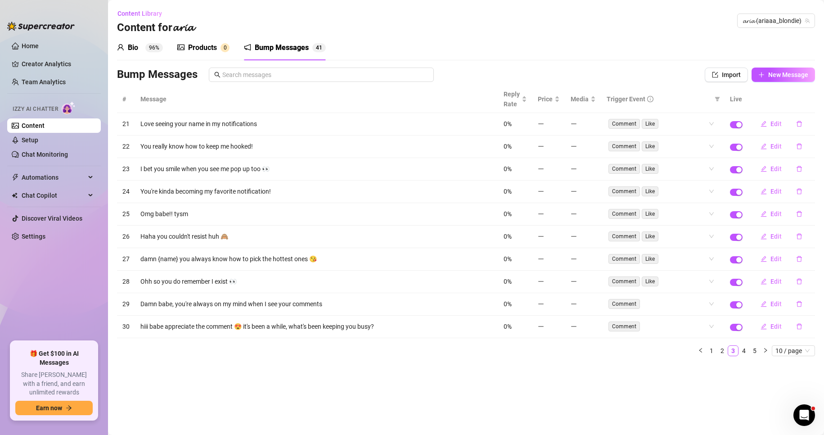
click at [746, 349] on link "4" at bounding box center [744, 351] width 10 height 10
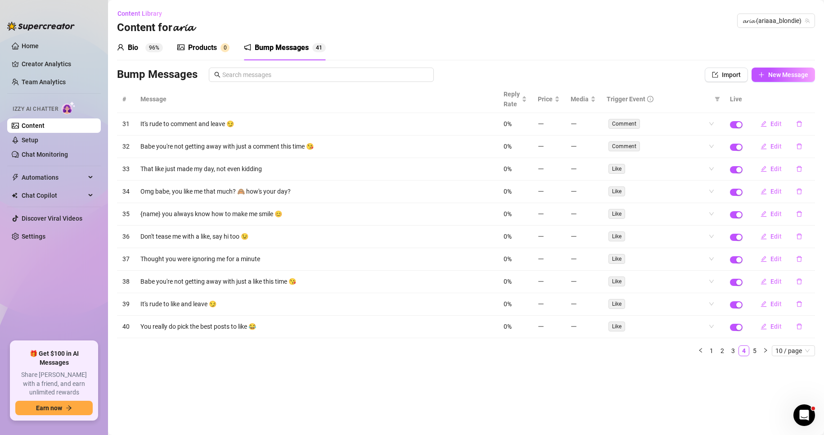
click at [797, 214] on icon "delete" at bounding box center [799, 214] width 6 height 6
click at [814, 190] on span "Yes" at bounding box center [808, 190] width 11 height 7
click at [785, 351] on span "10 / page" at bounding box center [794, 351] width 36 height 10
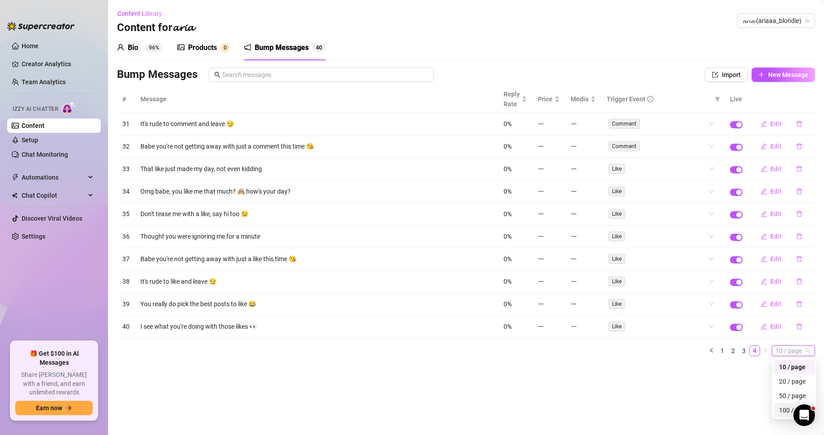
click at [783, 405] on div "100 / page" at bounding box center [794, 410] width 30 height 10
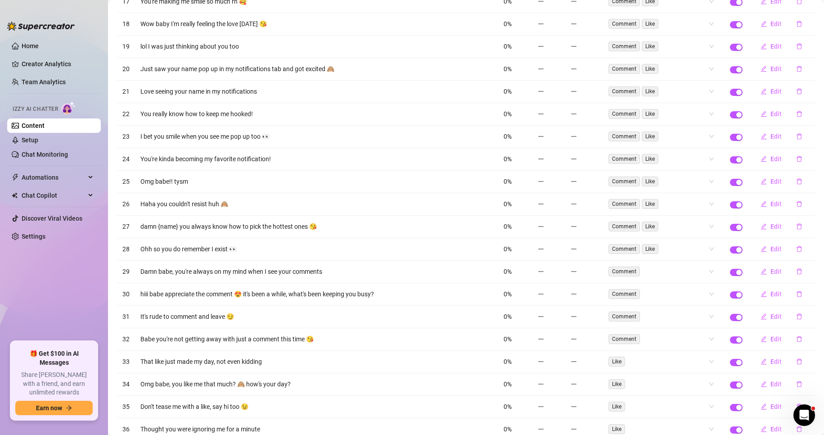
scroll to position [506, 0]
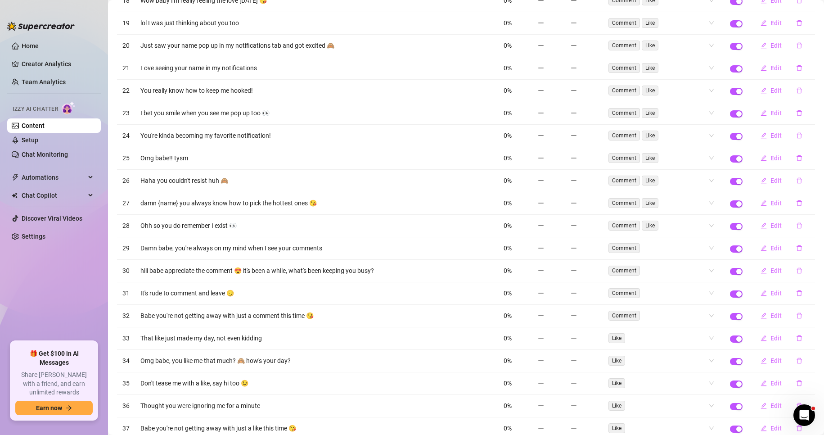
click at [796, 203] on icon "delete" at bounding box center [799, 203] width 6 height 6
click at [811, 183] on span "Yes" at bounding box center [808, 179] width 11 height 7
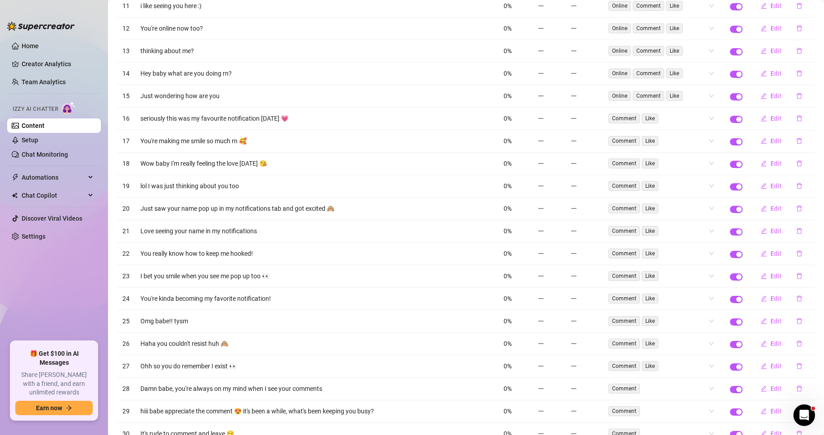
scroll to position [358, 0]
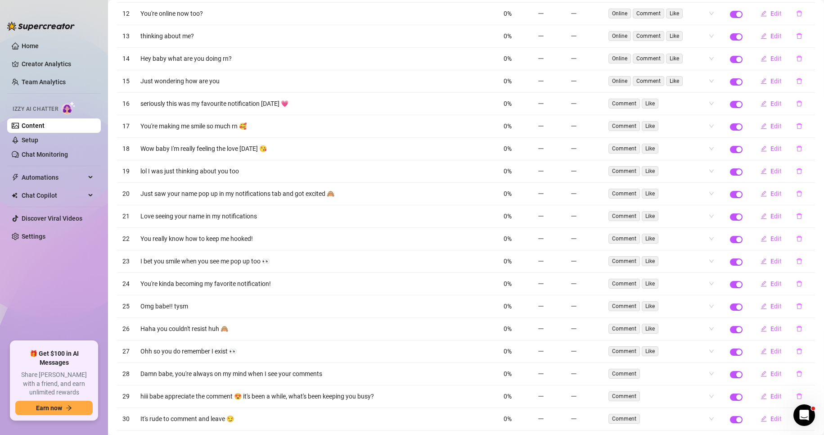
click at [45, 124] on link "Content" at bounding box center [33, 125] width 23 height 7
